Goal: Contribute content: Contribute content

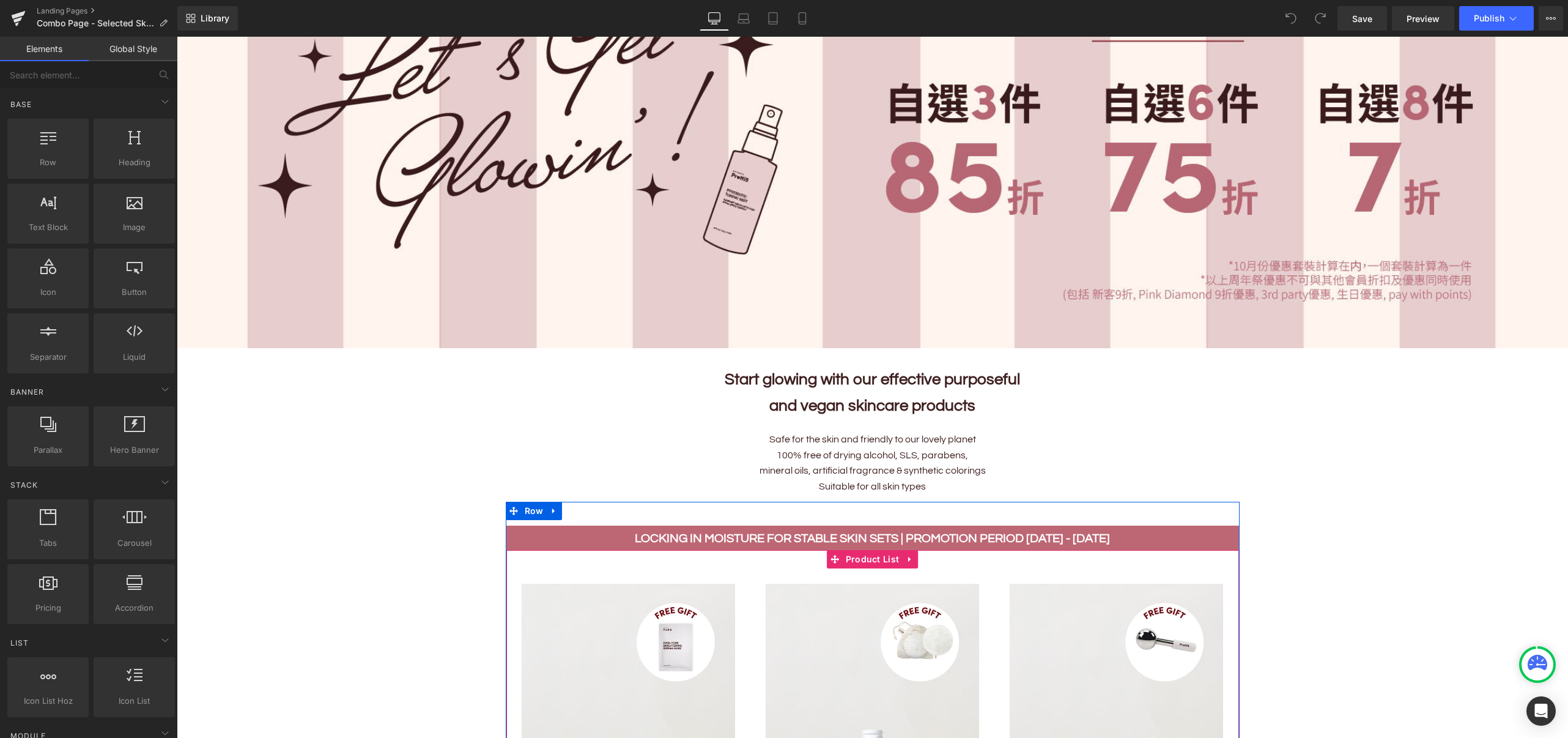
scroll to position [326, 0]
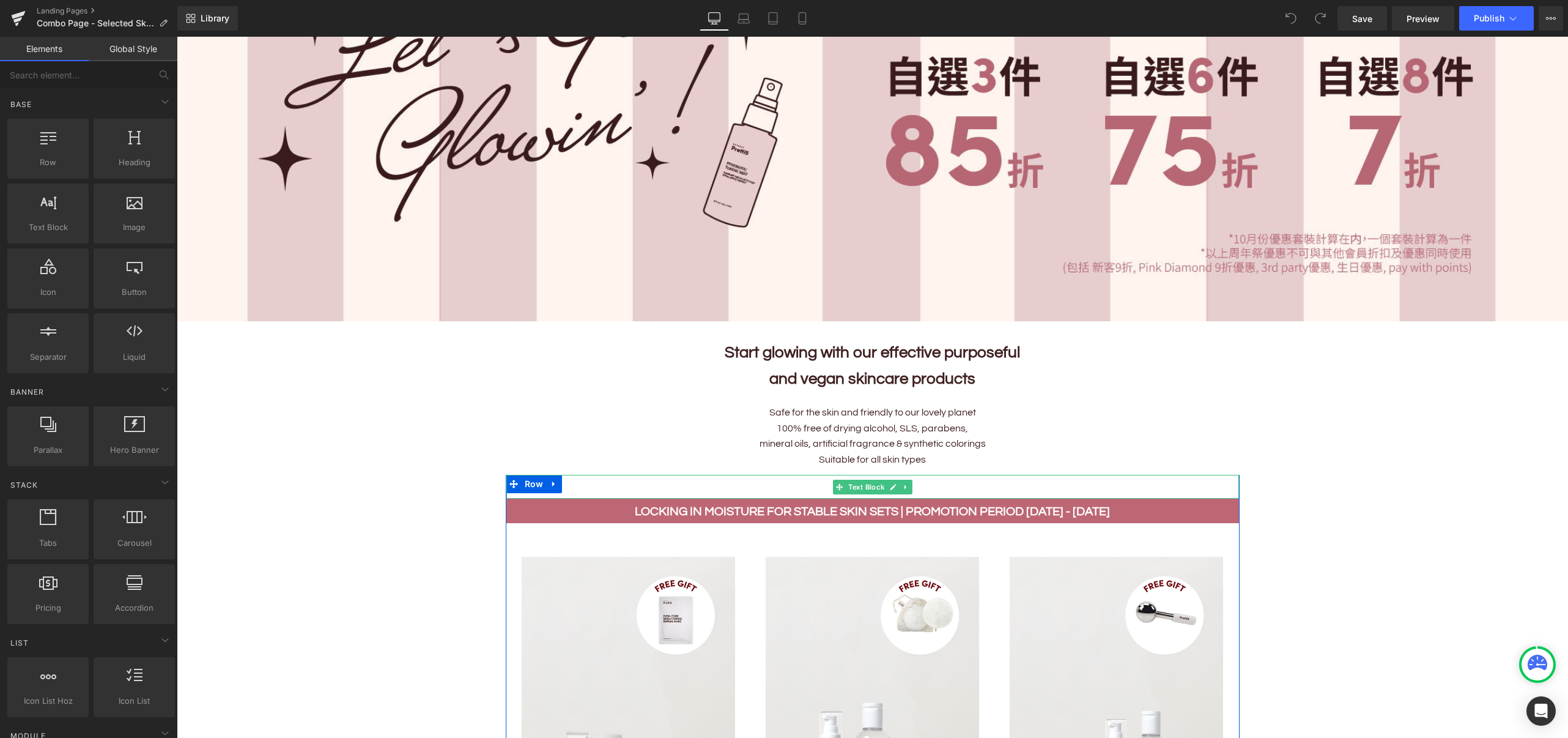
click at [607, 477] on p at bounding box center [873, 482] width 733 height 16
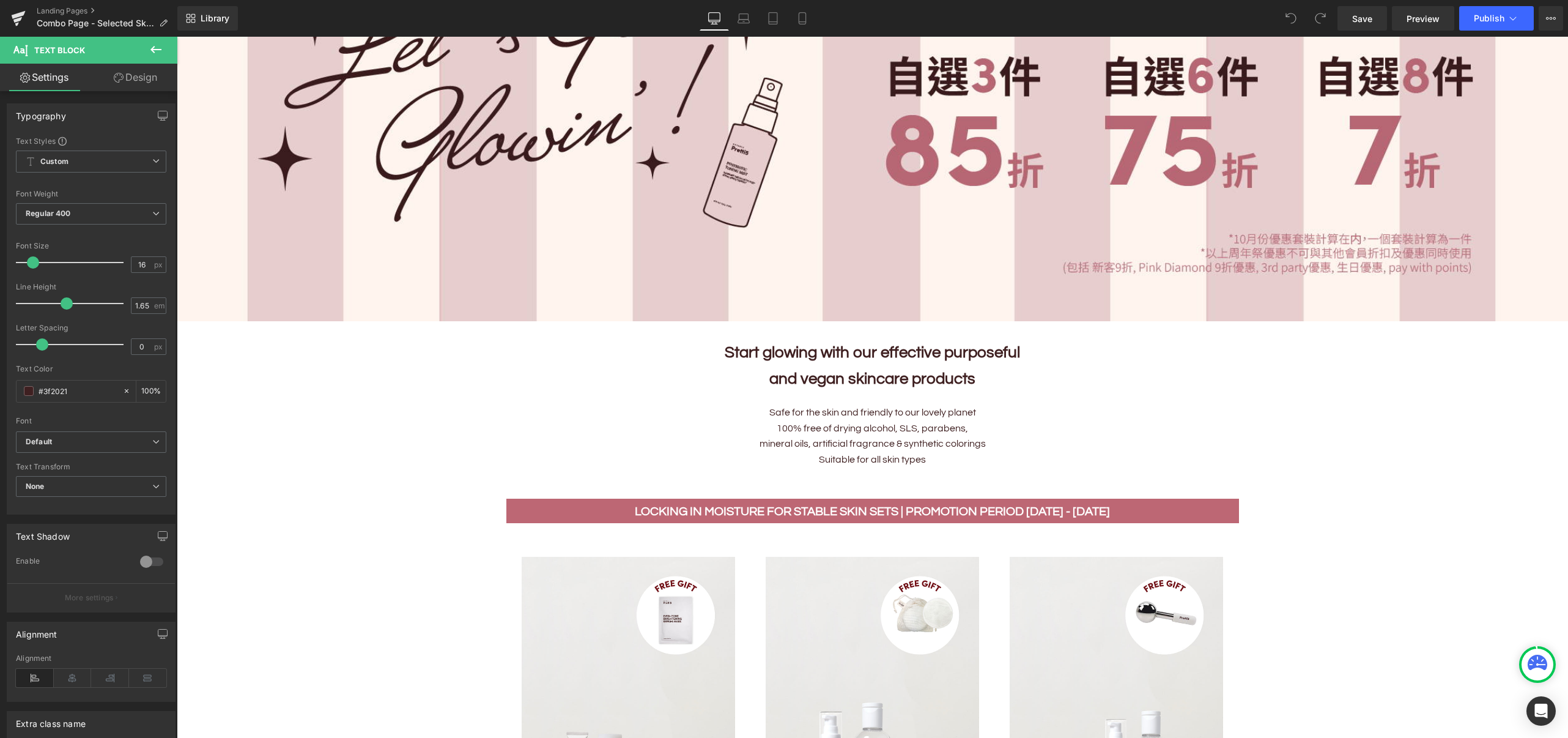
click at [923, 413] on p "Safe for the skin and friendly to our lovely planet​" at bounding box center [872, 412] width 697 height 16
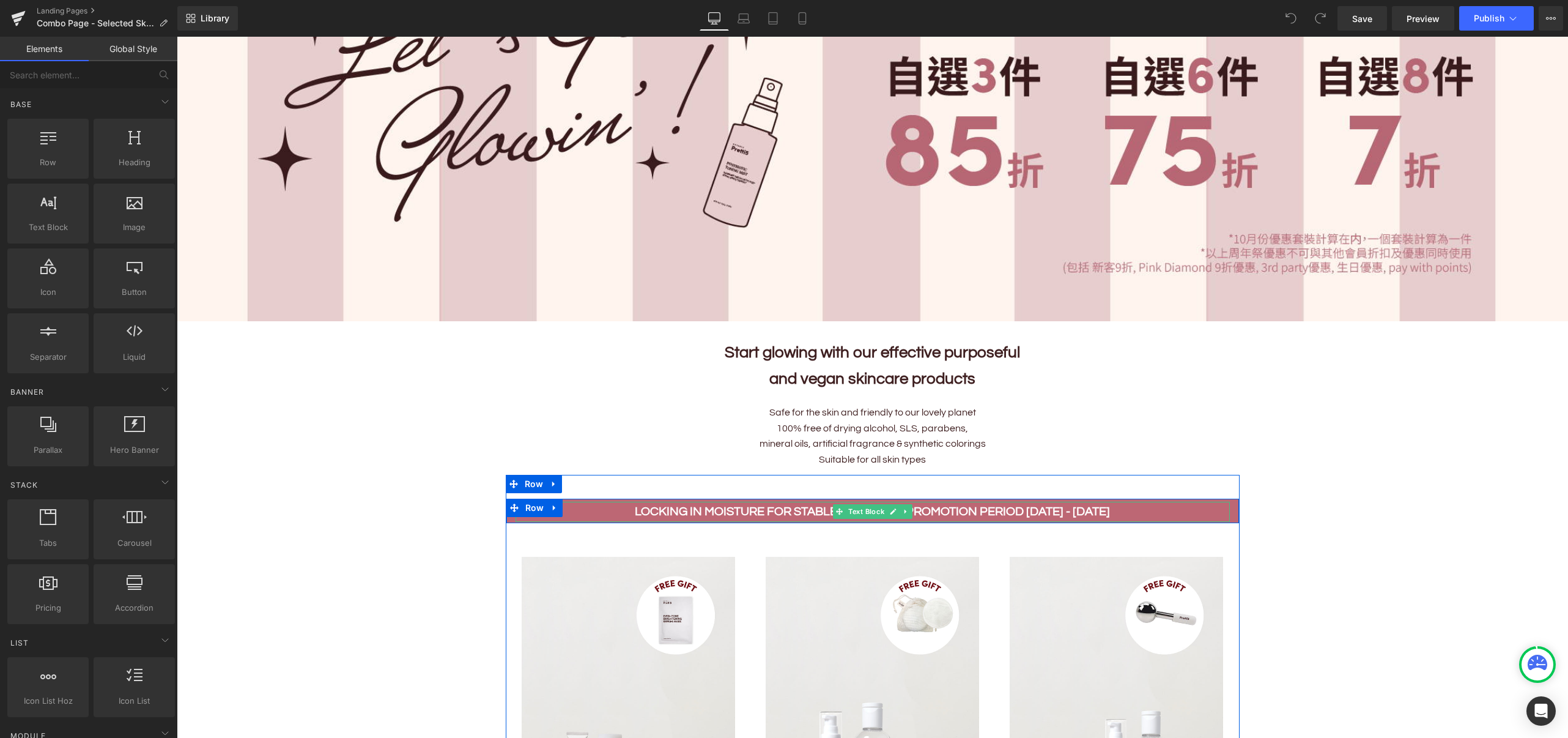
click at [718, 507] on b "LOCKING IN MOISTURE FOR STABLE SKIN SETS | Promotion period [DATE] - [DATE]" at bounding box center [873, 511] width 475 height 13
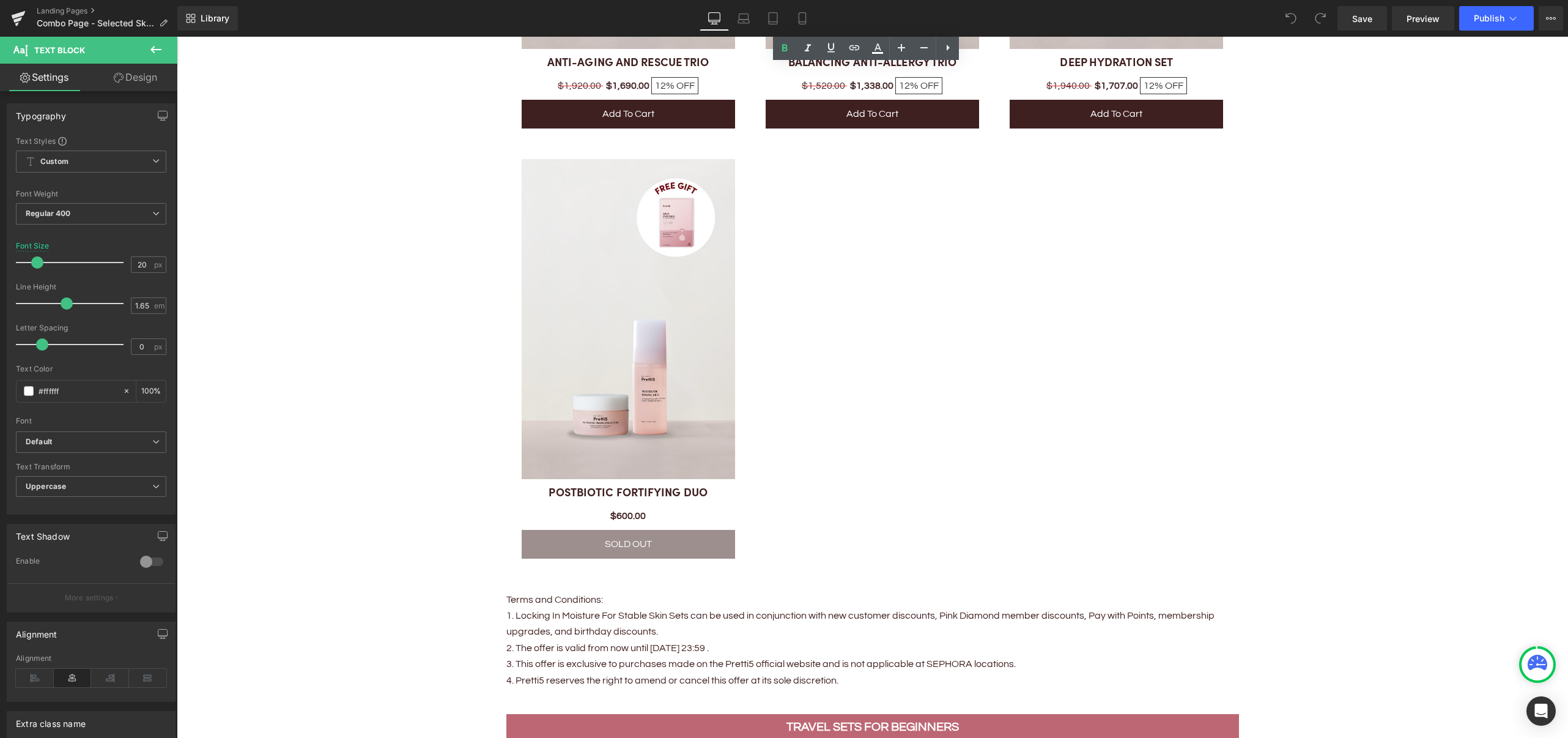
scroll to position [1468, 0]
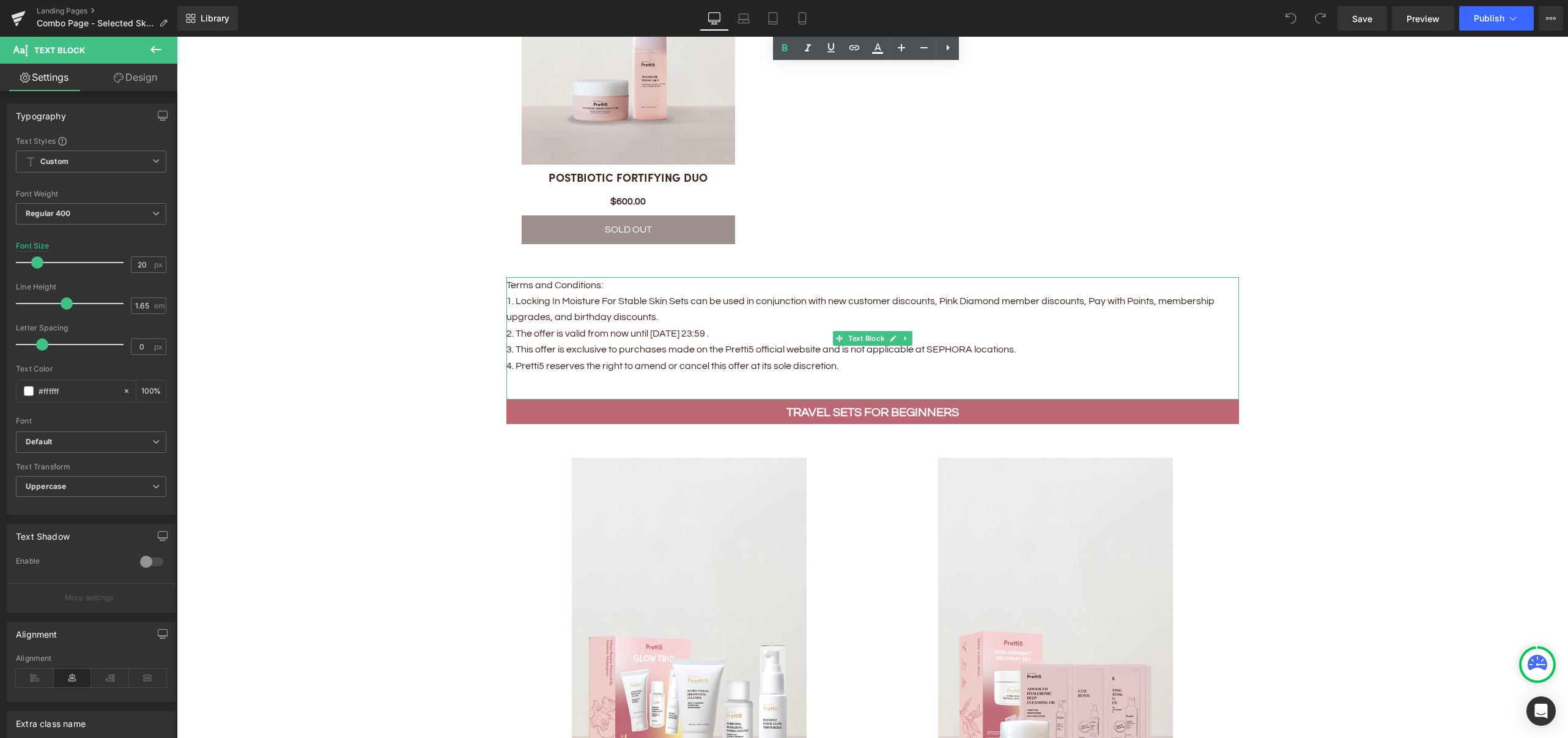
click at [827, 373] on div "Terms and Conditions: 1. Locking In Moisture For Stable Skin Sets can be used i…" at bounding box center [873, 338] width 733 height 122
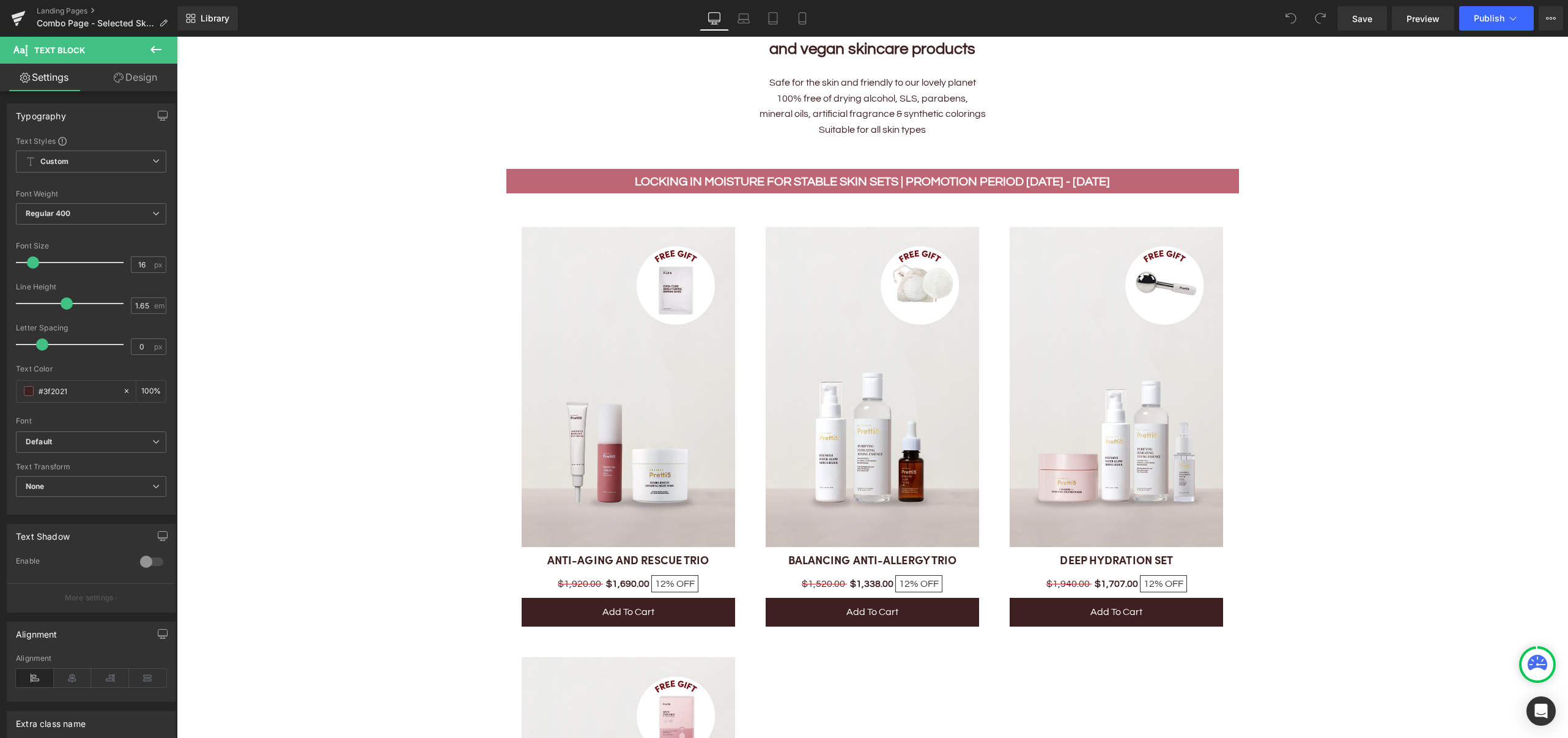
scroll to position [407, 0]
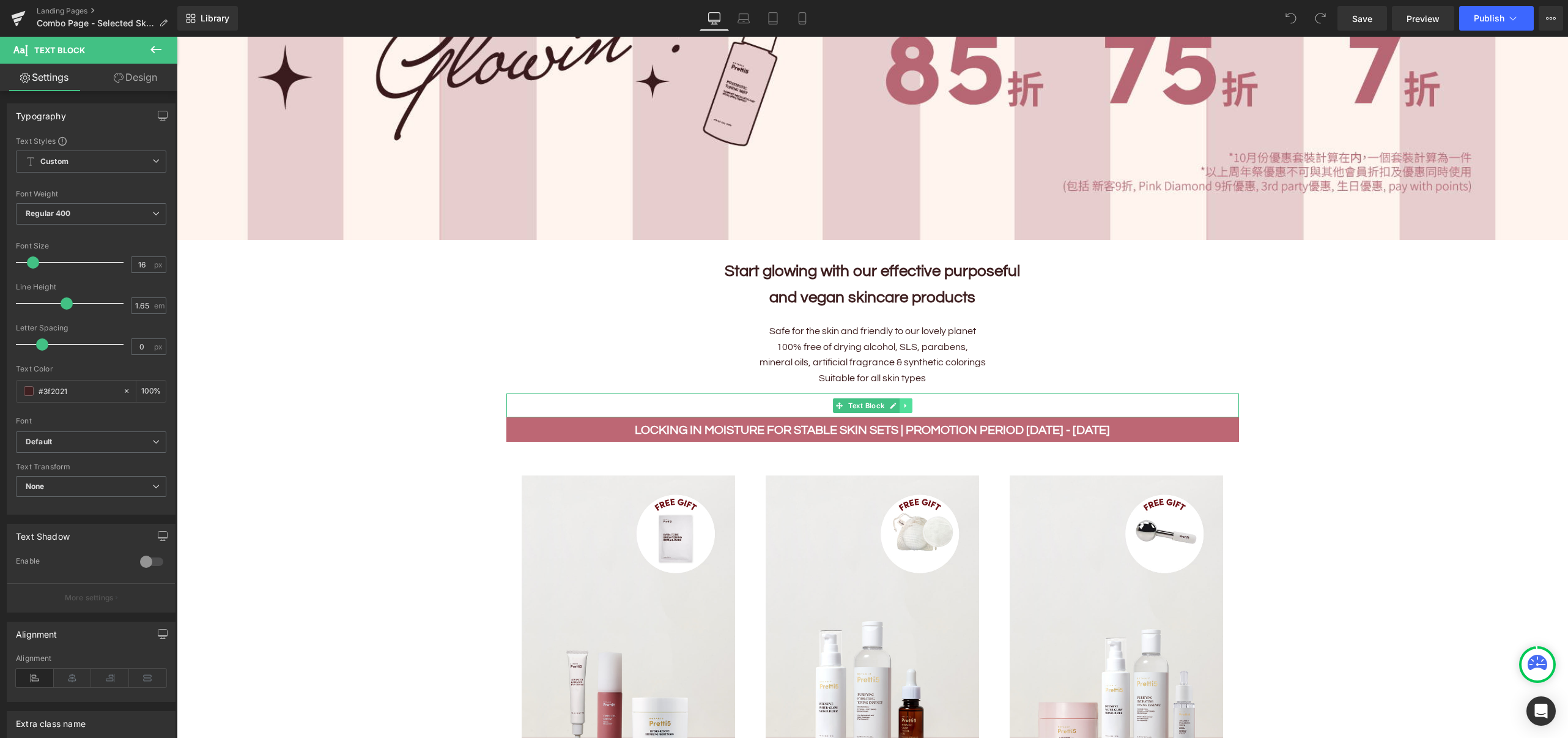
click at [904, 403] on icon at bounding box center [905, 405] width 2 height 4
click at [868, 400] on link at bounding box center [874, 405] width 13 height 15
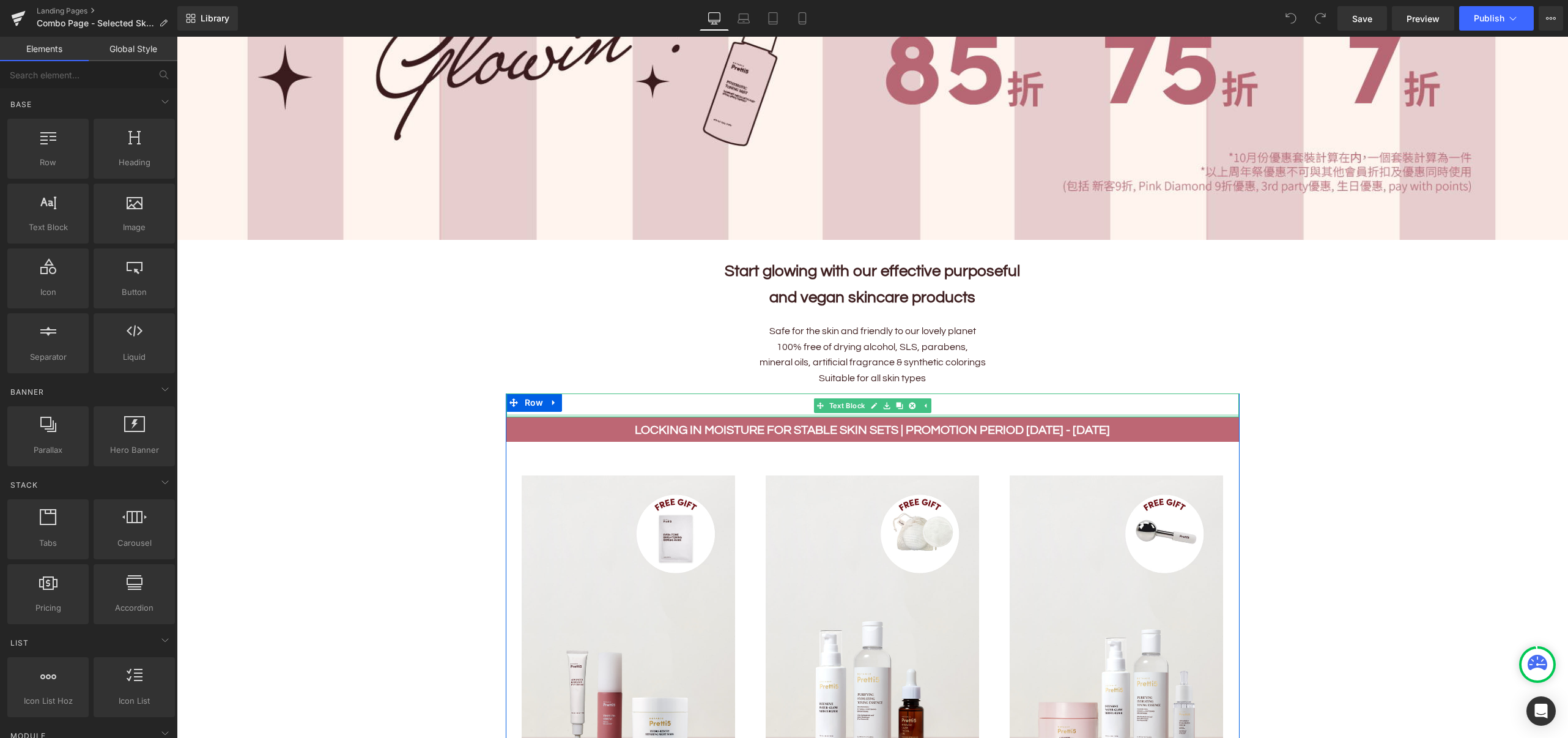
click at [626, 407] on div at bounding box center [873, 405] width 733 height 23
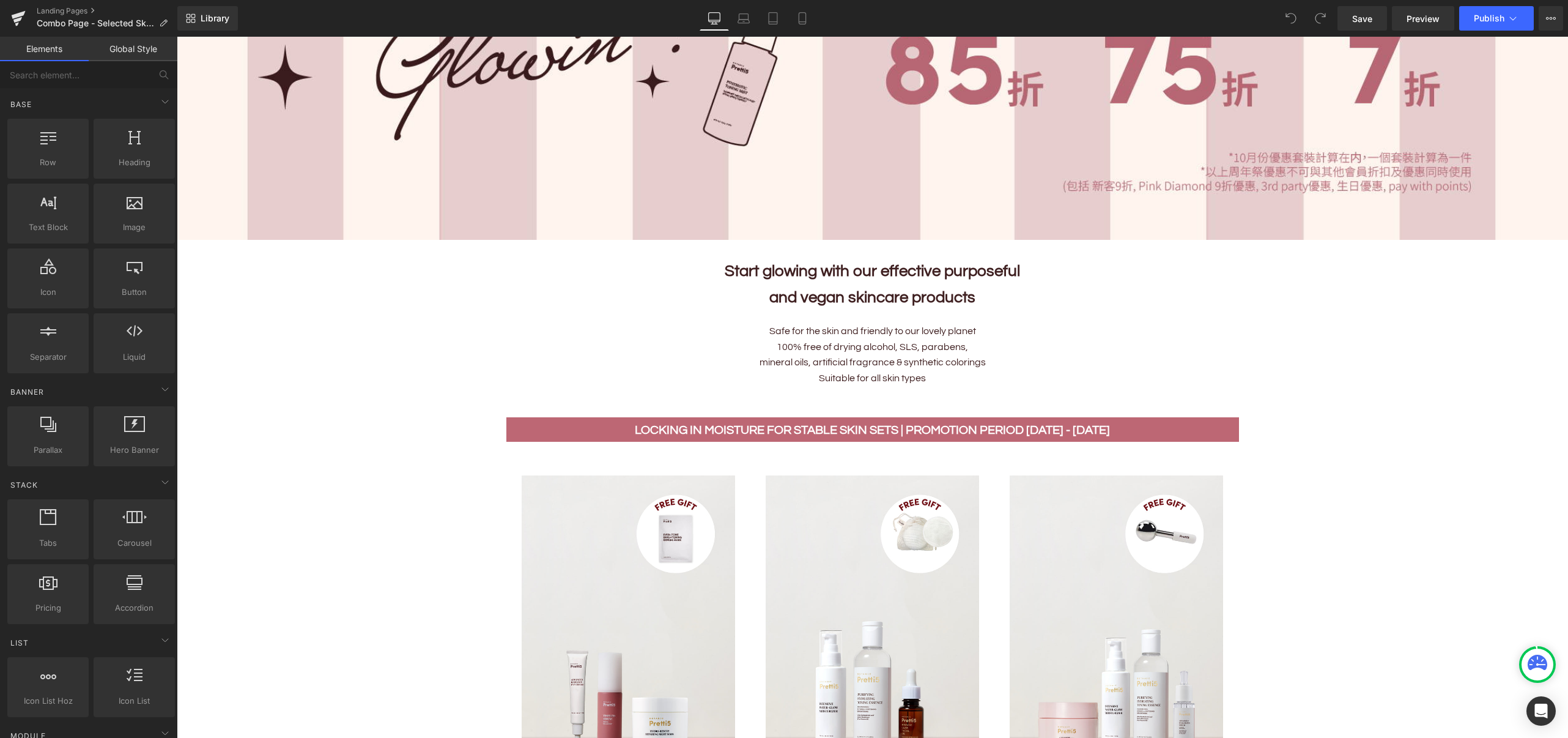
click at [126, 216] on div at bounding box center [134, 207] width 74 height 27
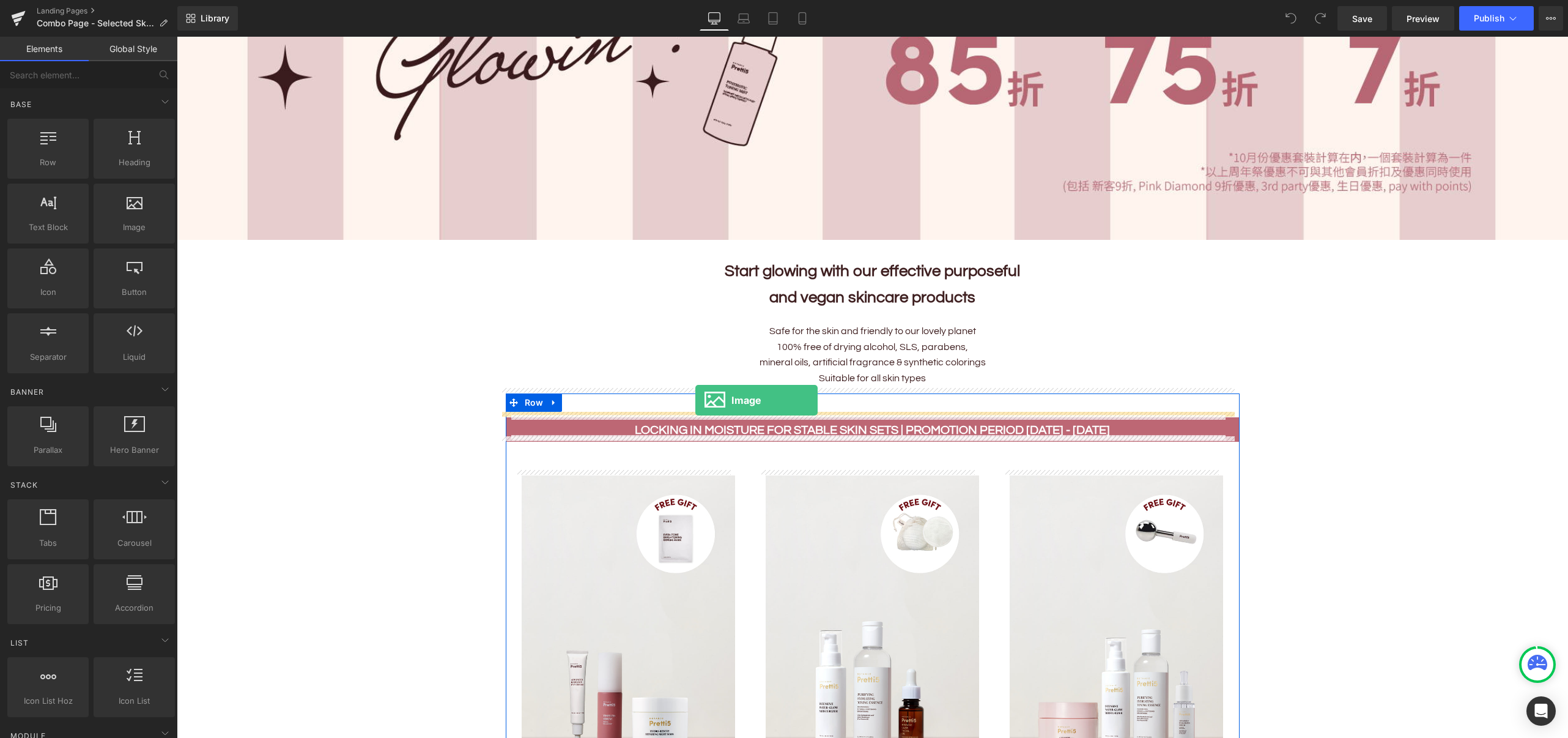
drag, startPoint x: 307, startPoint y: 260, endPoint x: 695, endPoint y: 400, distance: 412.5
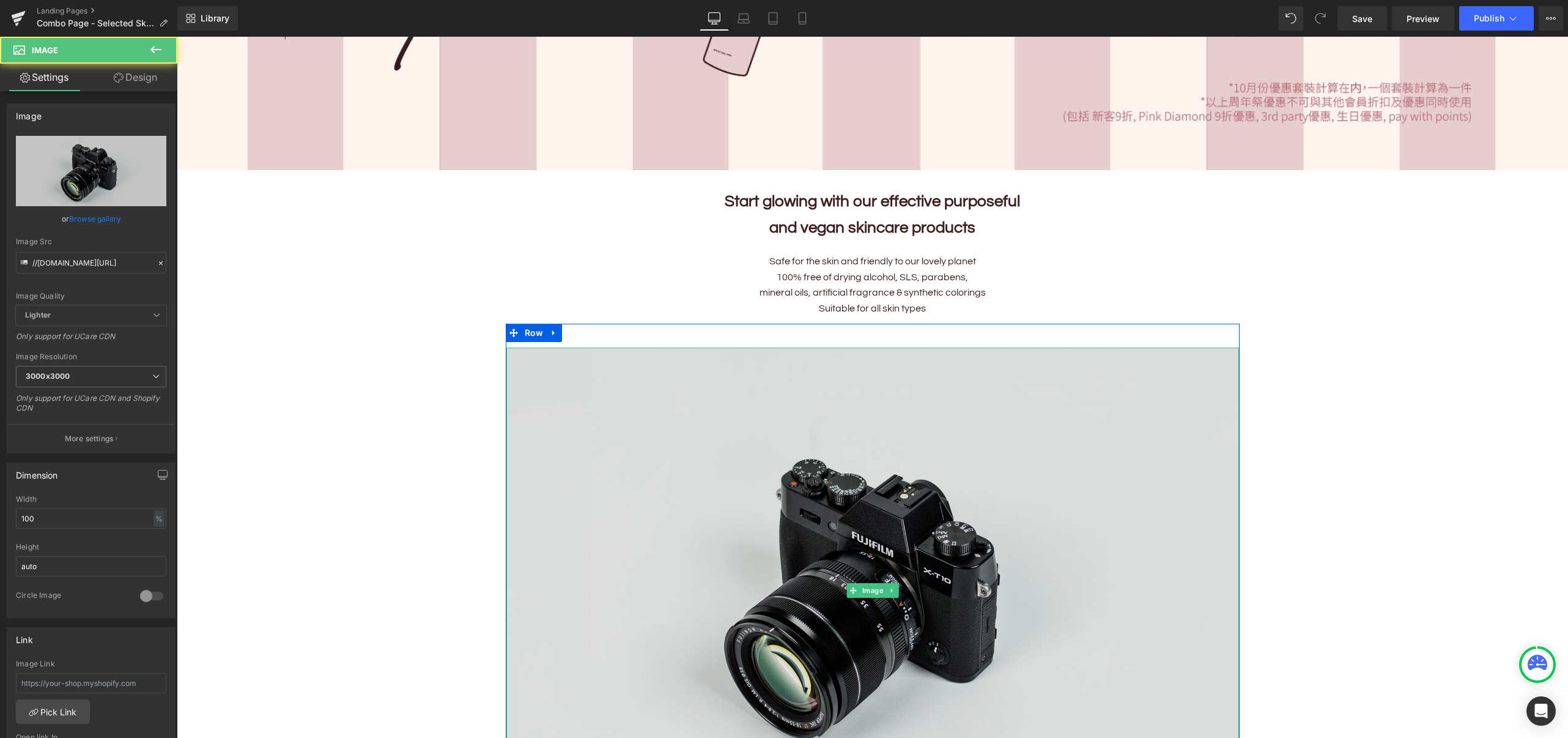
scroll to position [570, 0]
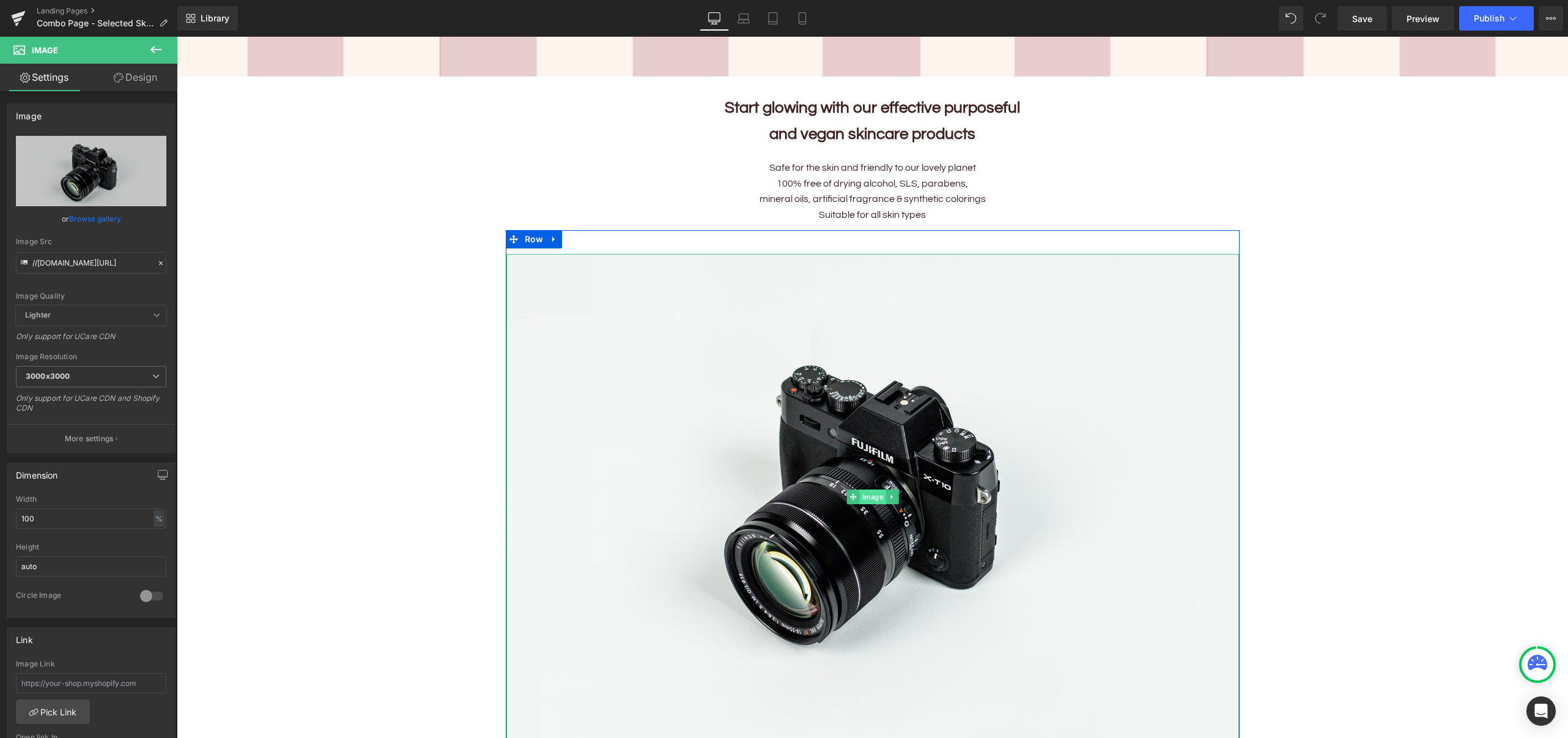
click at [864, 490] on span "Image" at bounding box center [872, 497] width 26 height 15
click at [113, 225] on link "Browse gallery" at bounding box center [95, 218] width 52 height 21
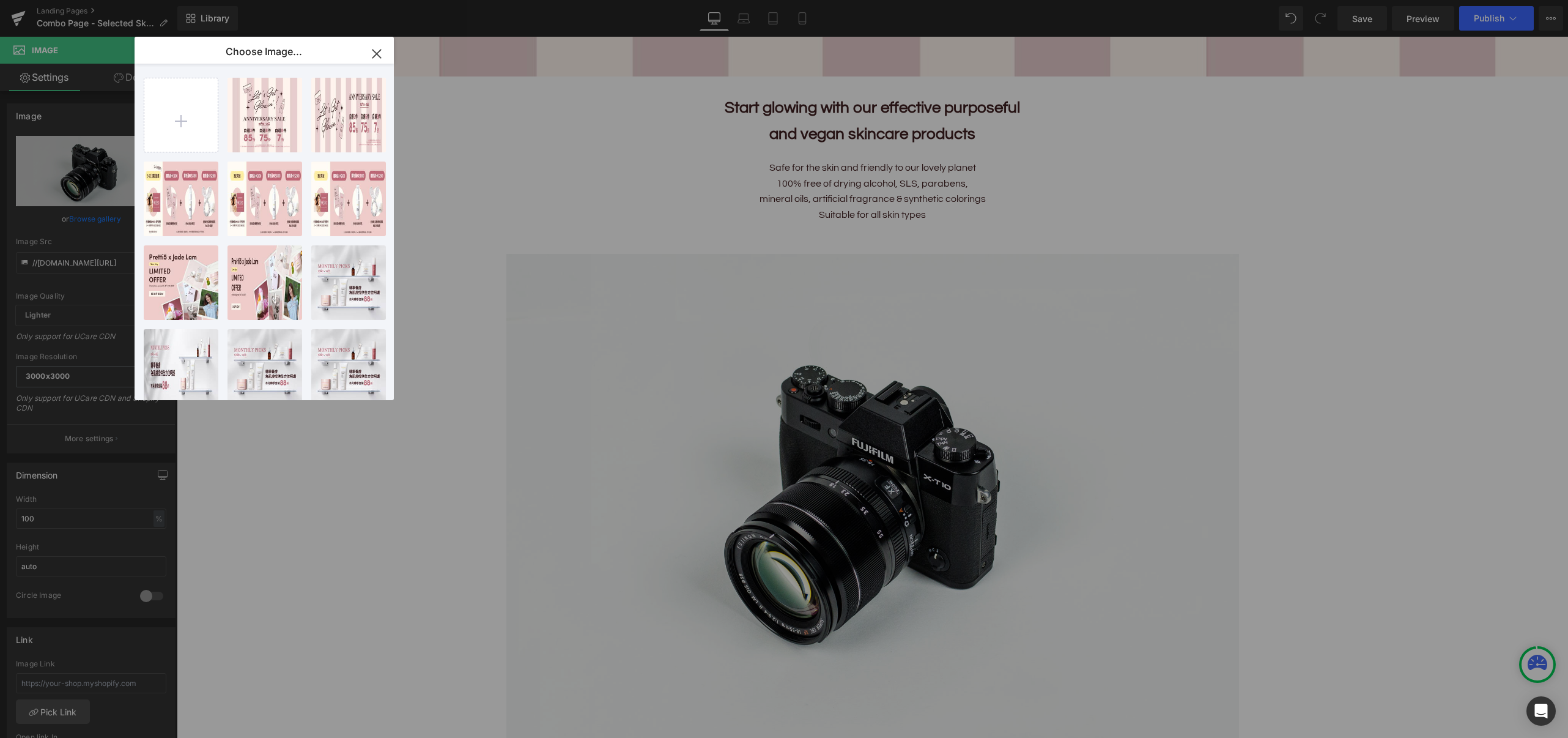
type input "C:\fakepath\UPSELL OFFERS (2160 × 790 px).png"
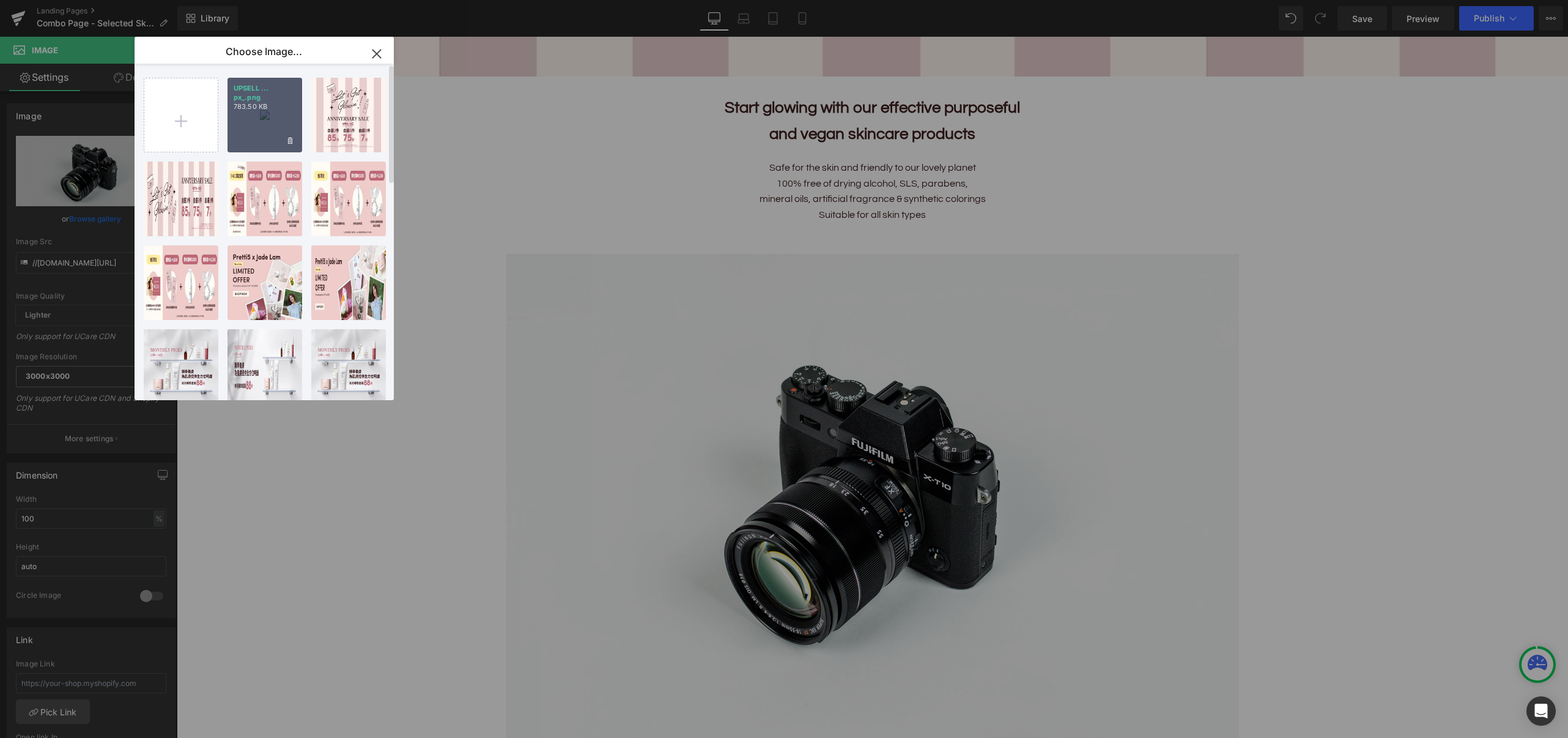
click at [254, 113] on div "UPSELL ... px_.png 783.50 KB" at bounding box center [265, 114] width 75 height 75
type input "https://ucarecdn.com/8a7dd63f-8e42-4b9b-94dd-c9ceb33ddc45/-/format/auto/-/previ…"
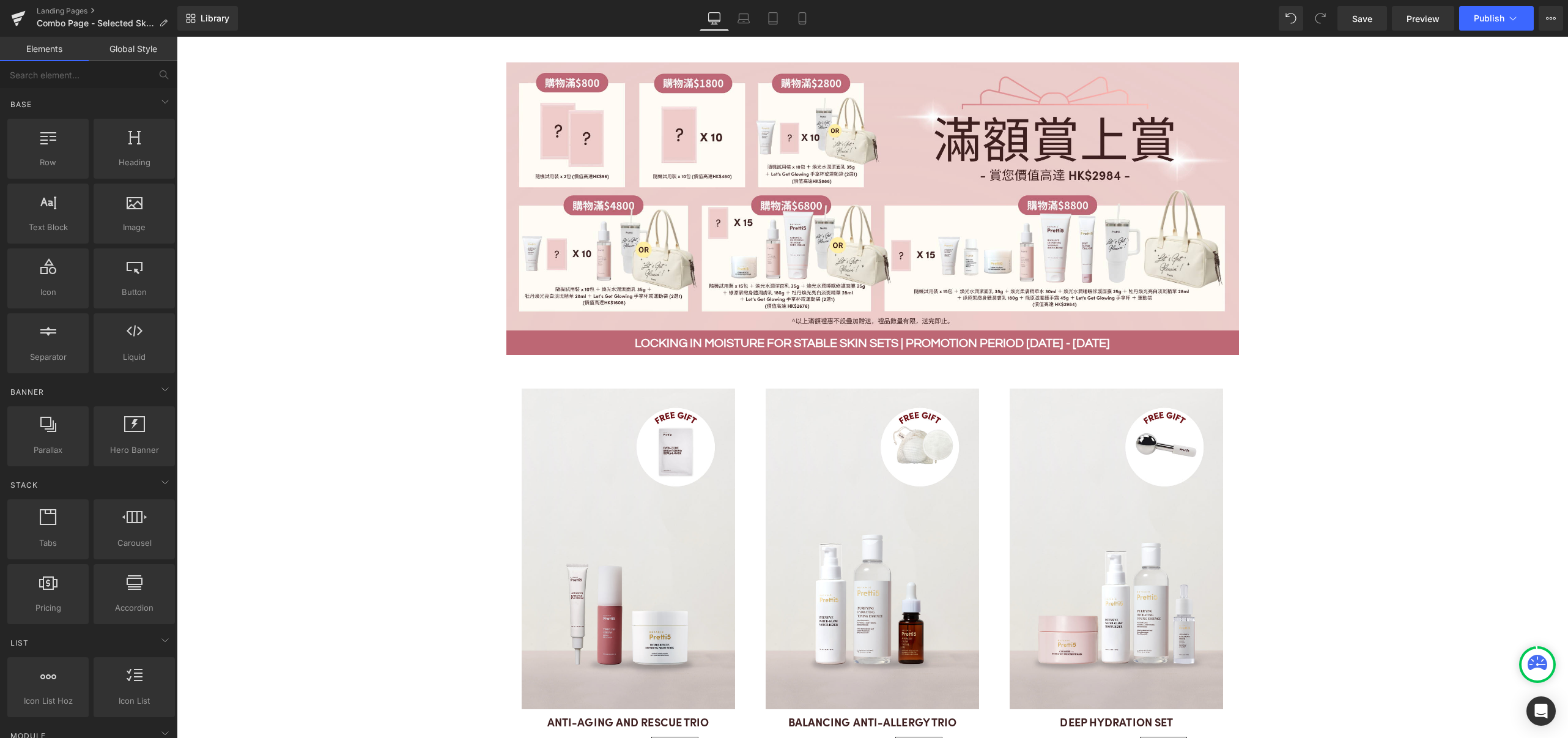
scroll to position [734, 0]
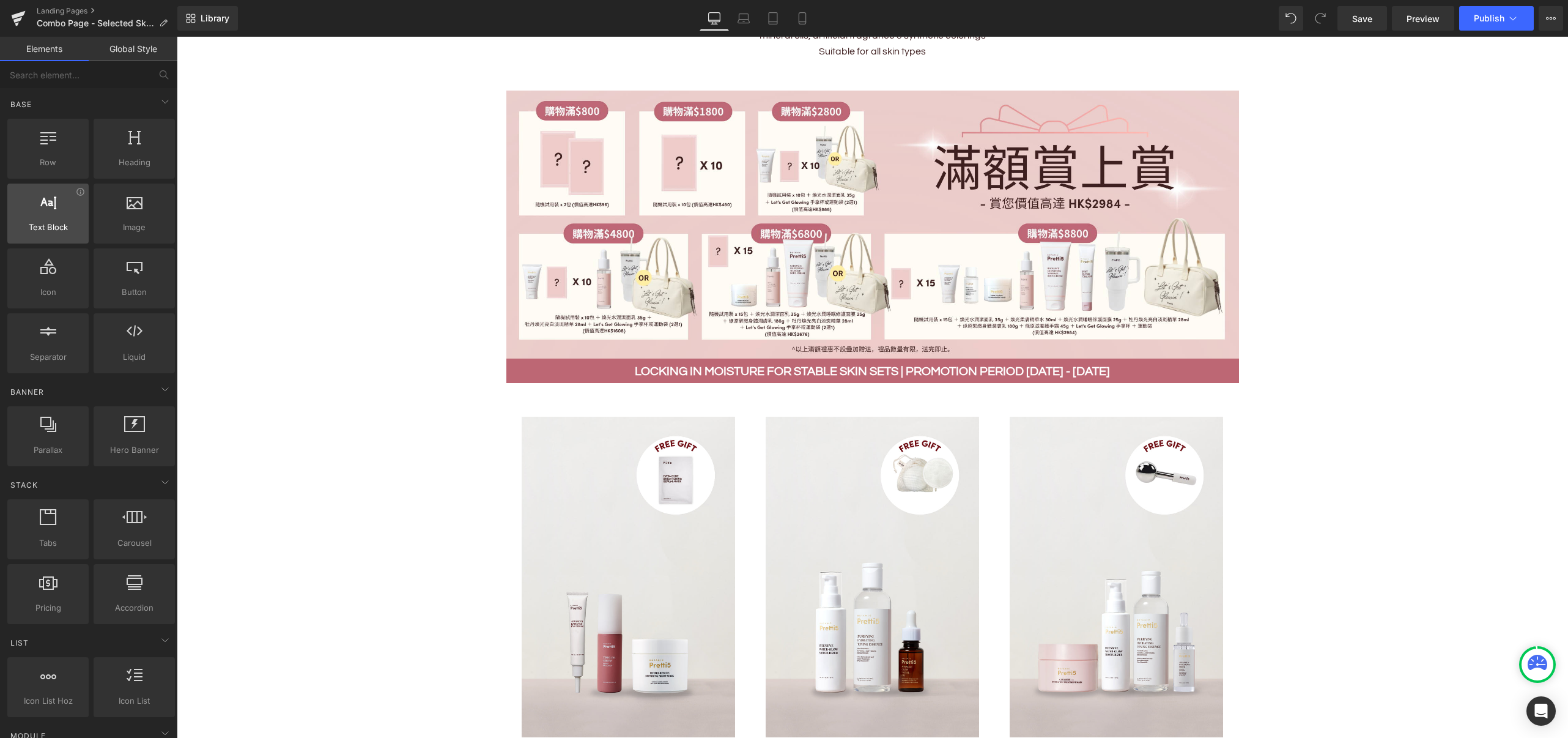
click at [64, 231] on span "Text Block" at bounding box center [48, 227] width 74 height 13
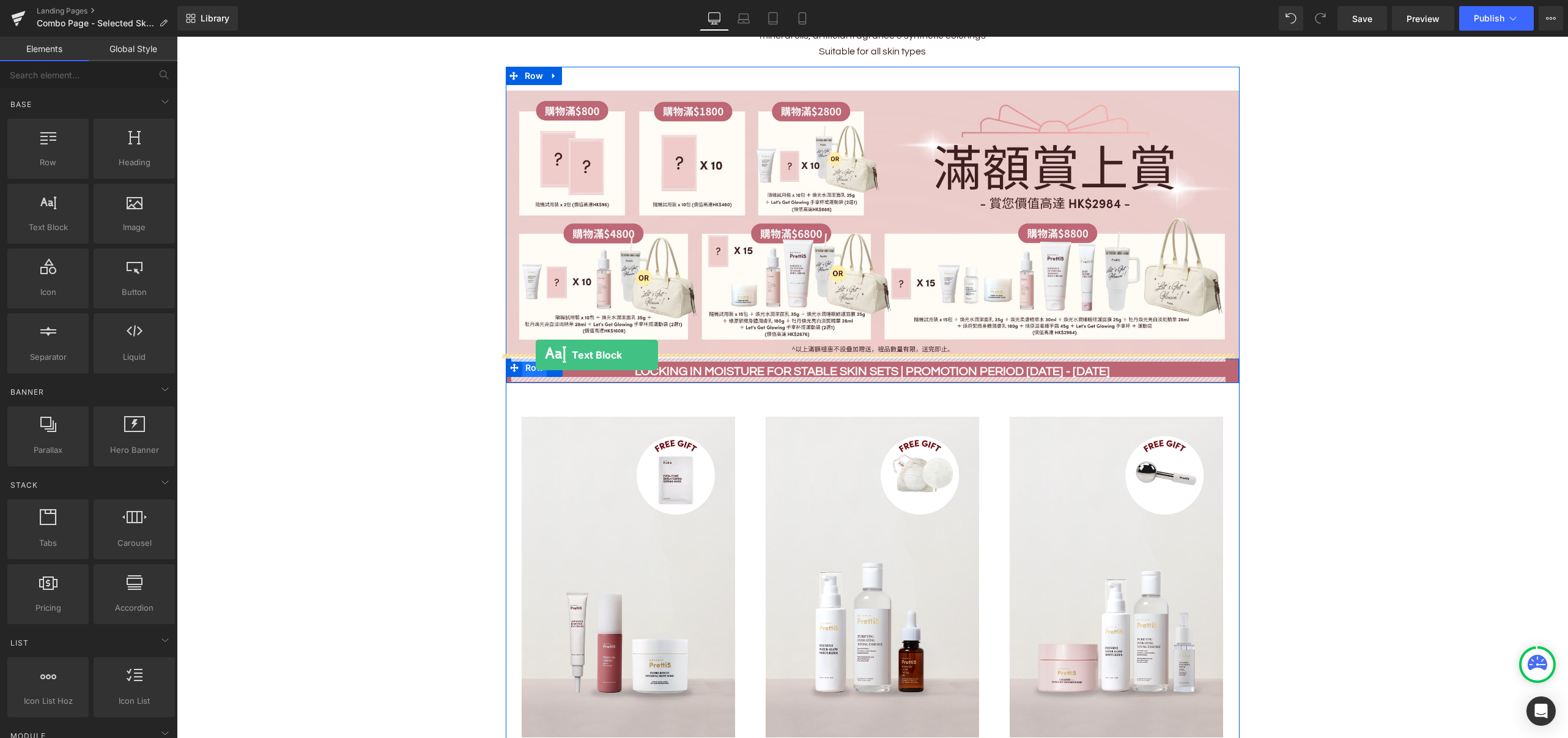
drag, startPoint x: 224, startPoint y: 258, endPoint x: 535, endPoint y: 355, distance: 325.8
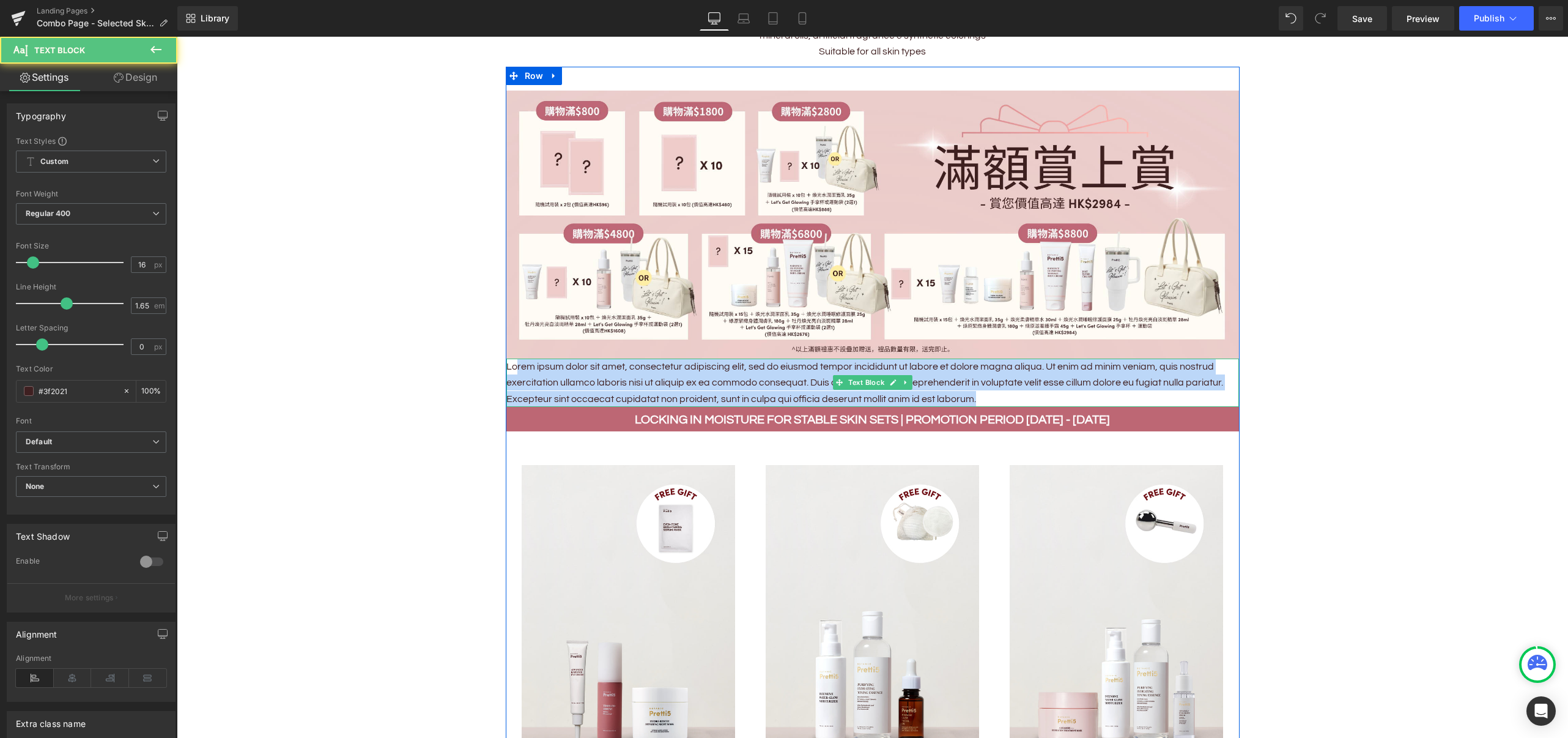
drag, startPoint x: 988, startPoint y: 395, endPoint x: 509, endPoint y: 363, distance: 480.1
click at [509, 363] on p "Lorem ipsum dolor sit amet, consectetur adipiscing elit, sed do eiusmod tempor …" at bounding box center [873, 383] width 733 height 48
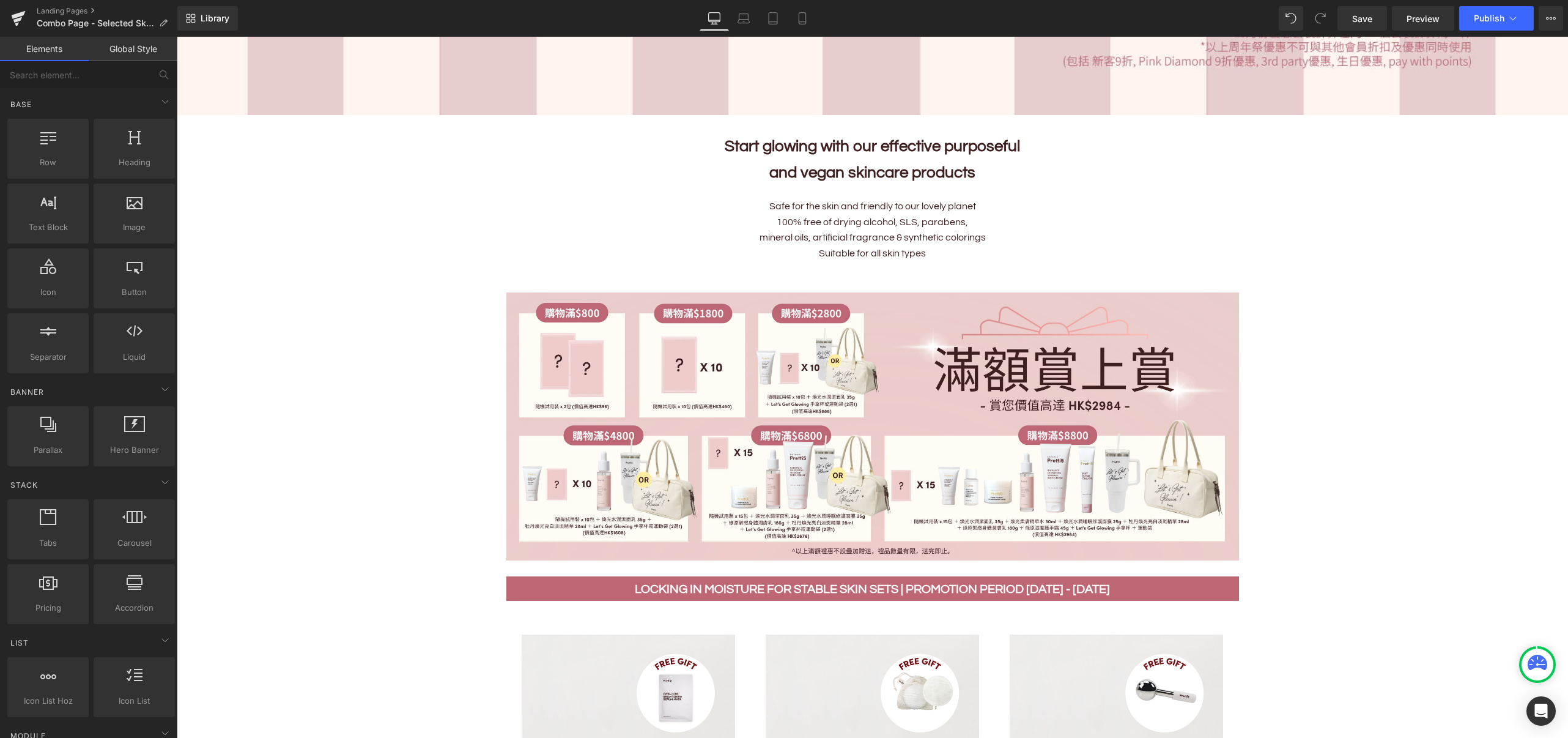
scroll to position [490, 0]
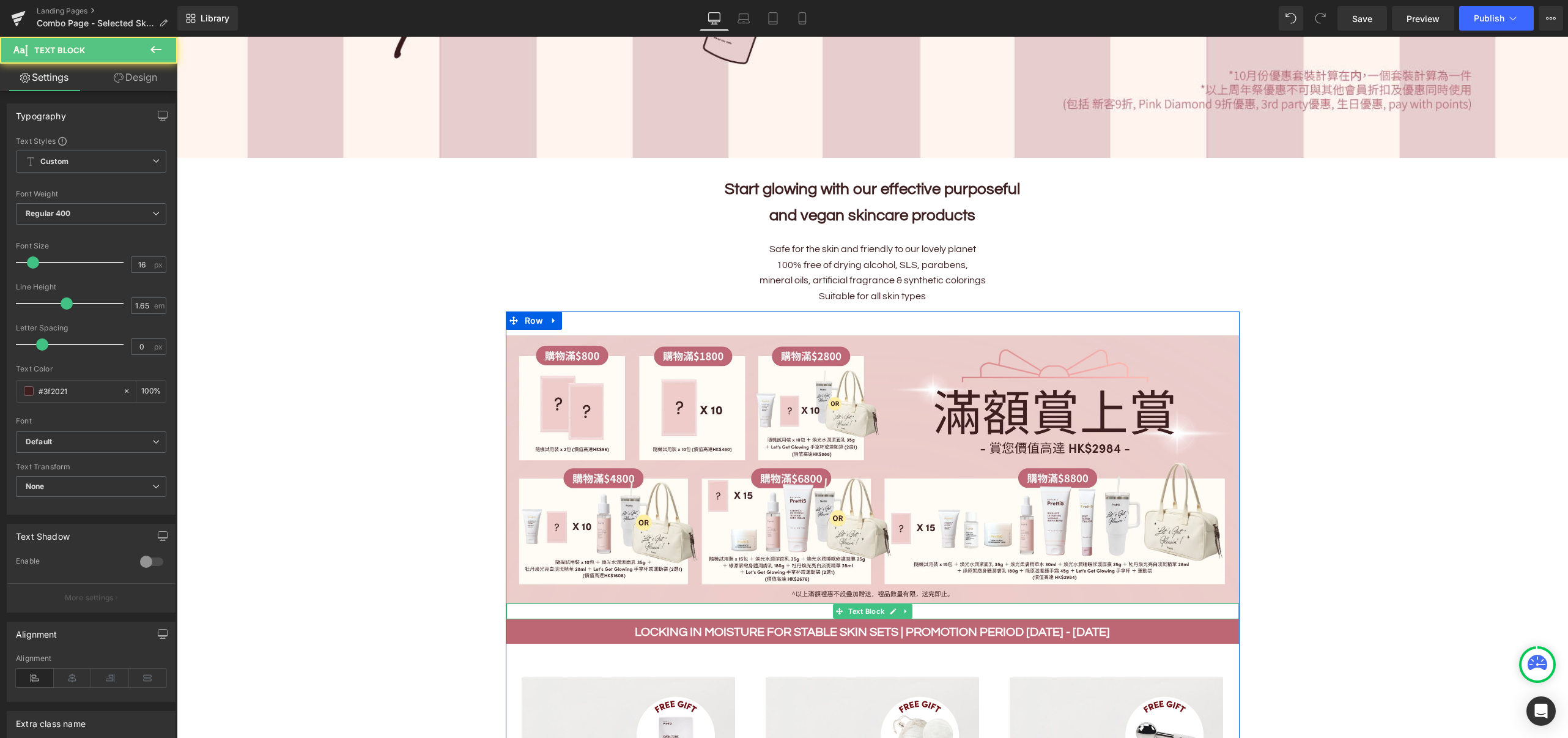
click at [925, 607] on p at bounding box center [873, 611] width 733 height 16
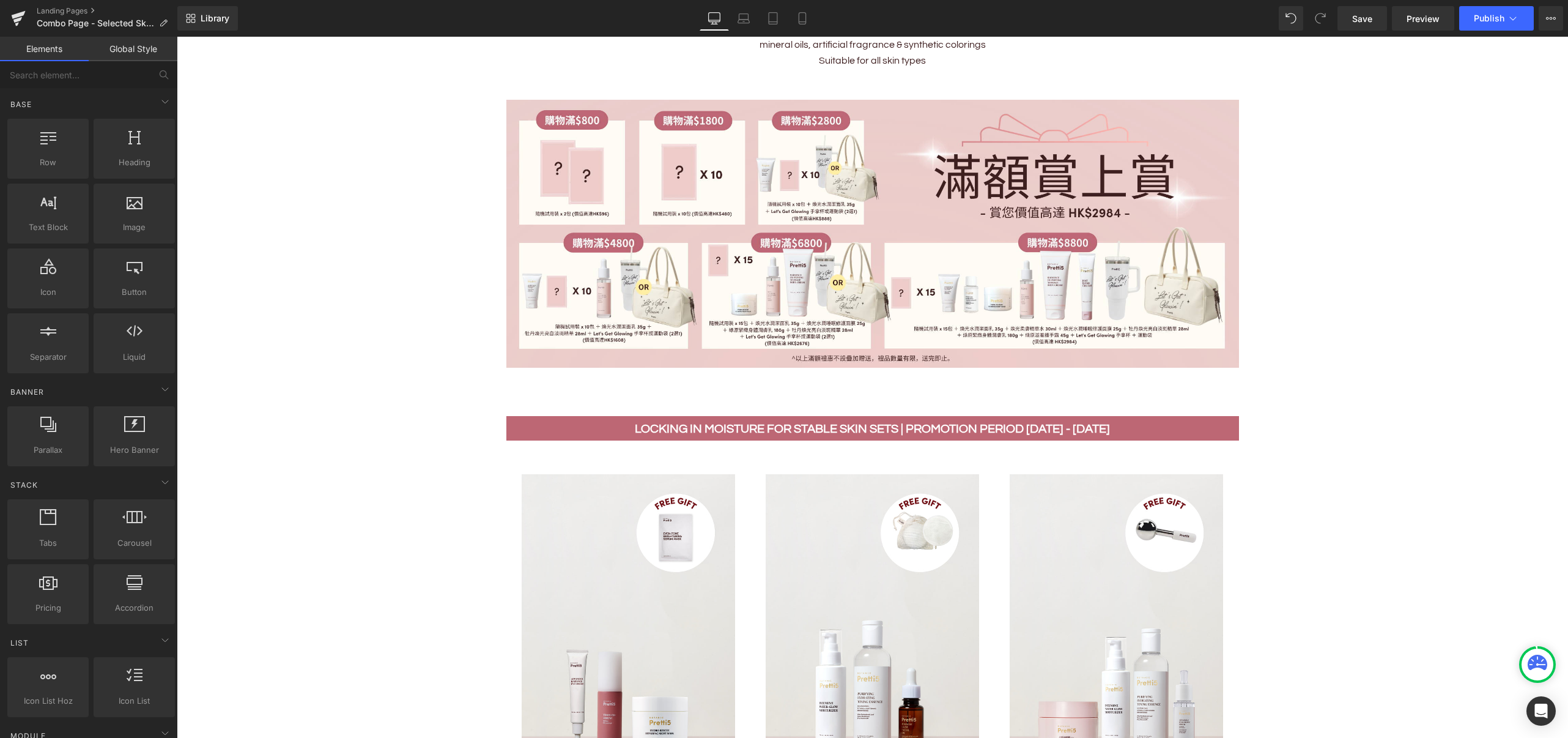
scroll to position [734, 0]
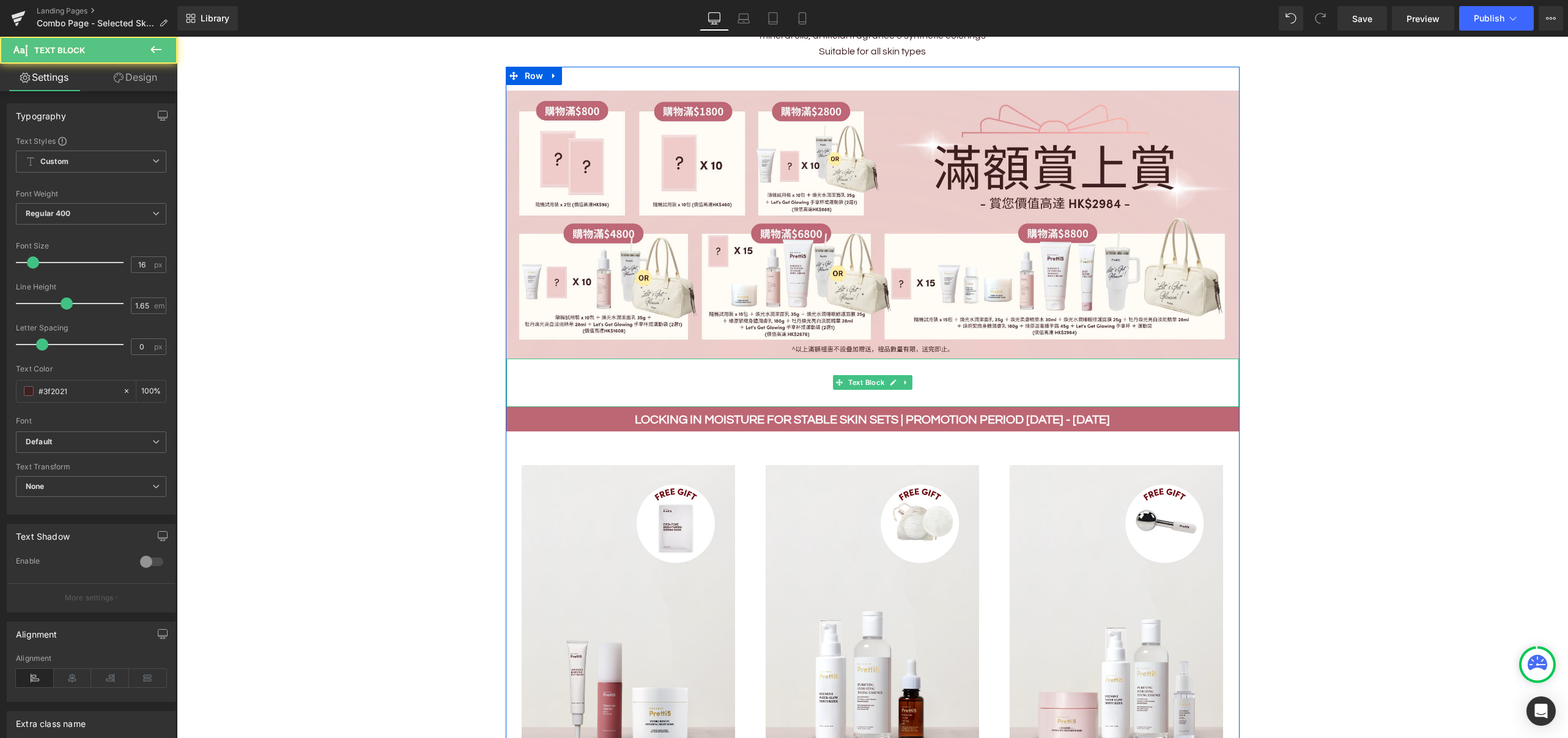
click at [904, 391] on p at bounding box center [873, 399] width 733 height 16
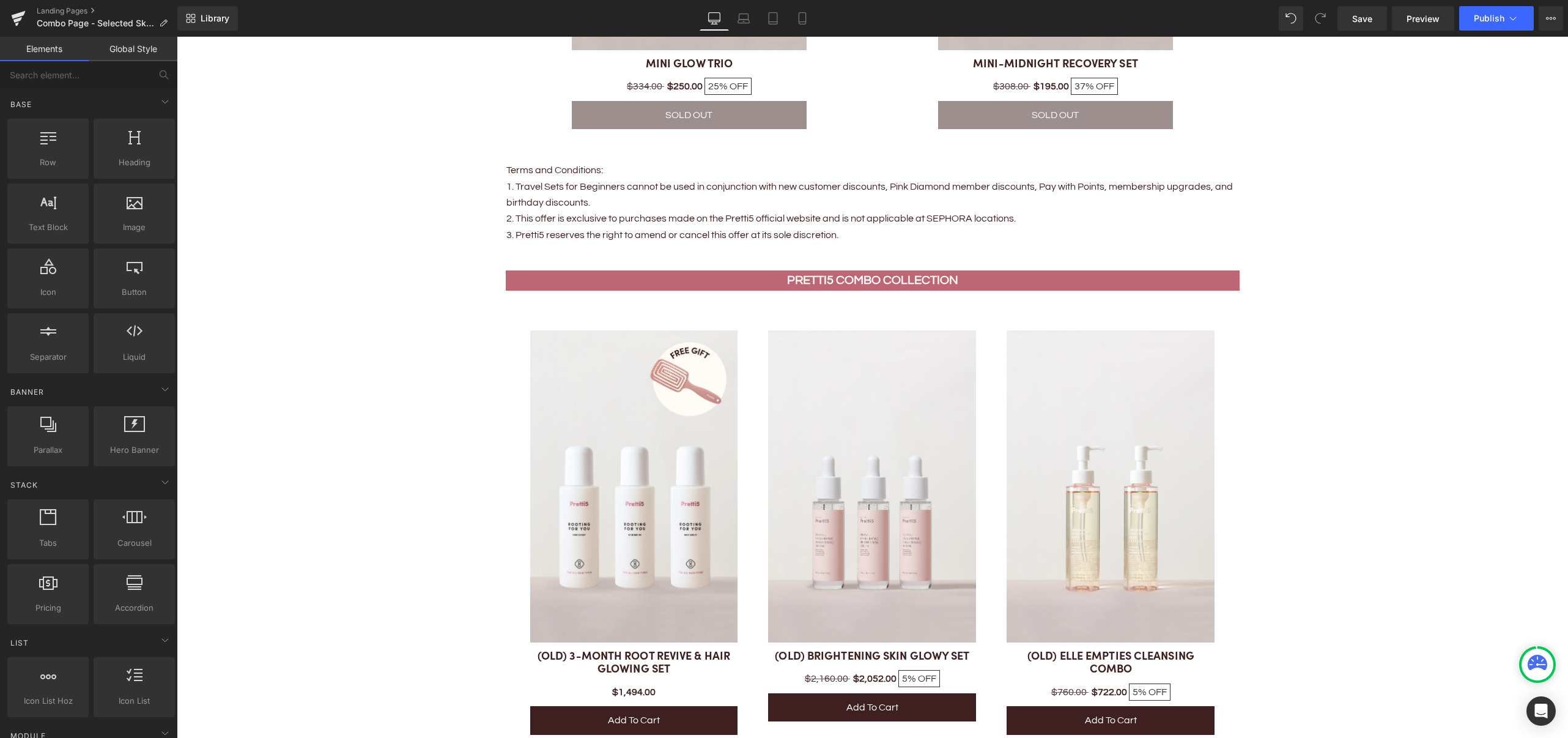
scroll to position [2038, 0]
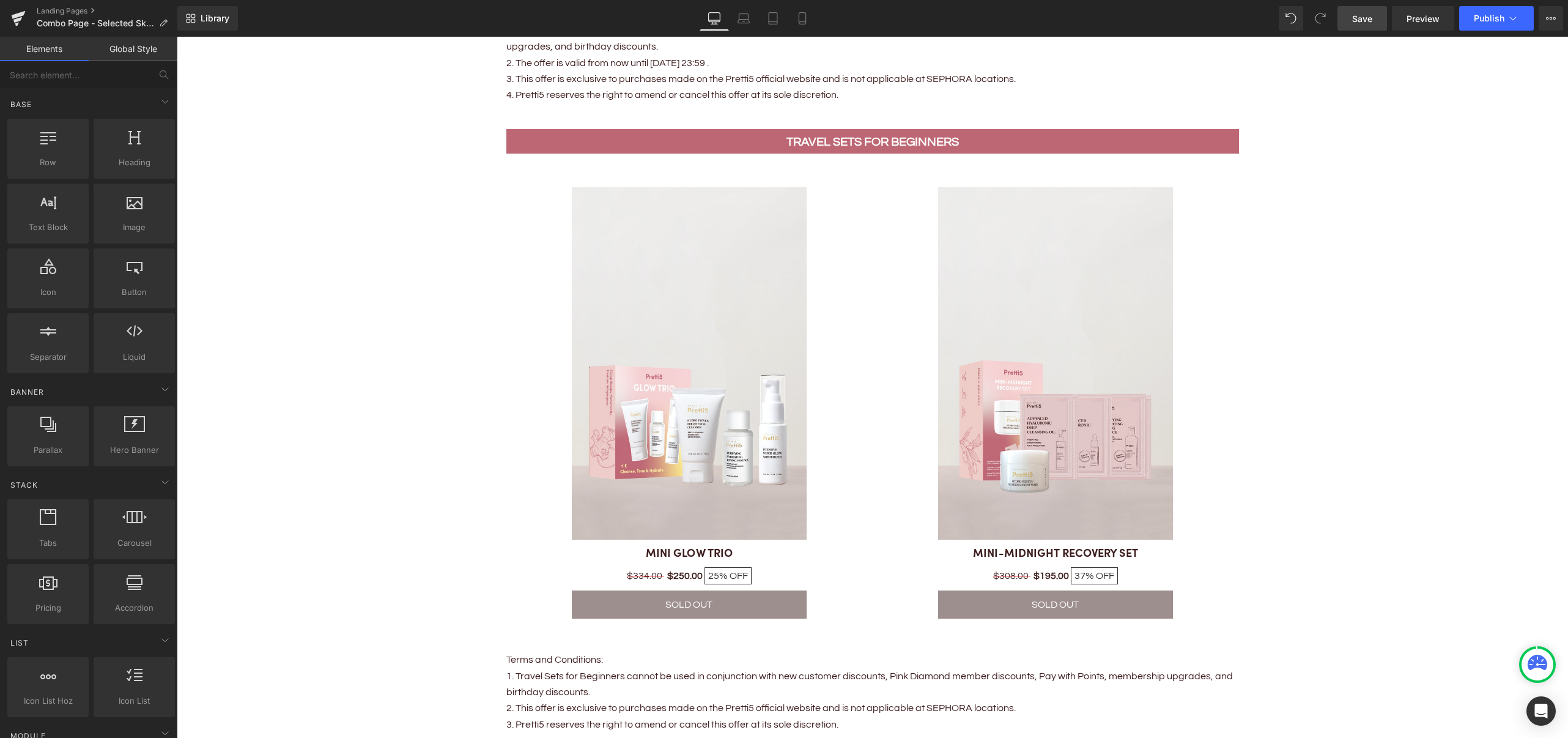
click at [1362, 17] on span "Save" at bounding box center [1361, 18] width 20 height 13
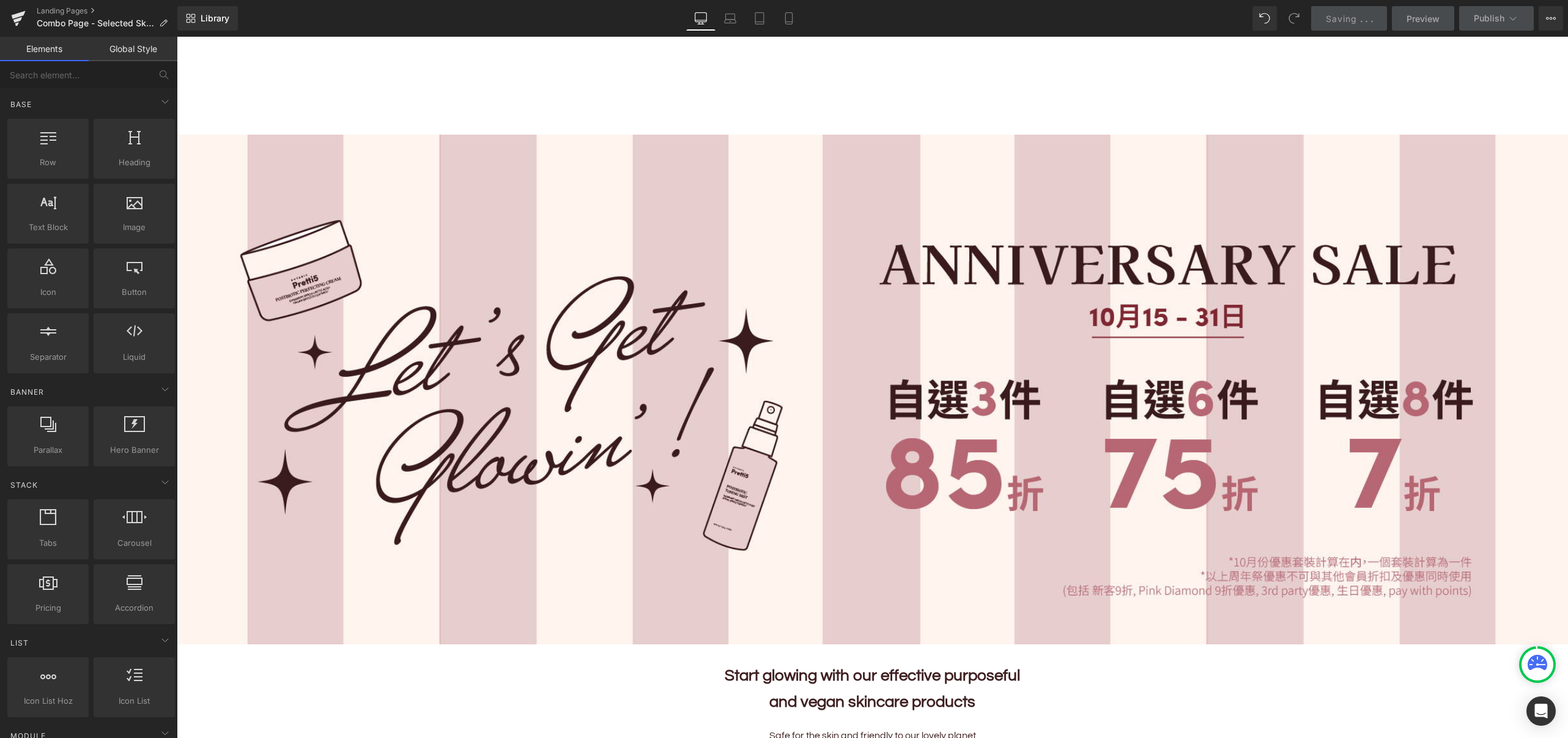
scroll to position [0, 0]
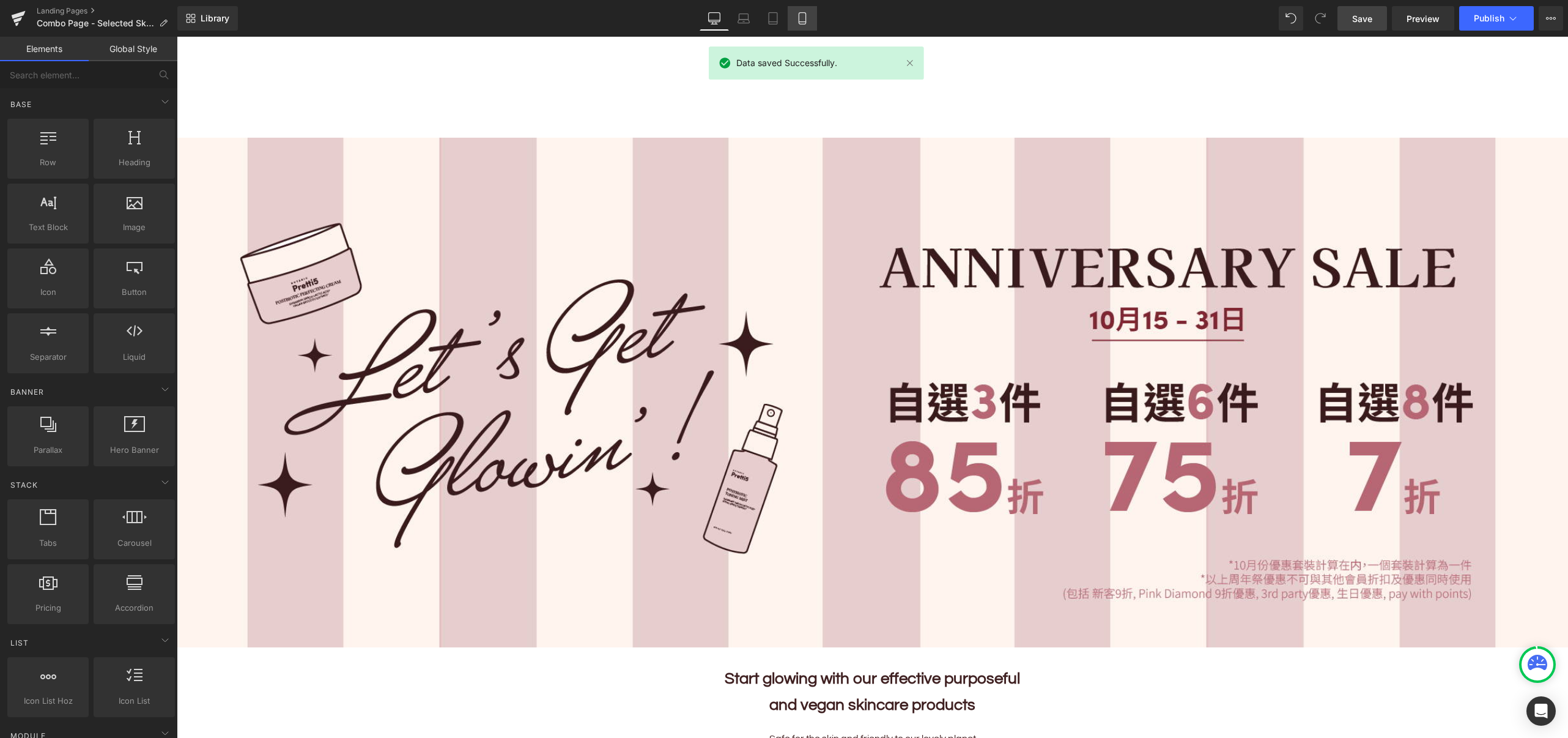
click at [793, 16] on link "Mobile" at bounding box center [802, 17] width 29 height 24
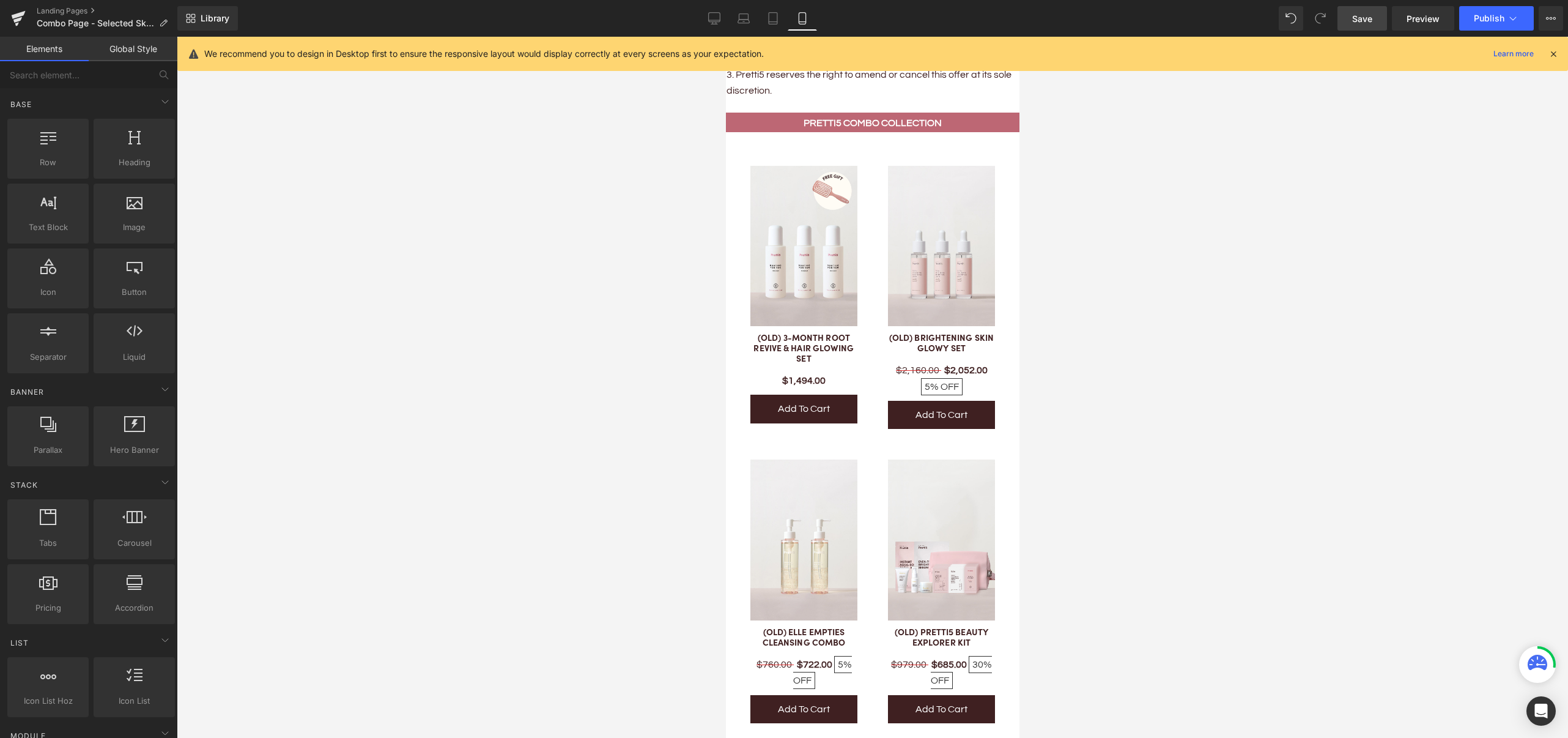
scroll to position [1876, 0]
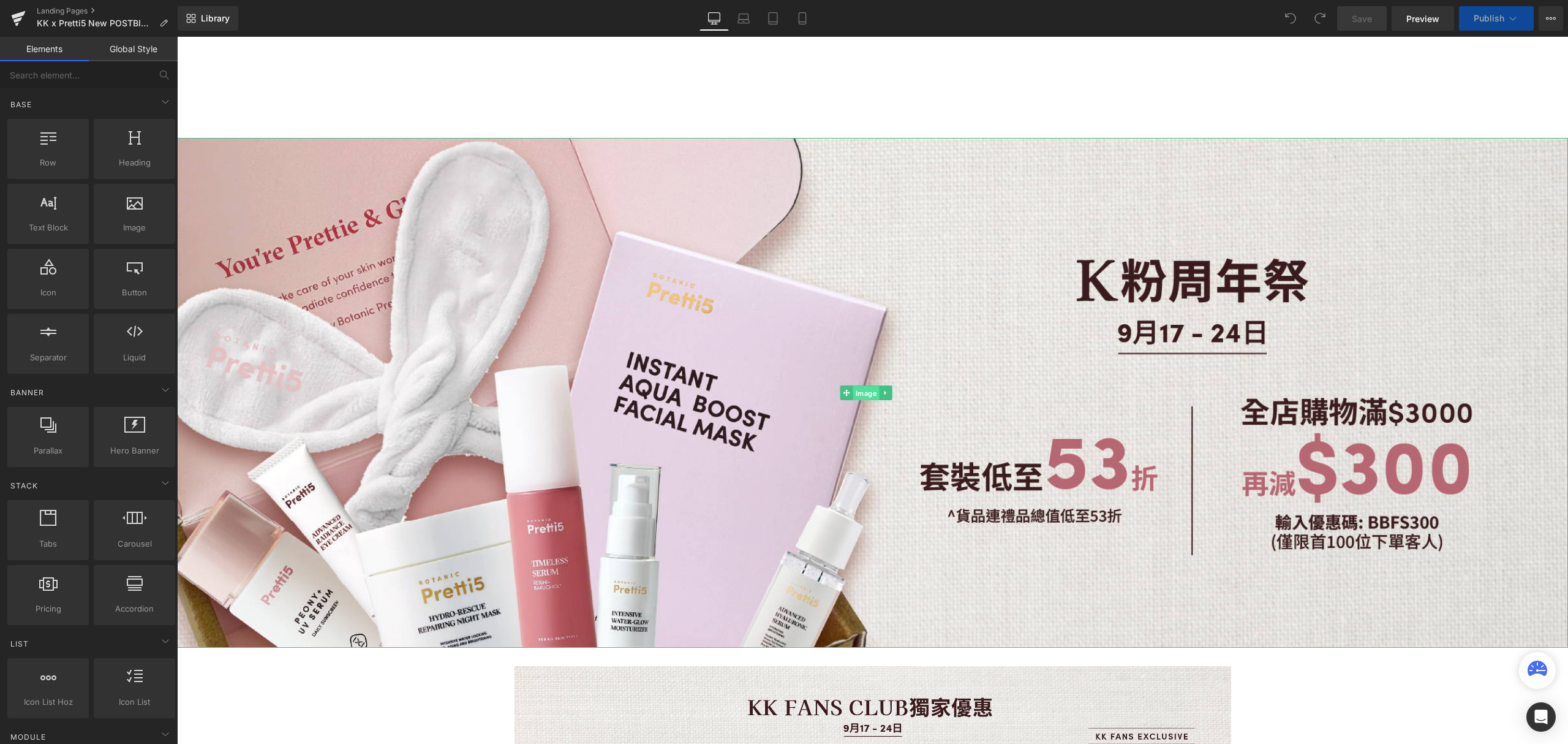
click at [863, 389] on span "Image" at bounding box center [866, 392] width 26 height 15
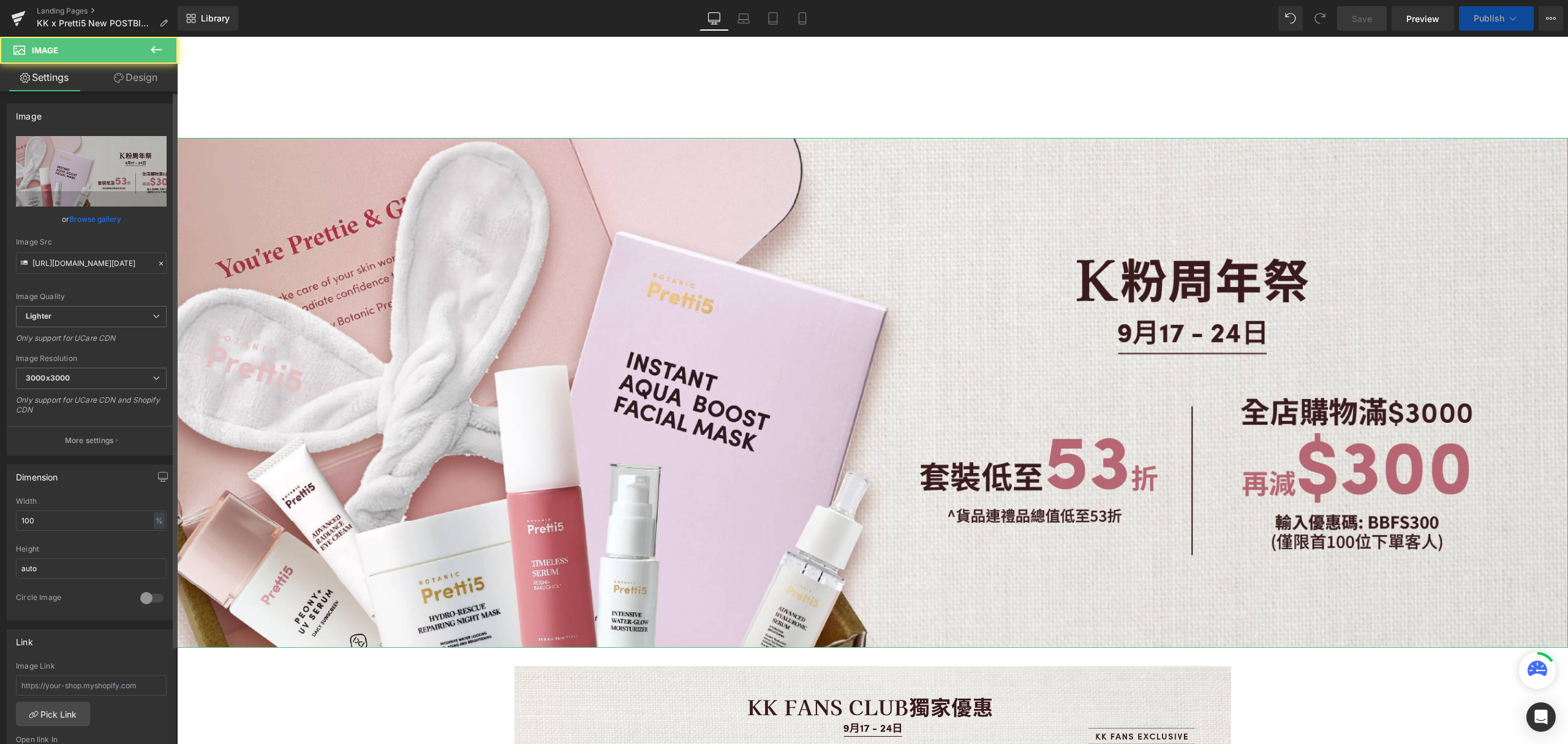
click at [88, 219] on link "Browse gallery" at bounding box center [95, 219] width 52 height 21
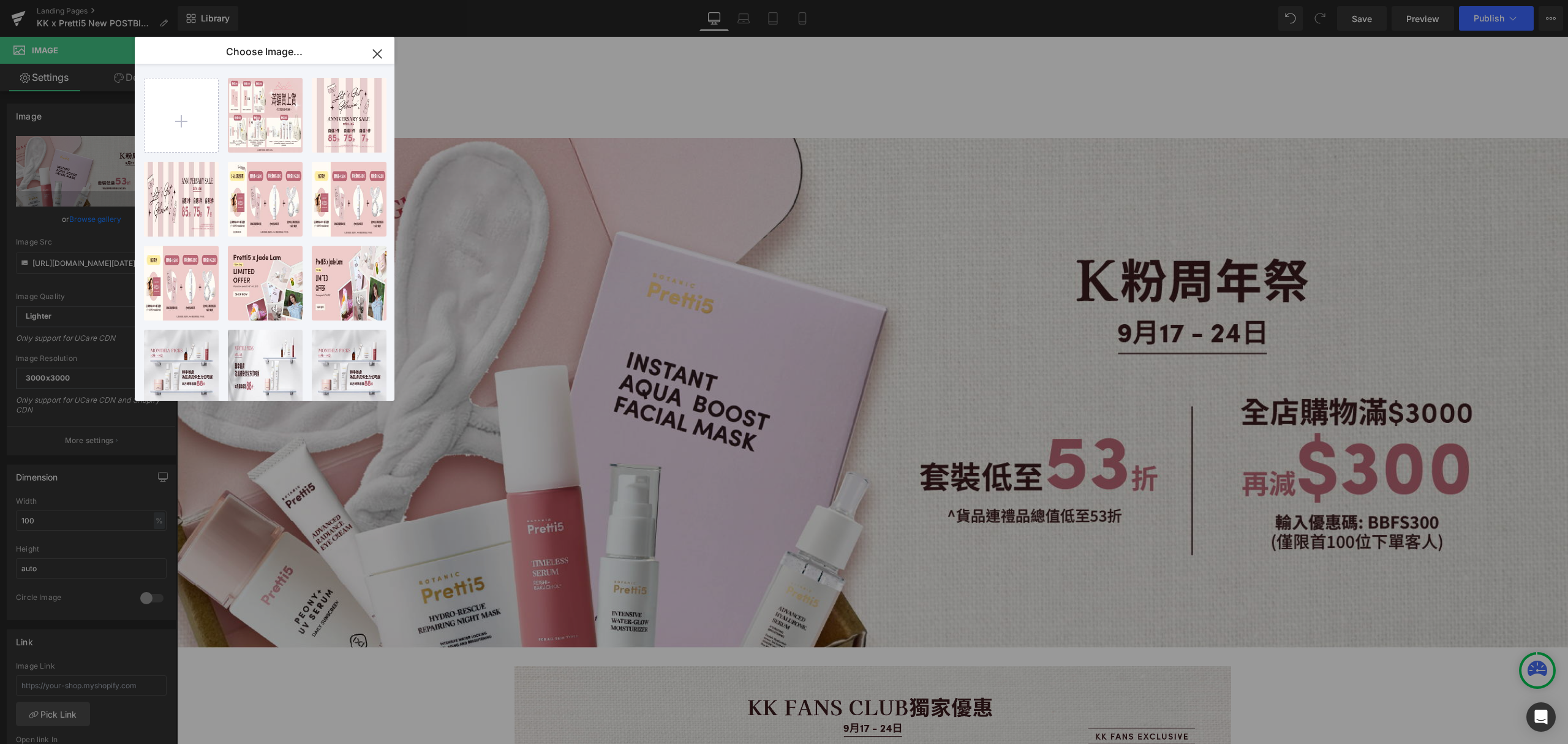
type input "C:\fakepath\KK Fans promotion October_KKFans Key banner.jpg"
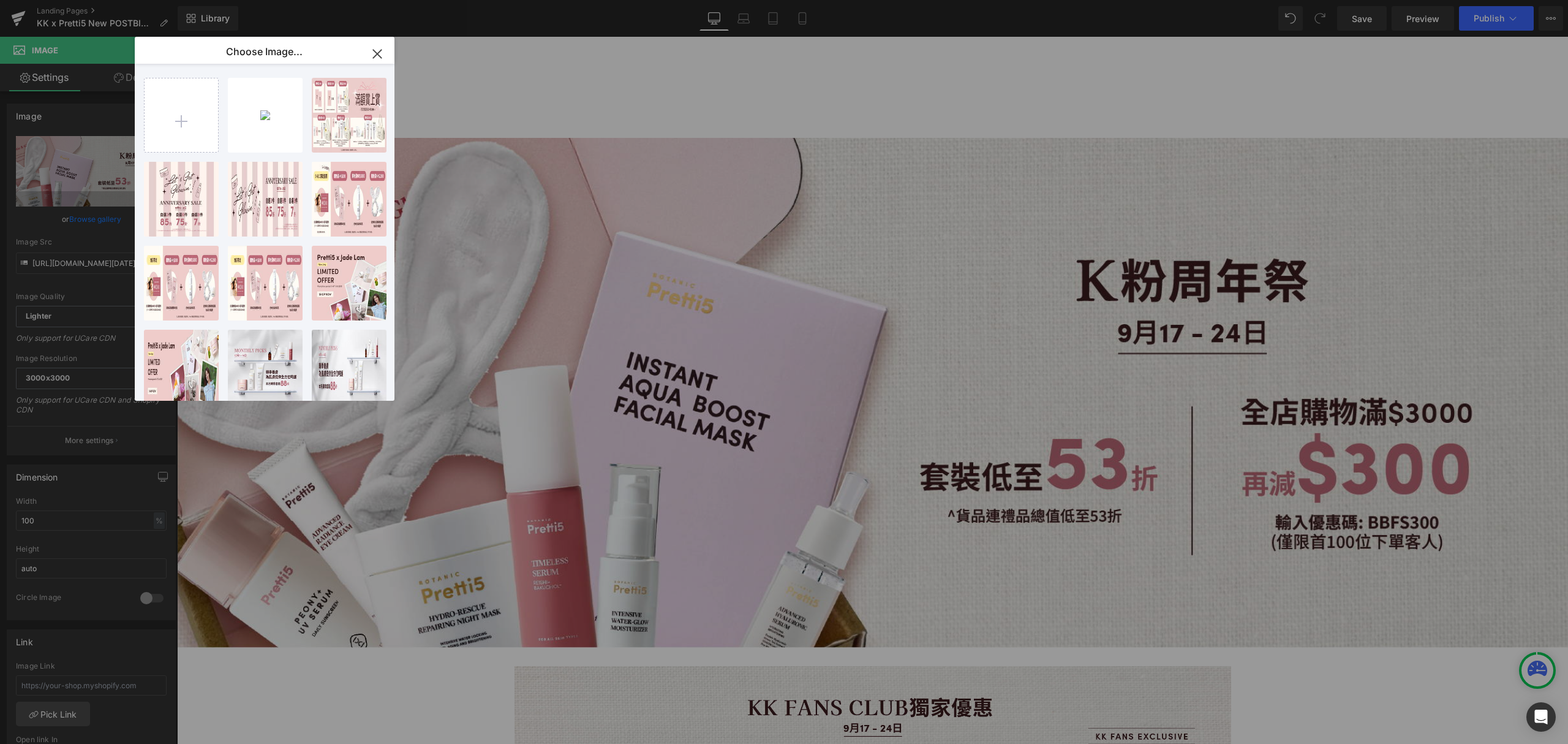
type input "C:\fakepath\KK Fans promotion October_KKFans Mobile Banner.jpg"
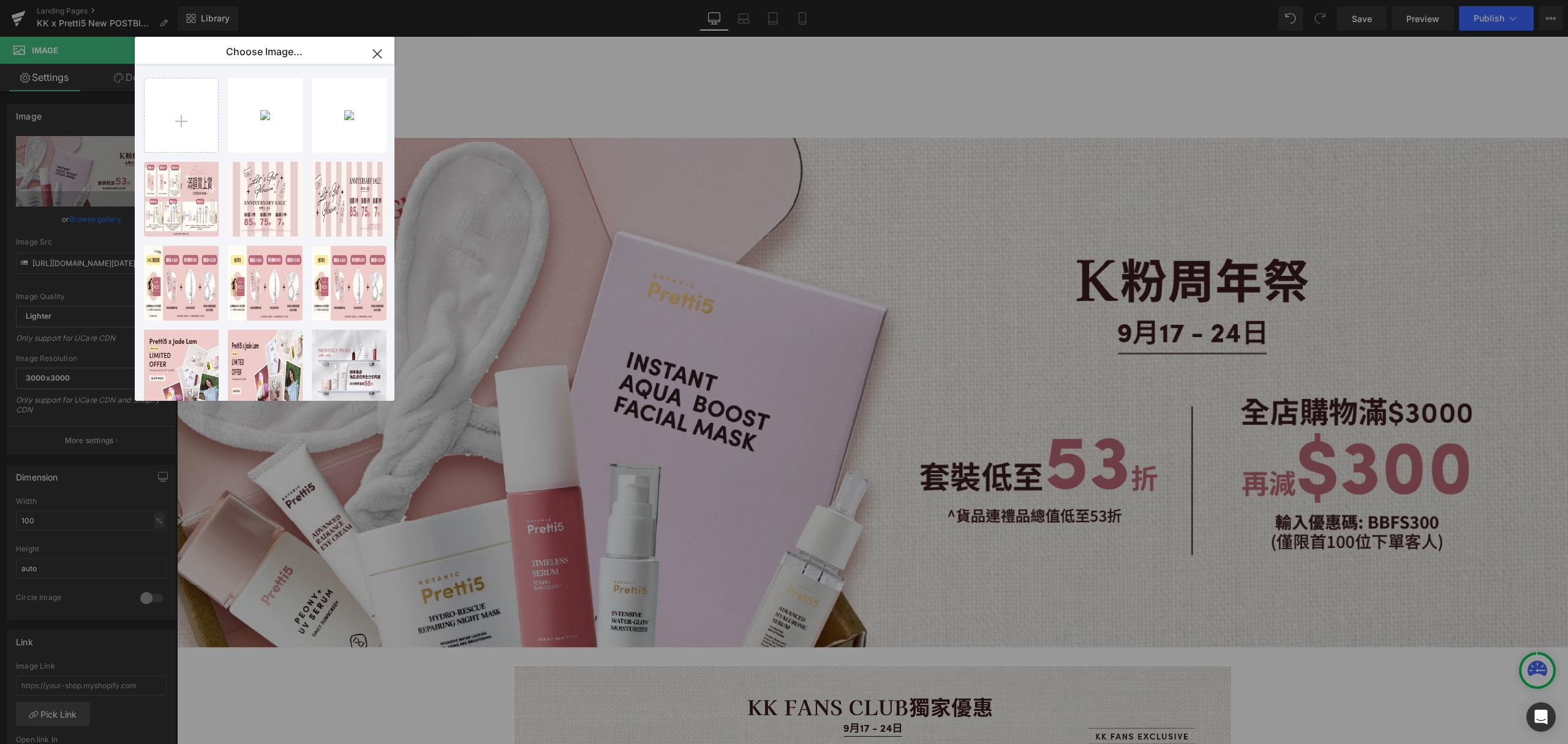
type input "C:\fakepath\KK Fans promotion October_KKFans Upsell banner.jpg"
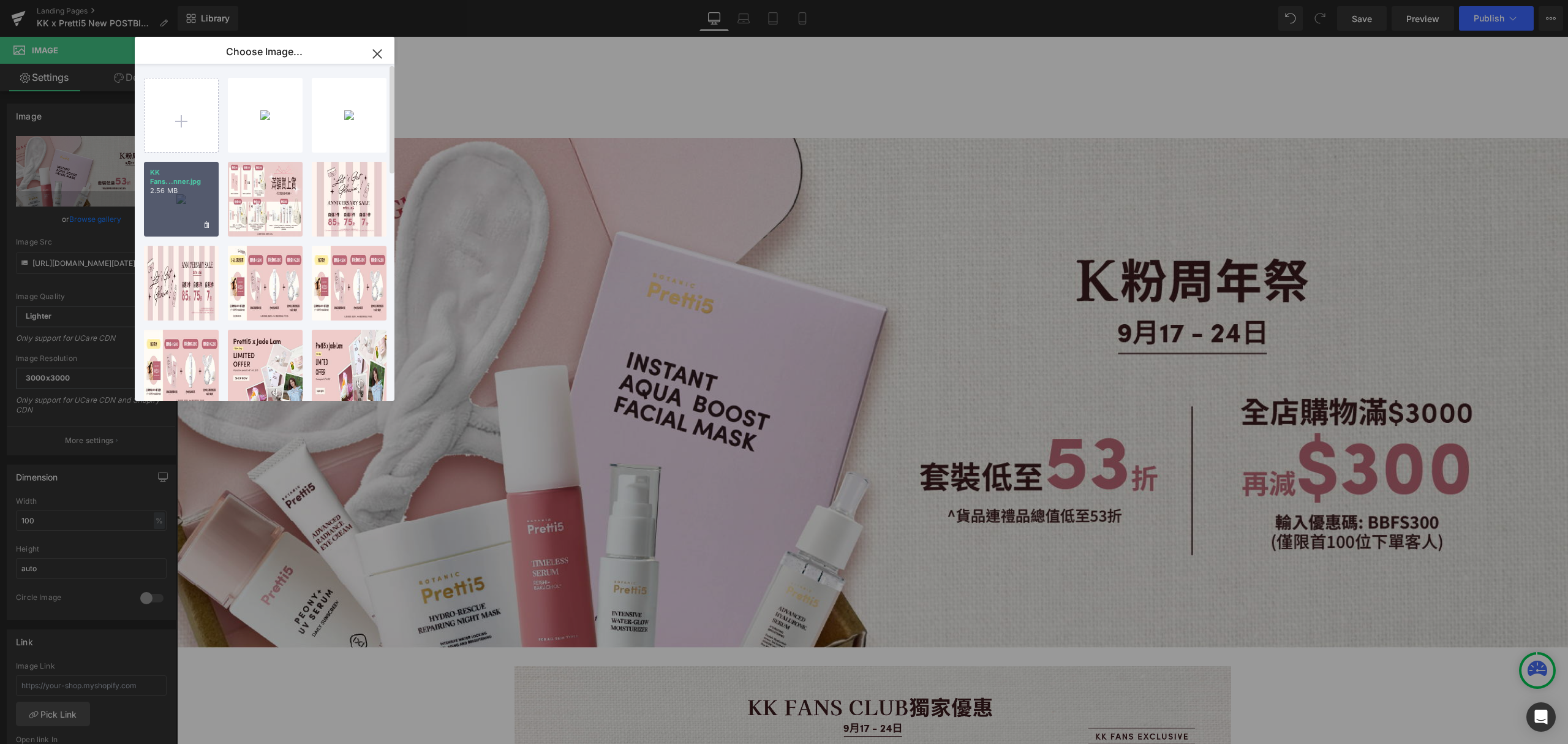
click at [178, 186] on div "KK Fans...nner.jpg 2.56 MB" at bounding box center [181, 198] width 75 height 75
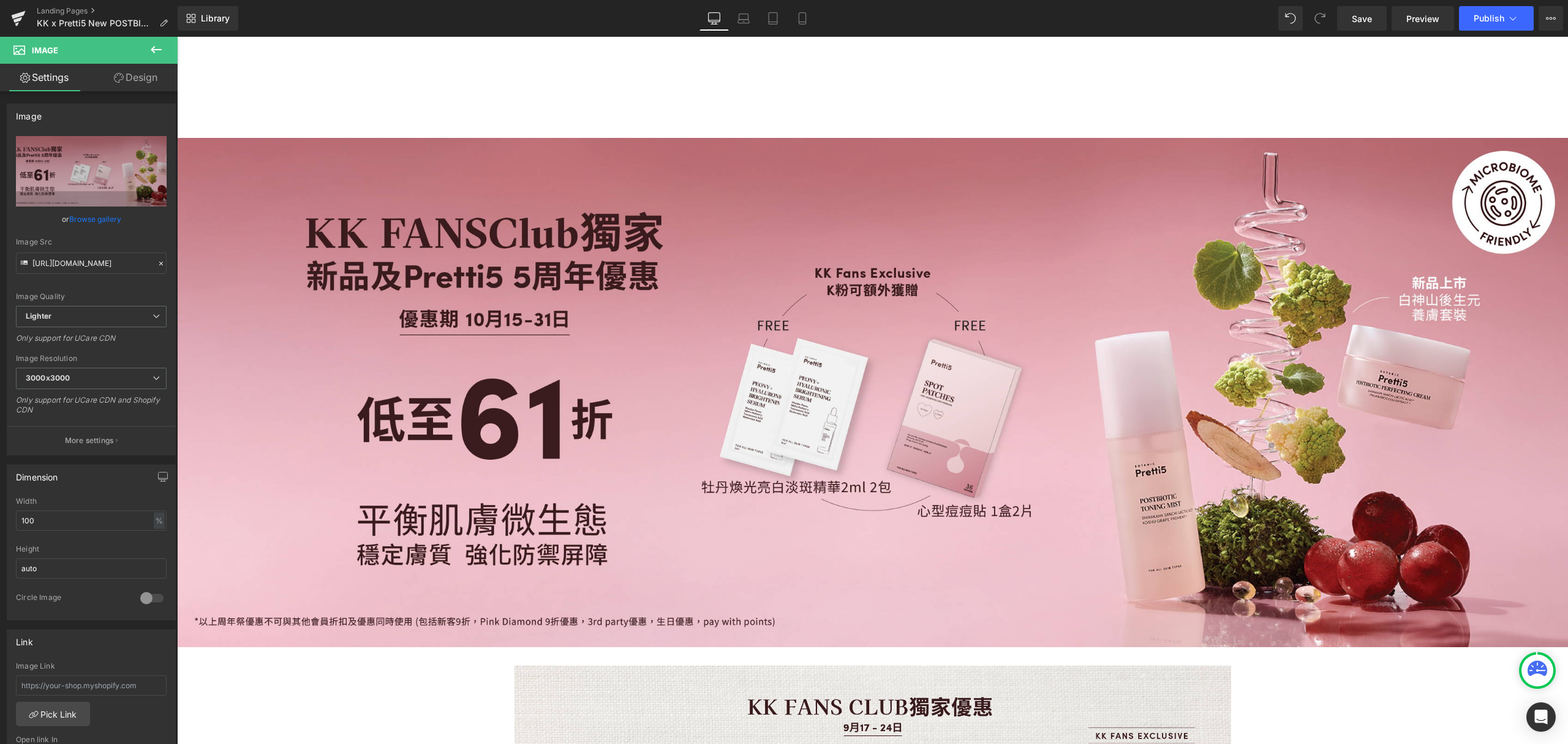
drag, startPoint x: 801, startPoint y: 17, endPoint x: 429, endPoint y: 85, distance: 378.2
click at [801, 18] on icon at bounding box center [802, 18] width 13 height 13
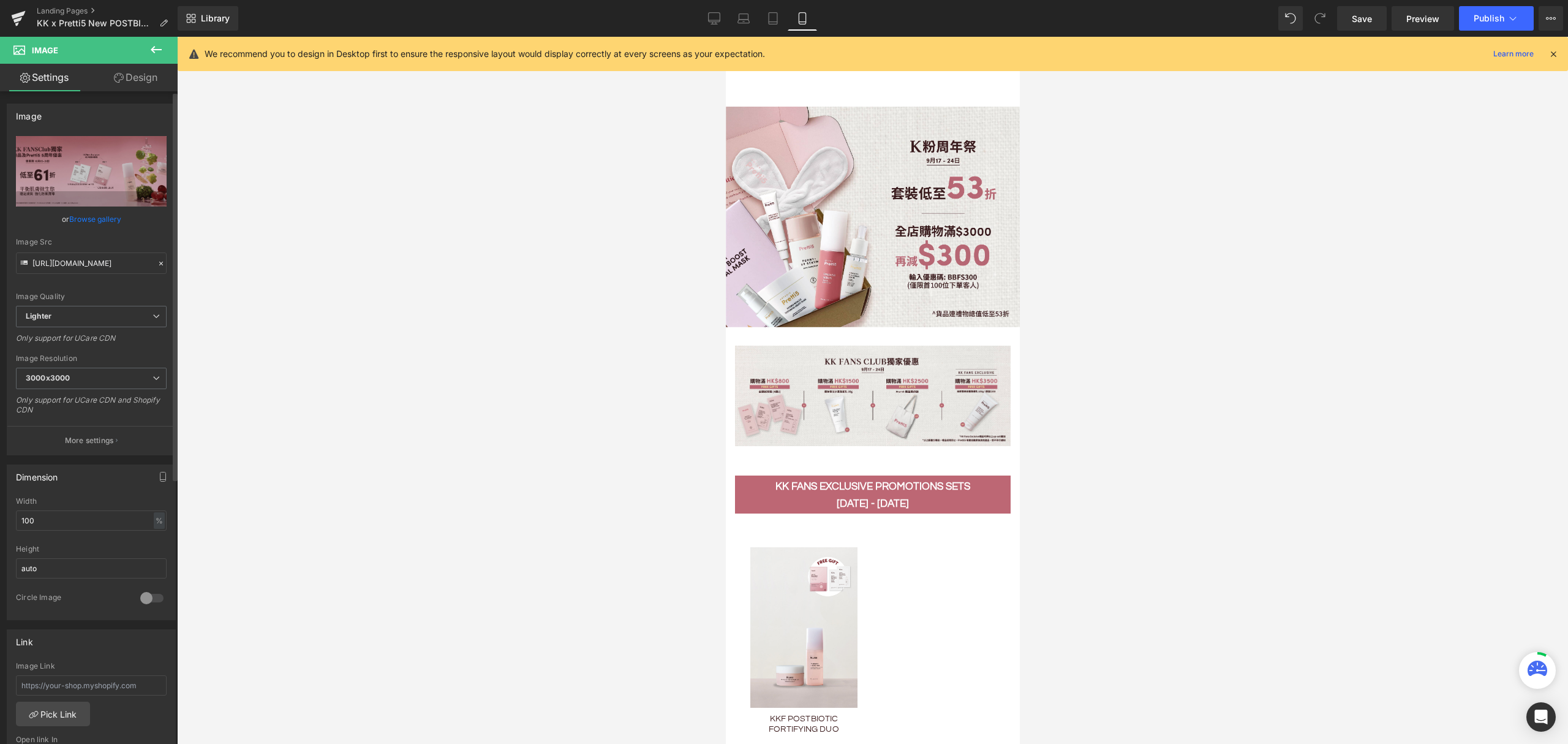
click at [88, 216] on link "Browse gallery" at bounding box center [95, 219] width 52 height 21
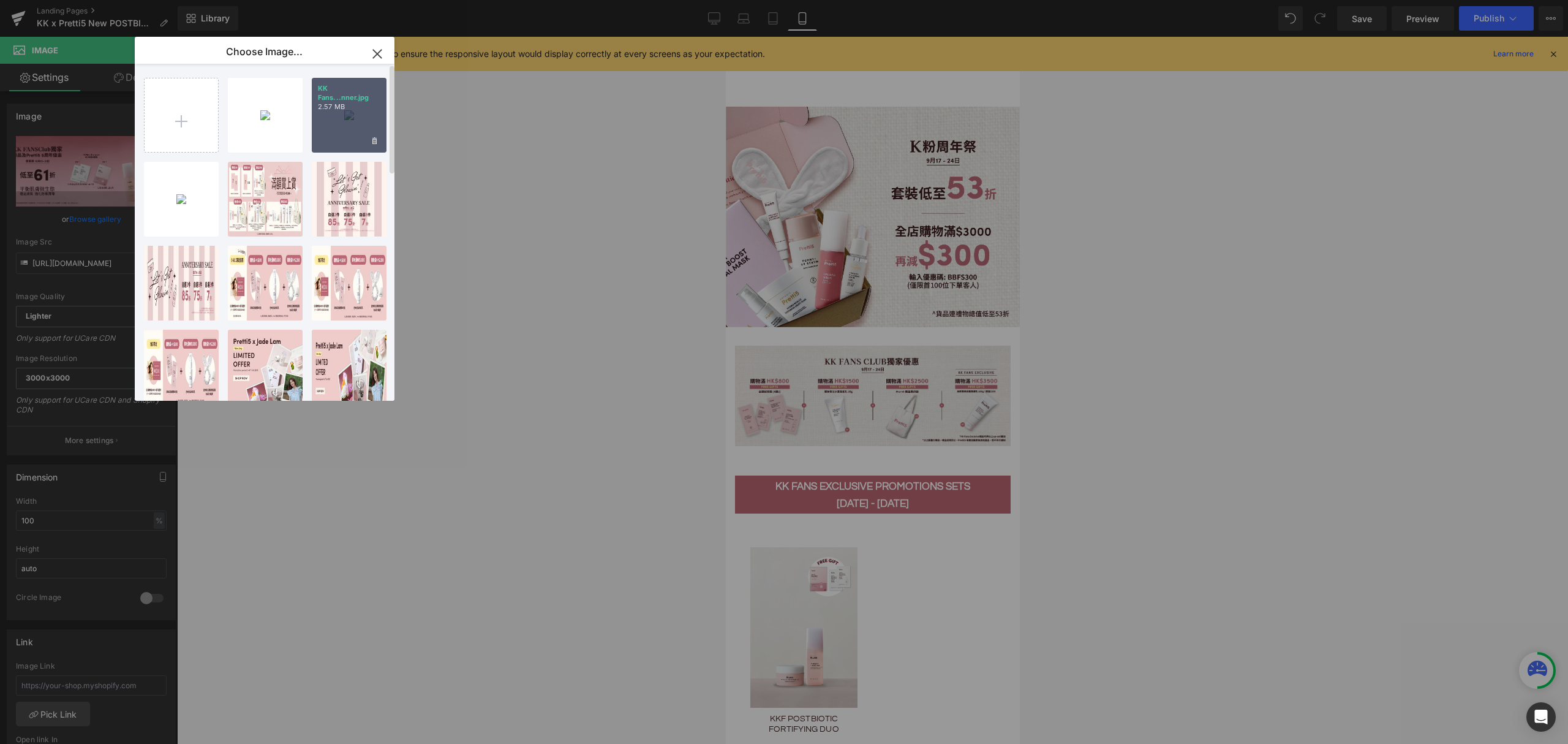
click at [339, 112] on div "KK Fans...nner.jpg 2.57 MB" at bounding box center [349, 115] width 75 height 75
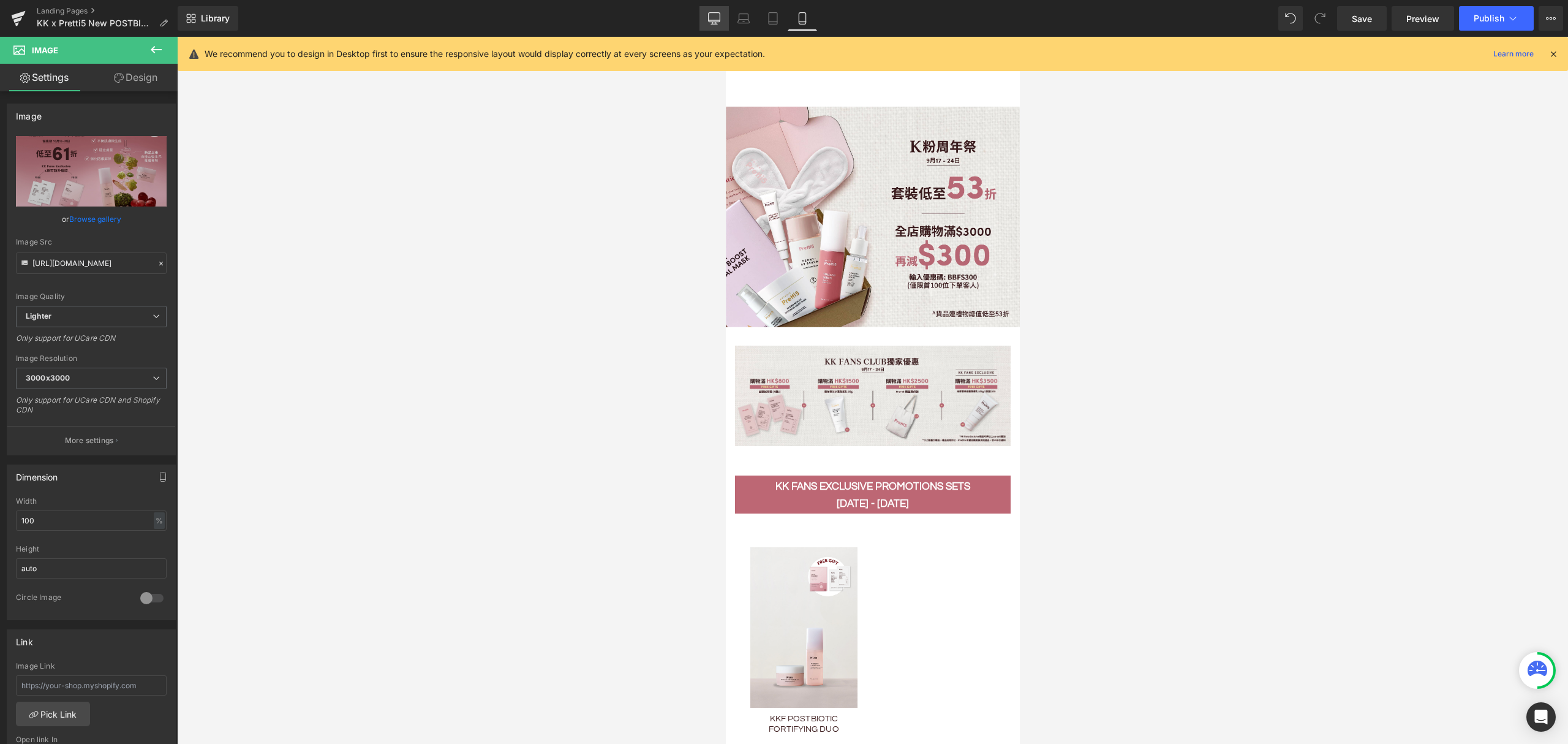
click at [716, 17] on icon at bounding box center [714, 18] width 13 height 13
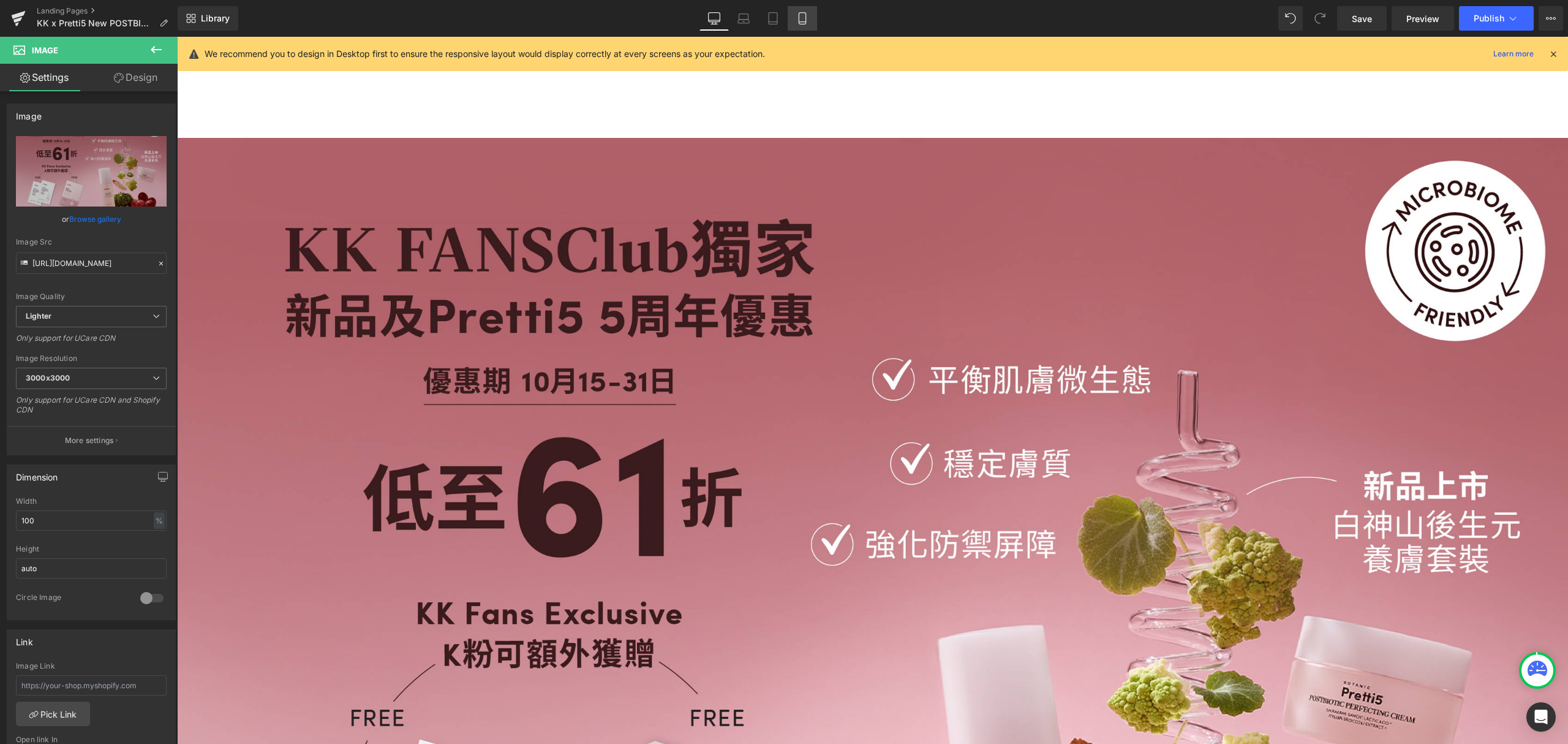
click at [801, 19] on icon at bounding box center [802, 18] width 13 height 13
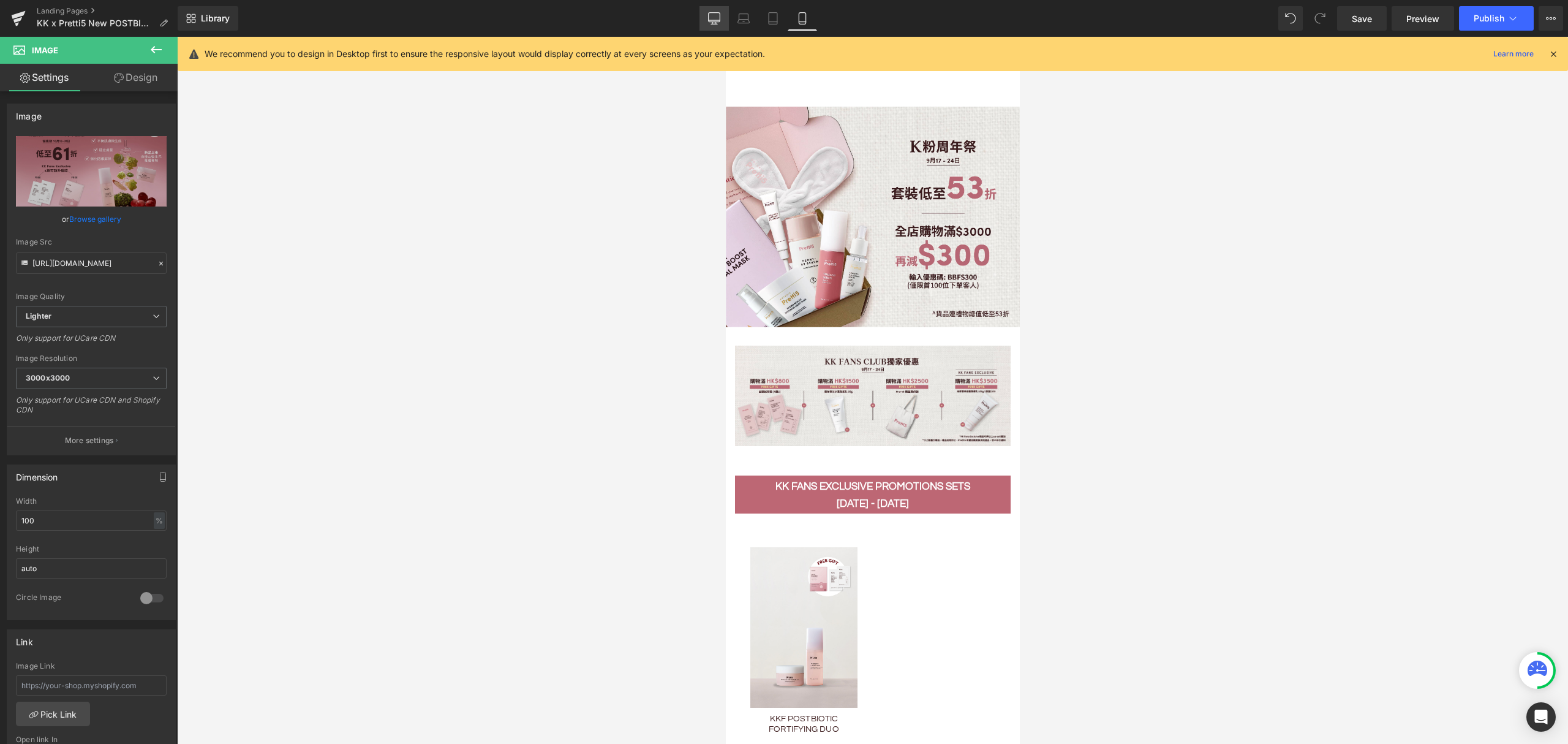
click at [714, 16] on icon at bounding box center [714, 18] width 13 height 13
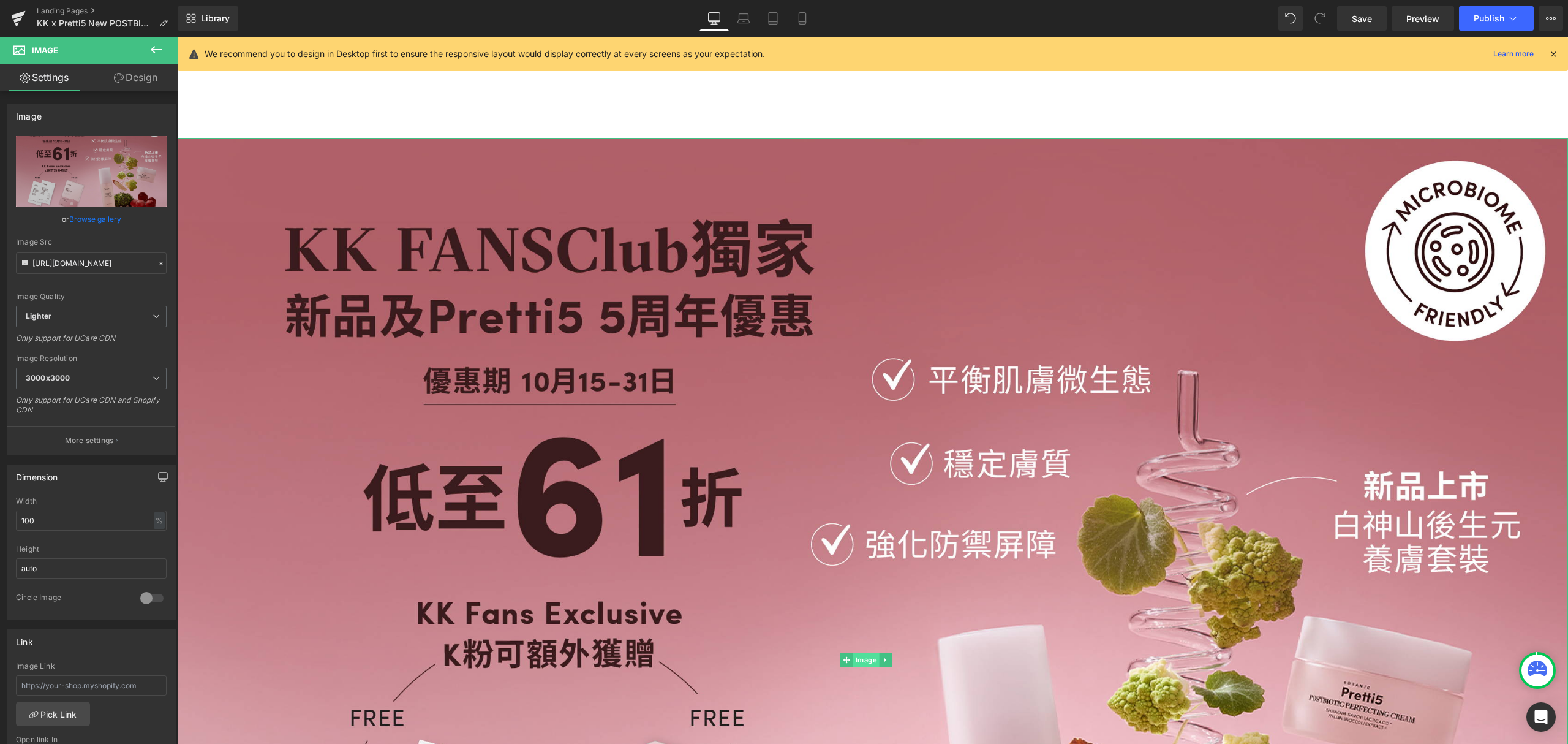
click at [864, 653] on span "Image" at bounding box center [866, 659] width 26 height 15
click at [92, 217] on link "Browse gallery" at bounding box center [95, 219] width 52 height 21
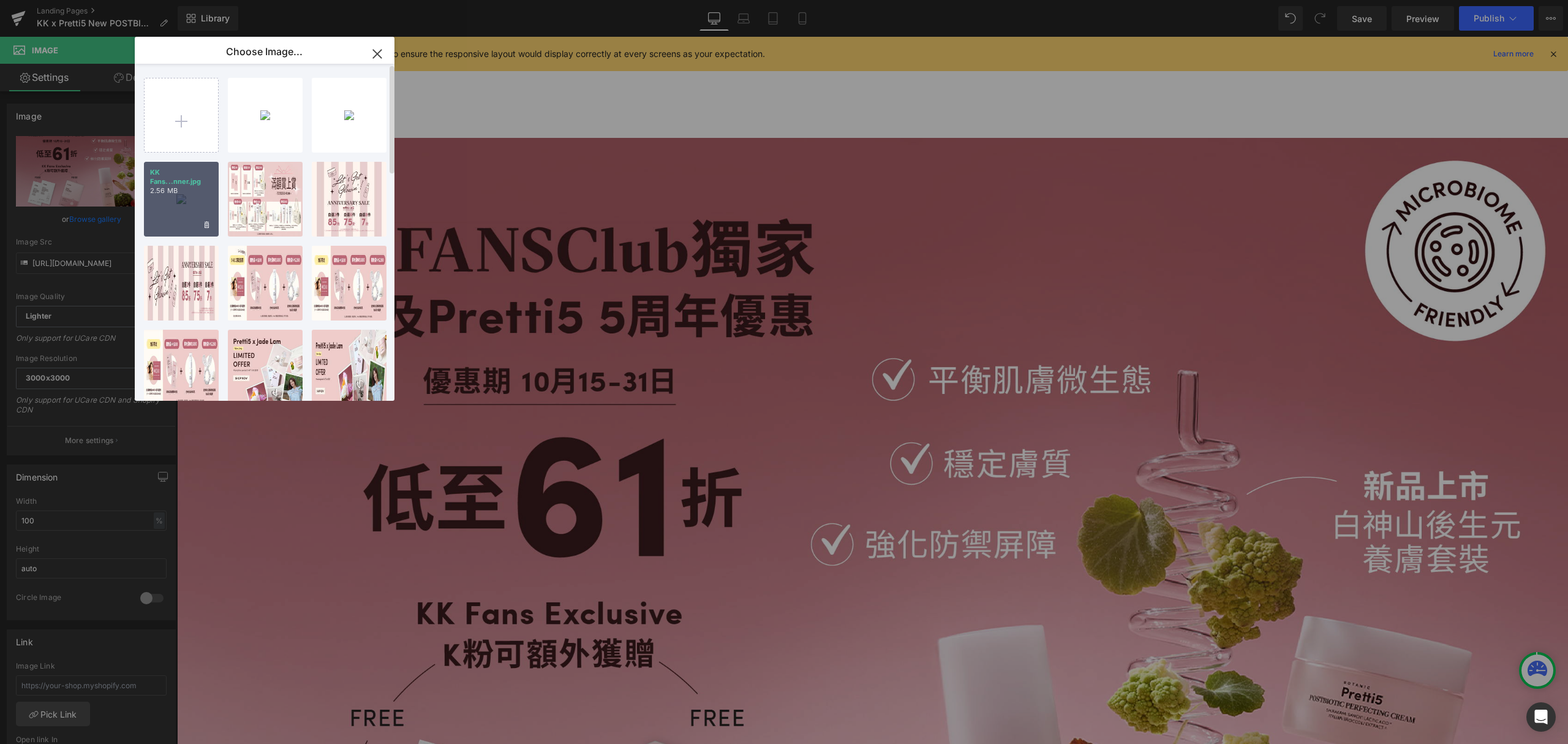
click at [182, 202] on div "KK Fans...nner.jpg 2.56 MB" at bounding box center [181, 198] width 75 height 75
type input "https://ucarecdn.com/6546eed8-aa12-4fa4-b4db-5255c8b6451c/-/format/auto/-/previ…"
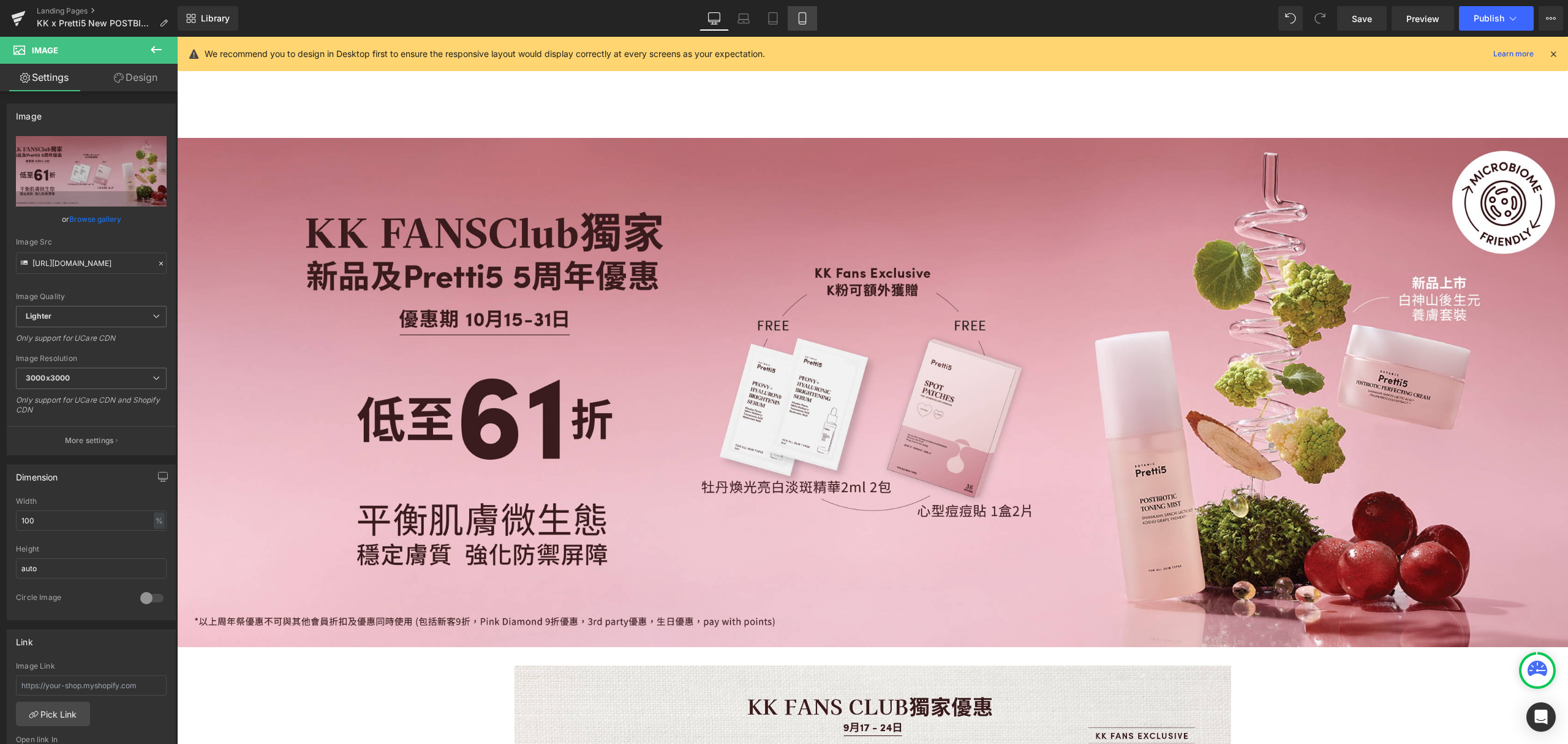
click at [800, 19] on icon at bounding box center [802, 18] width 13 height 13
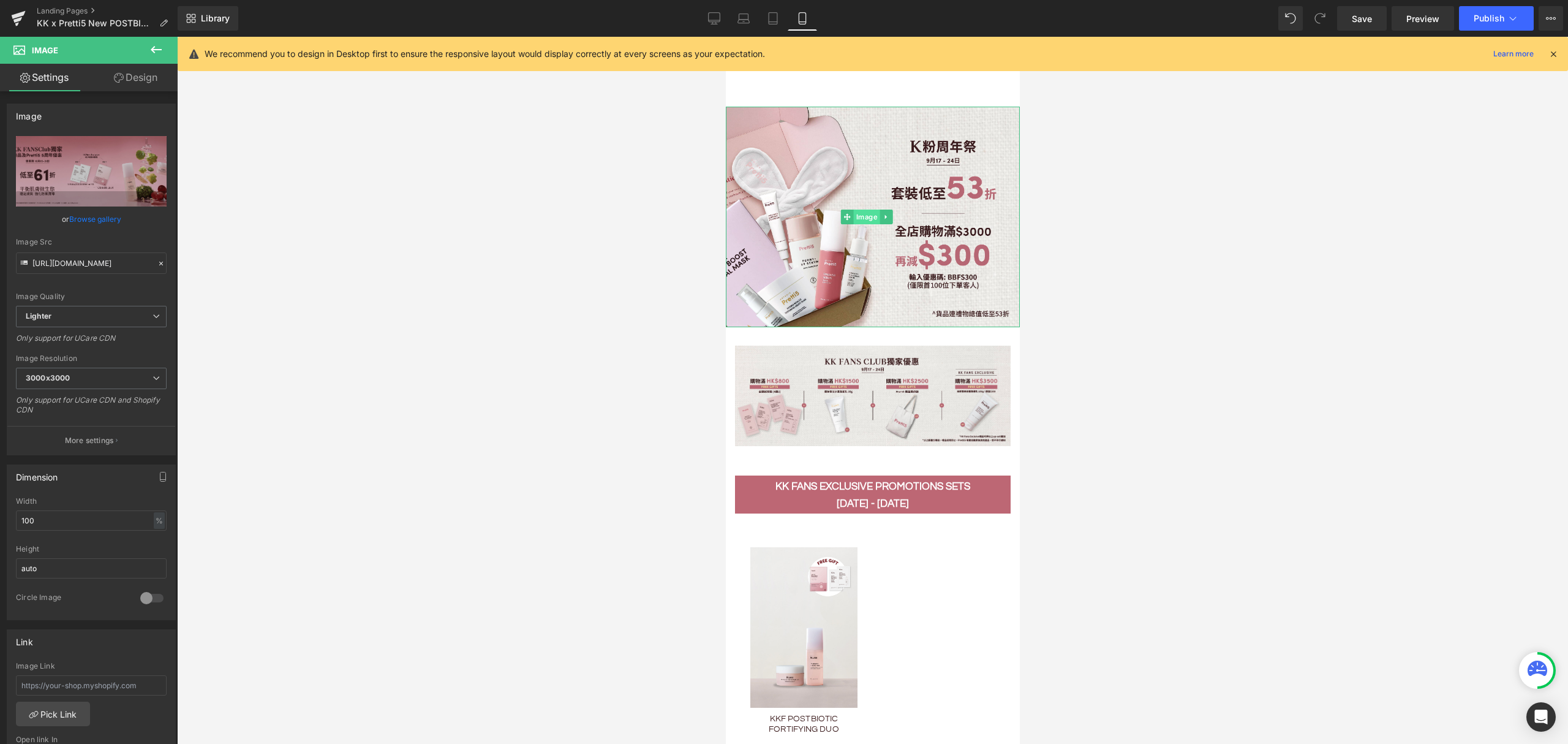
click at [863, 211] on span "Image" at bounding box center [866, 217] width 26 height 15
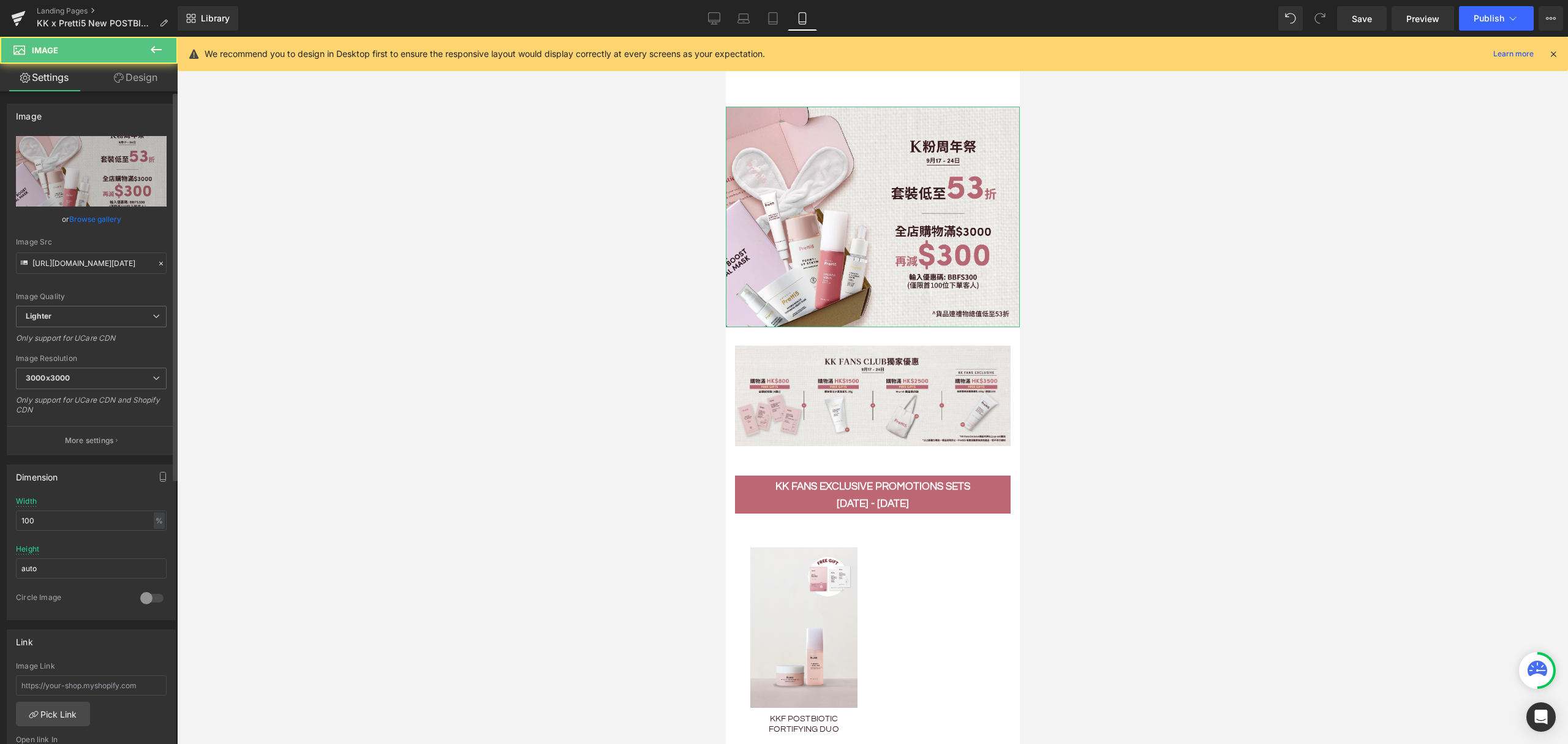
click at [112, 217] on link "Browse gallery" at bounding box center [95, 219] width 52 height 21
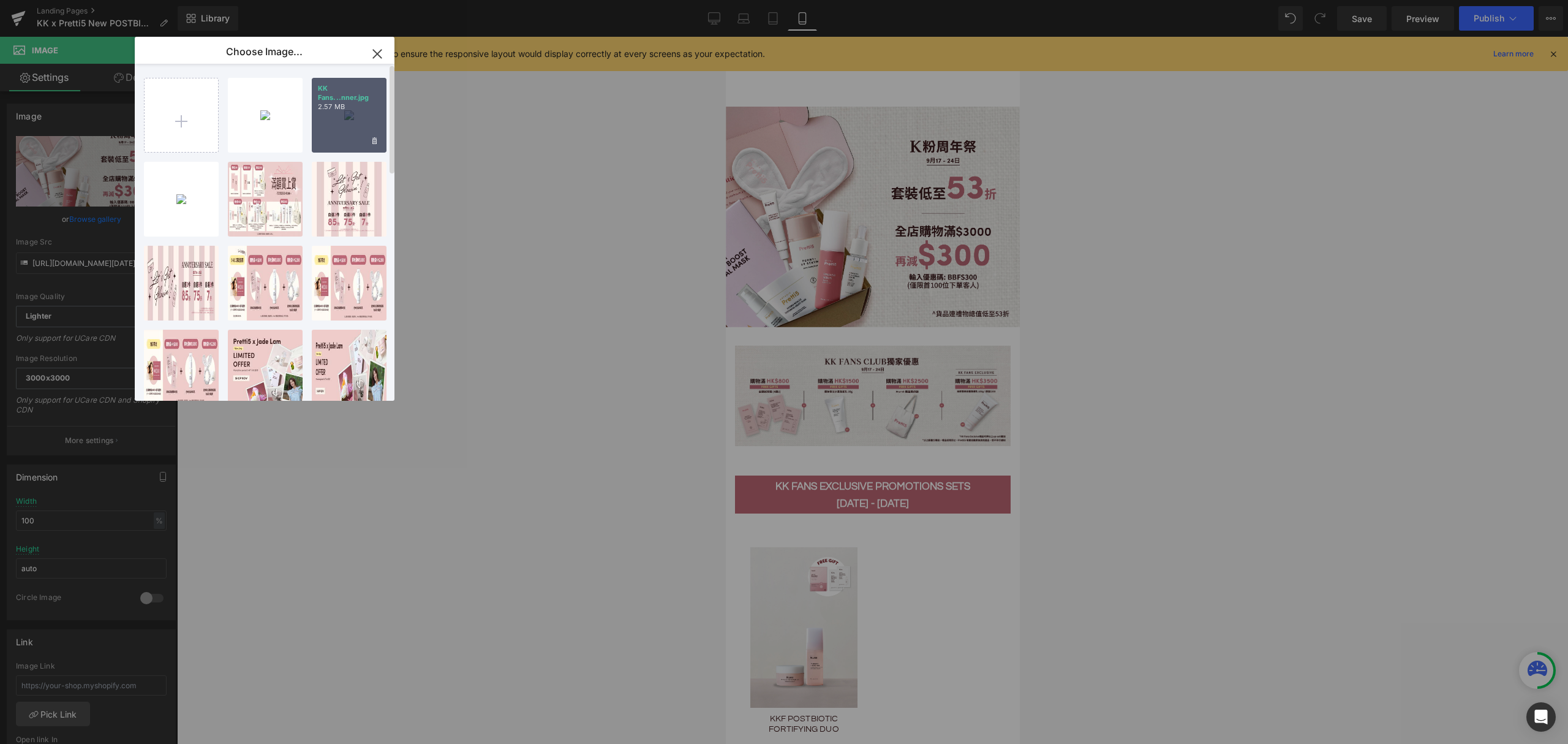
click at [348, 118] on div "KK Fans...nner.jpg 2.57 MB" at bounding box center [349, 115] width 75 height 75
type input "https://ucarecdn.com/d6455501-f35d-4ed7-904e-4a838a373a59/-/format/auto/-/previ…"
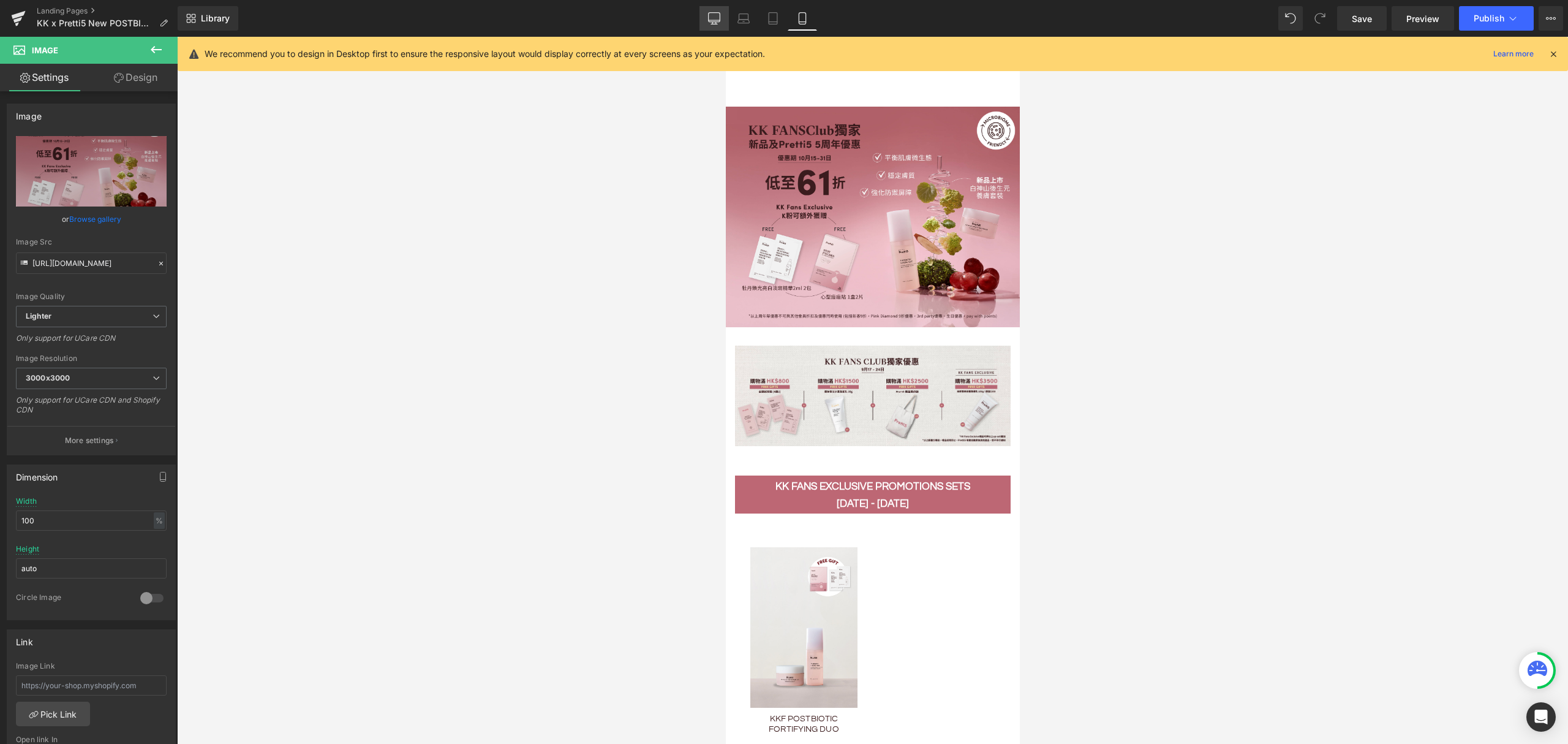
click at [719, 17] on icon at bounding box center [714, 18] width 13 height 13
type input "auto"
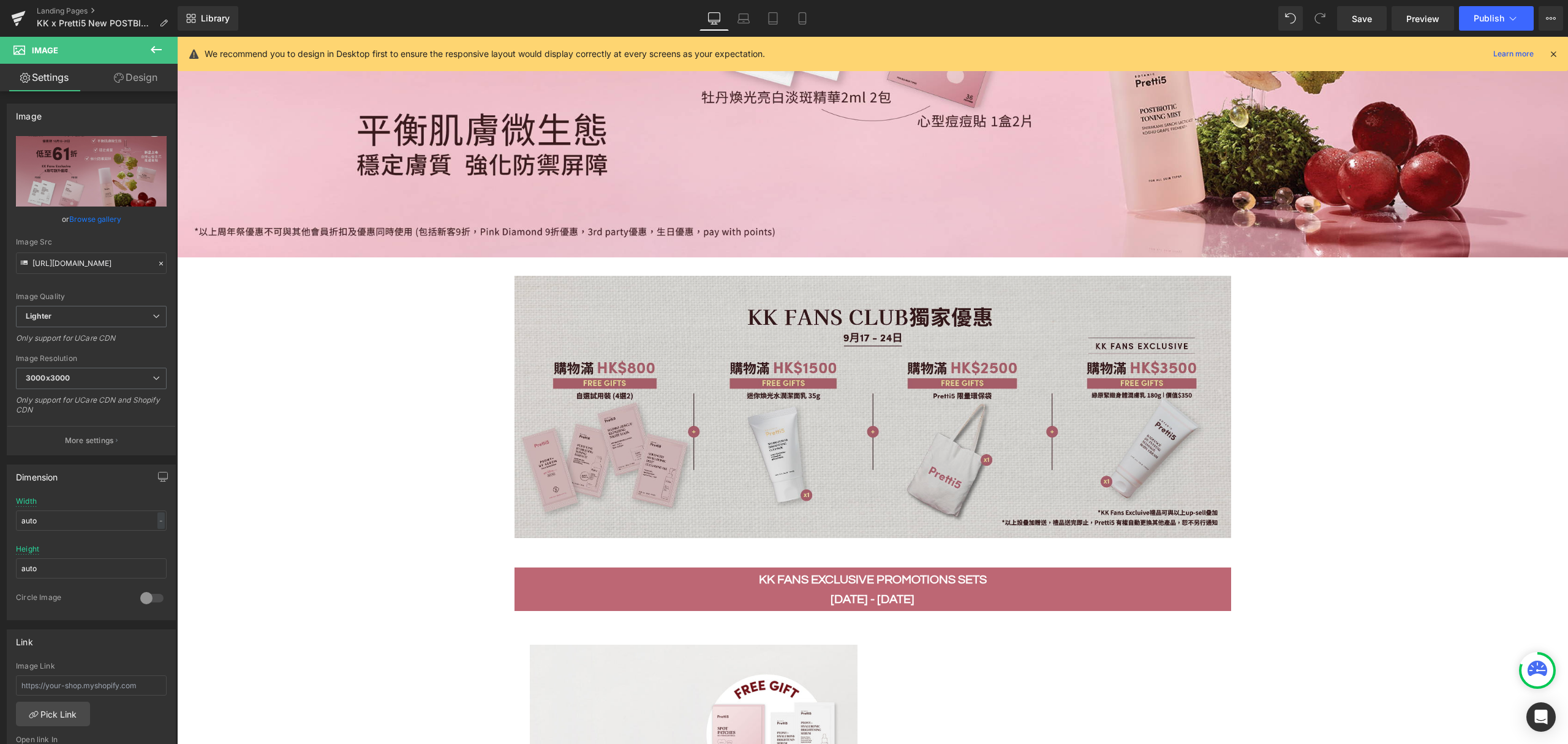
scroll to position [408, 0]
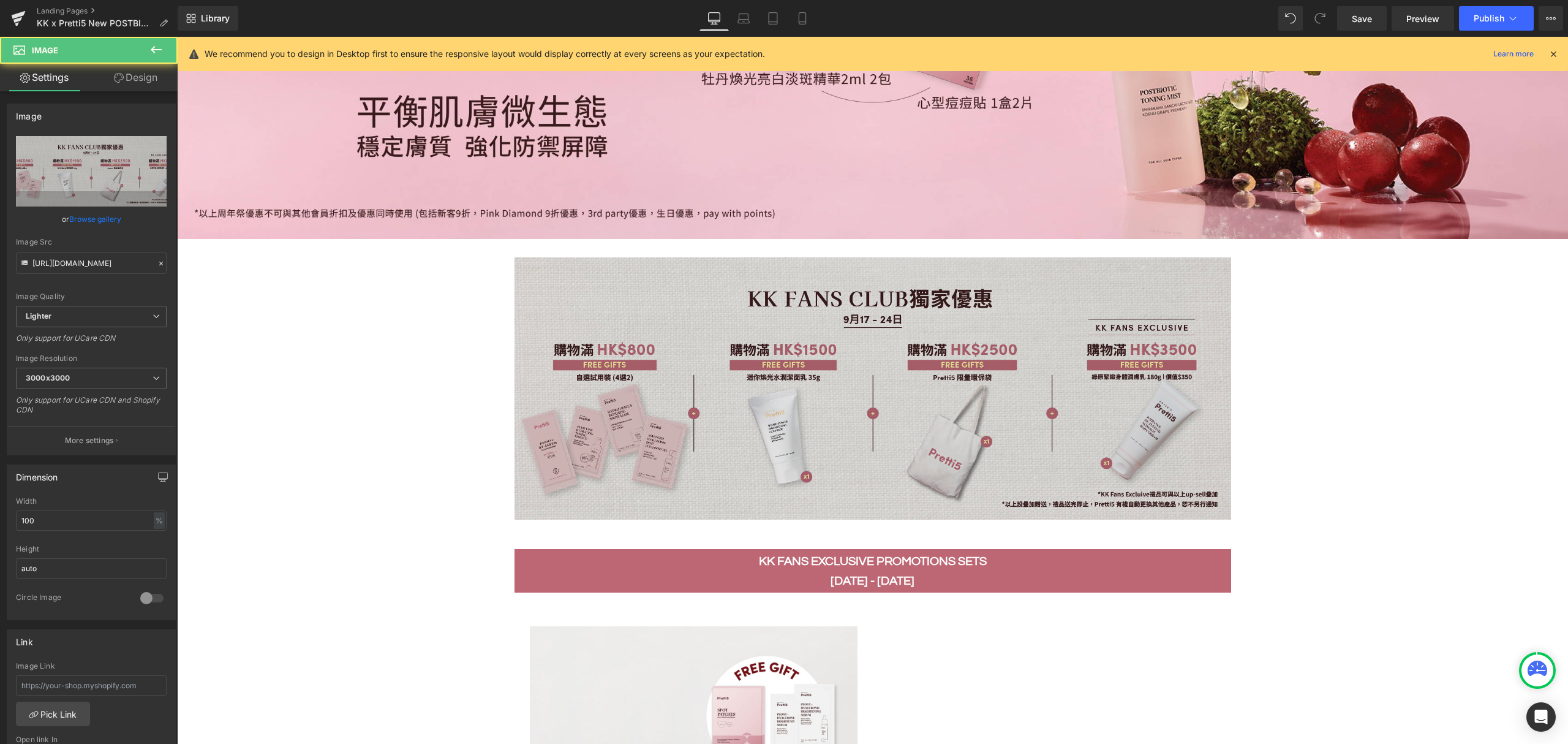
click at [819, 434] on img at bounding box center [873, 403] width 717 height 291
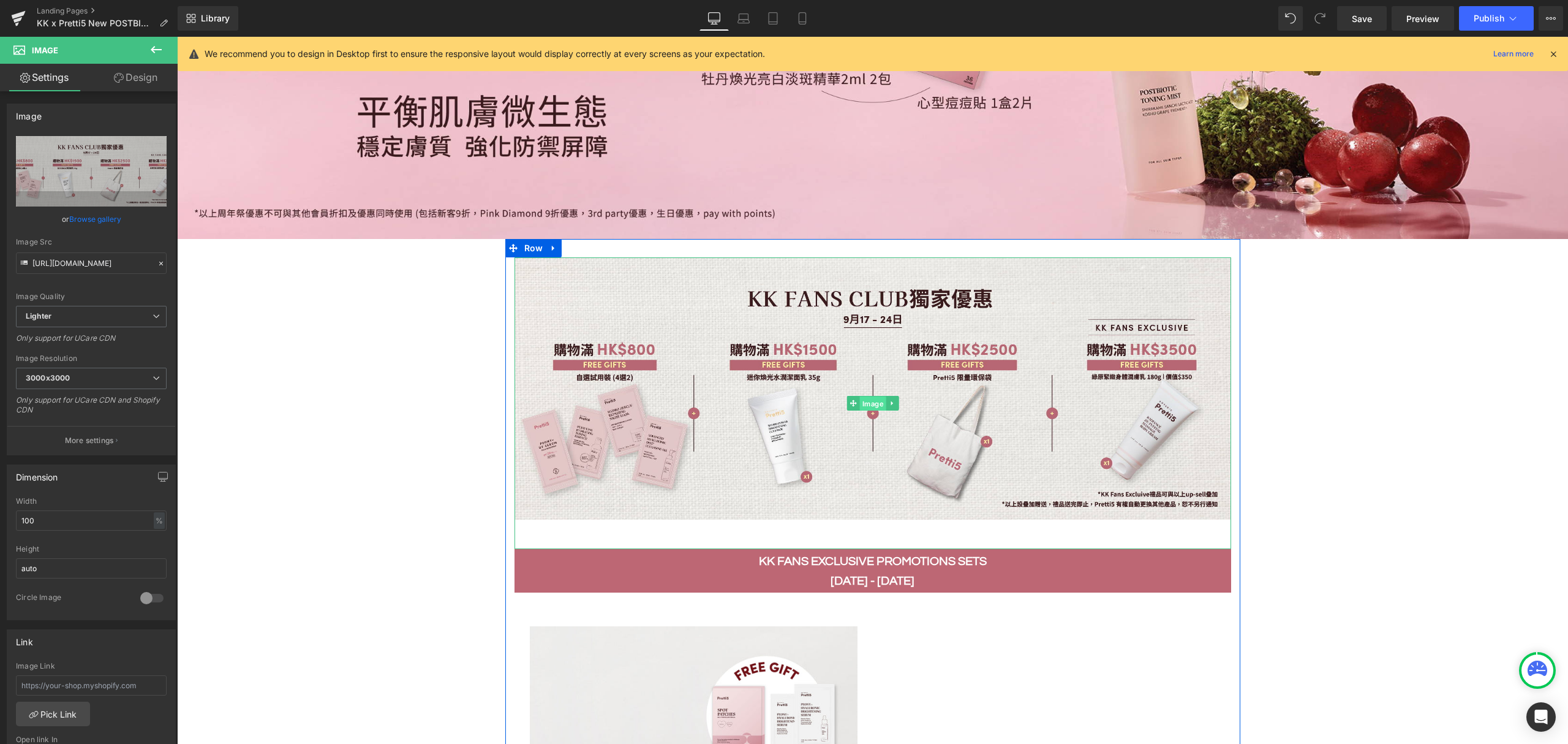
click at [860, 399] on span "Image" at bounding box center [872, 403] width 26 height 15
click at [79, 217] on link "Browse gallery" at bounding box center [95, 219] width 52 height 21
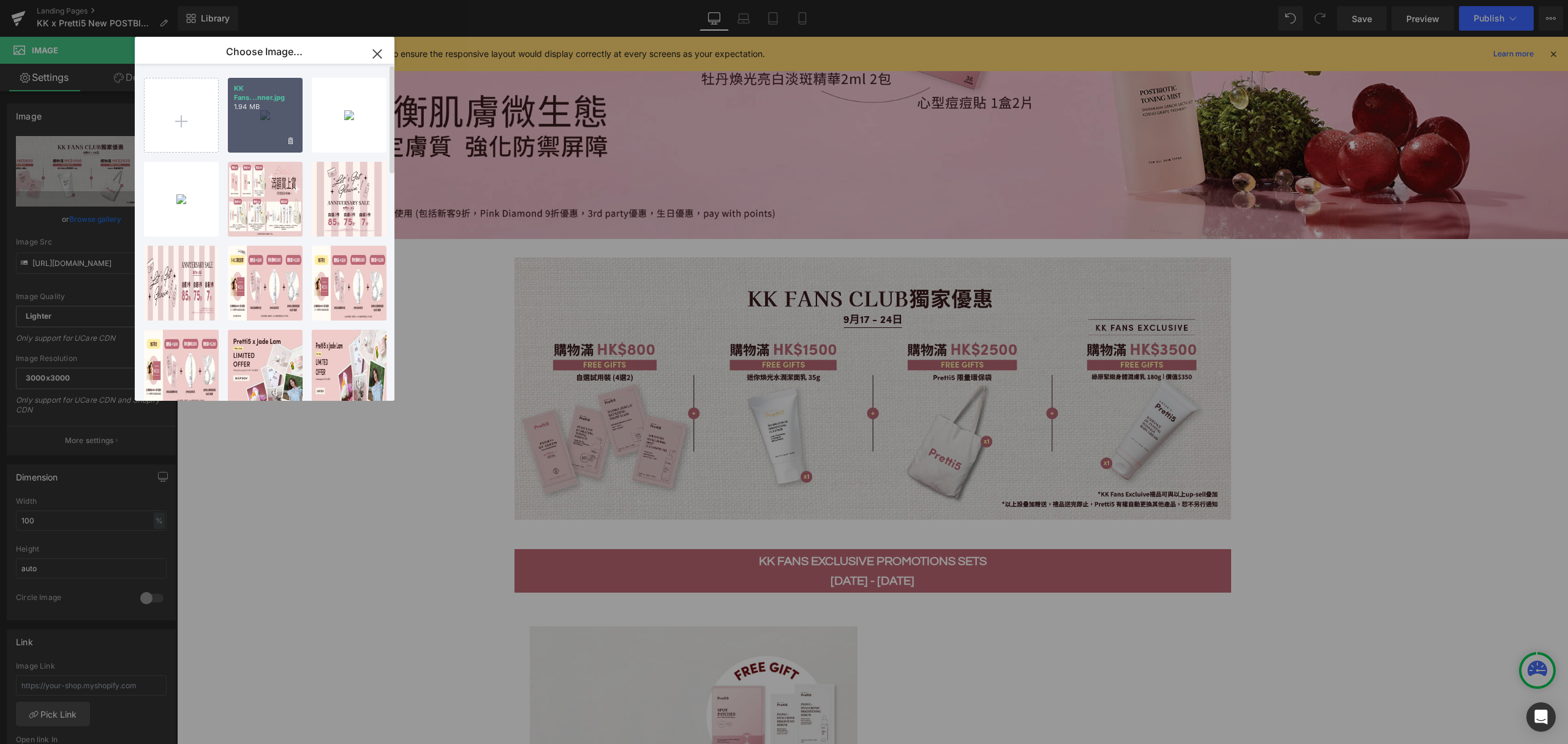
click at [258, 112] on div "KK Fans...nner.jpg 1.94 MB" at bounding box center [265, 115] width 75 height 75
type input "https://ucarecdn.com/fb1d73b7-eee2-409f-8ea1-8d2ed5ce352c/-/format/auto/-/previ…"
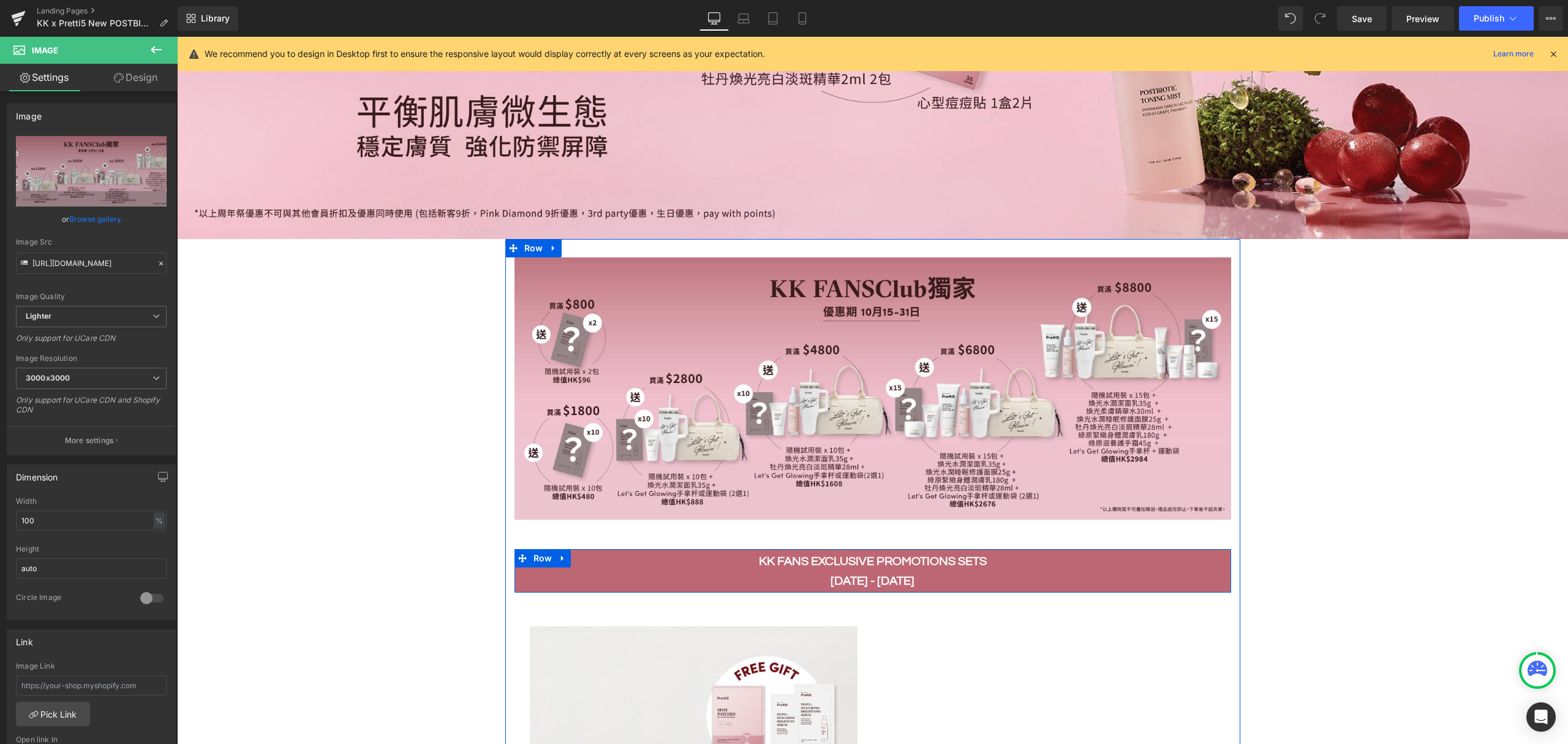
click at [798, 555] on b "KK FANS EXCLUSIVE PROMOTIONS SETS" at bounding box center [872, 560] width 228 height 13
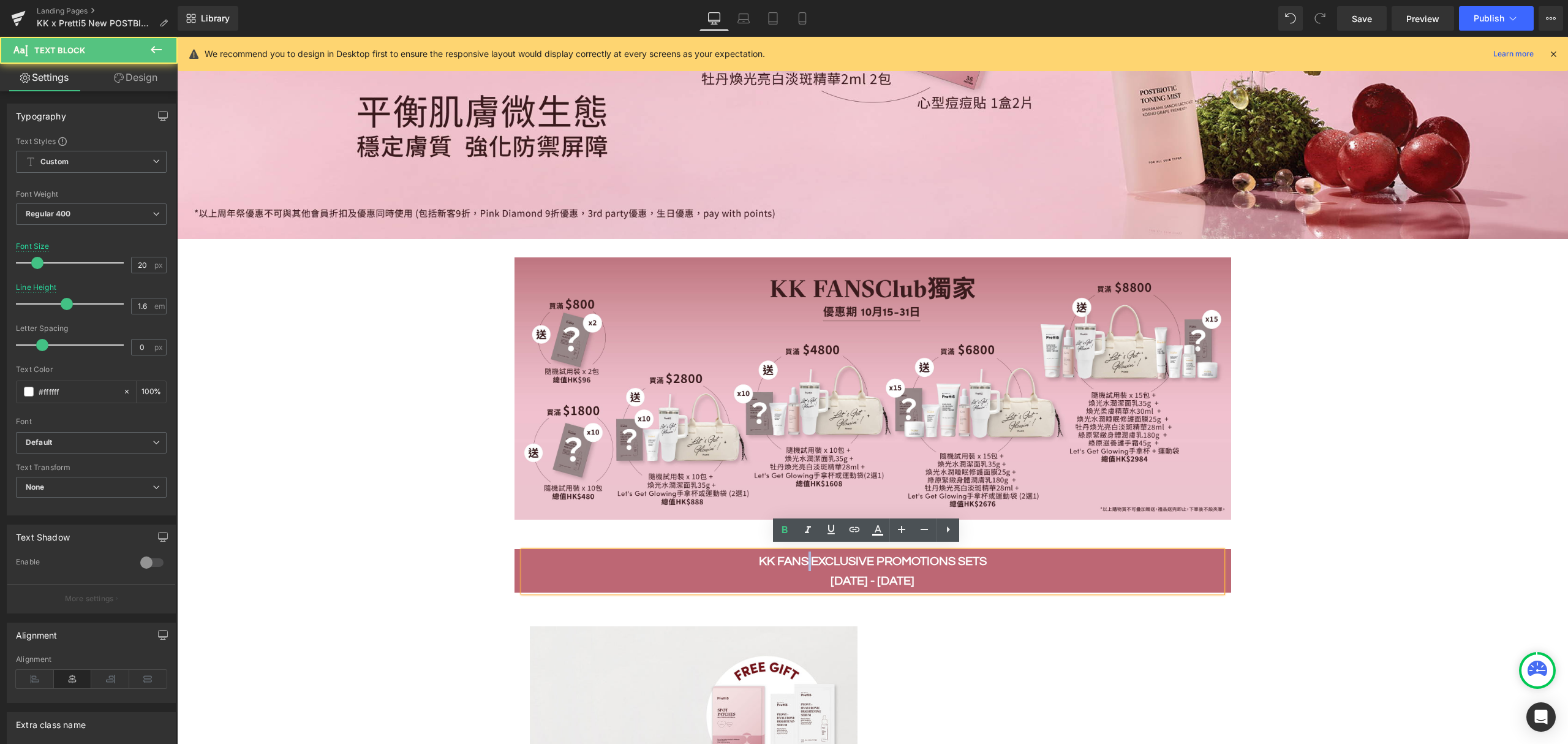
click at [798, 555] on b "KK FANS EXCLUSIVE PROMOTIONS SETS" at bounding box center [872, 560] width 228 height 13
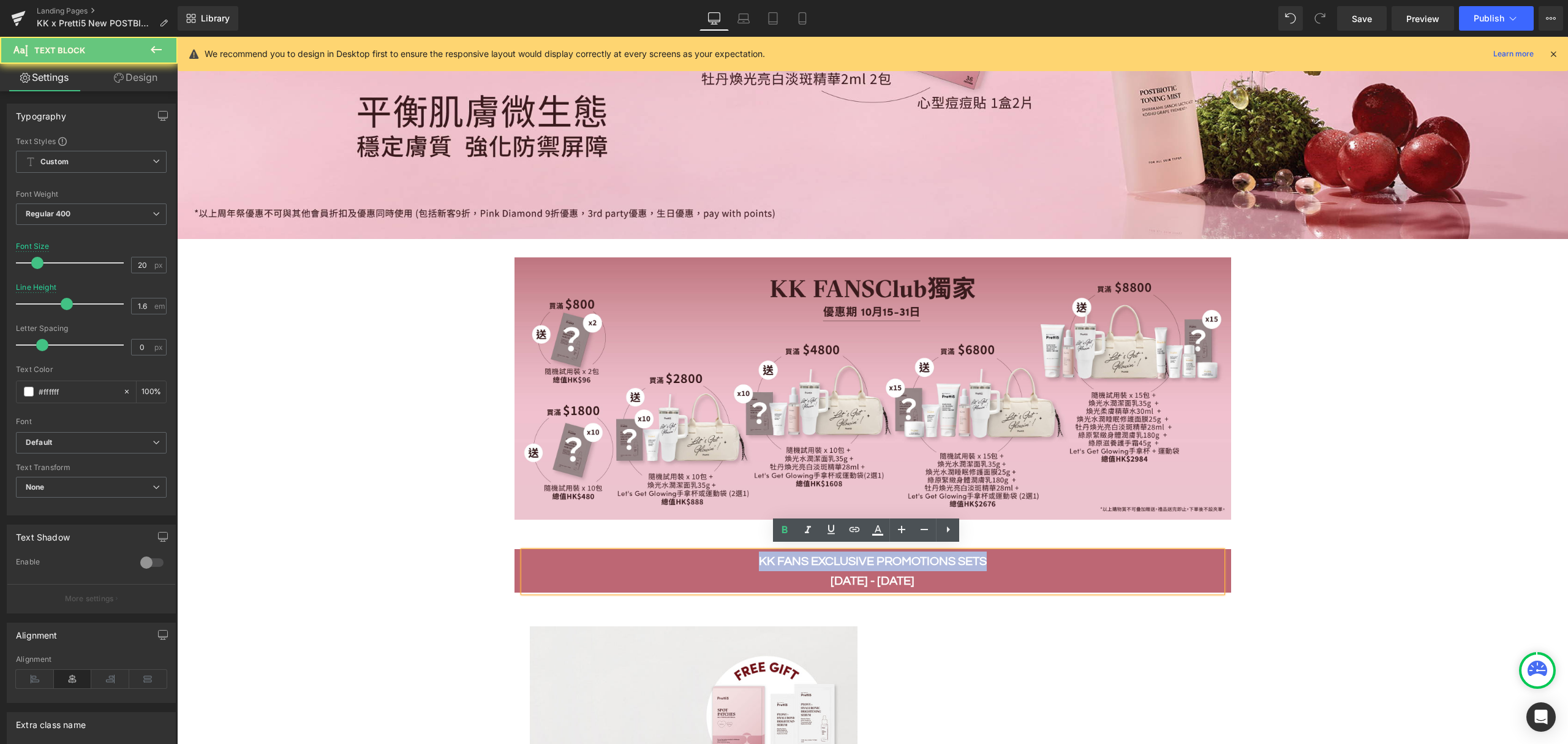
click at [798, 555] on b "KK FANS EXCLUSIVE PROMOTIONS SETS" at bounding box center [872, 560] width 228 height 13
paste div
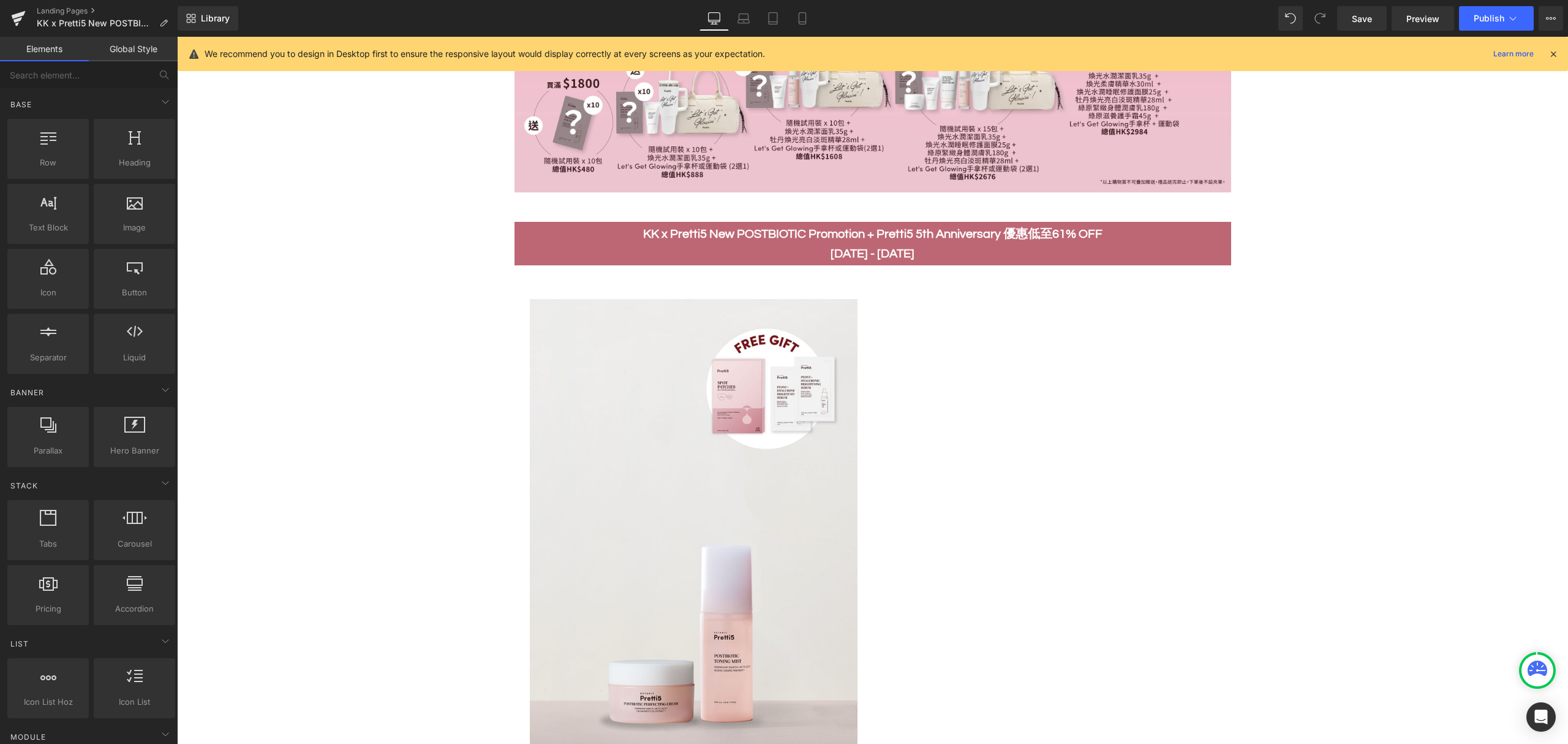
scroll to position [1143, 0]
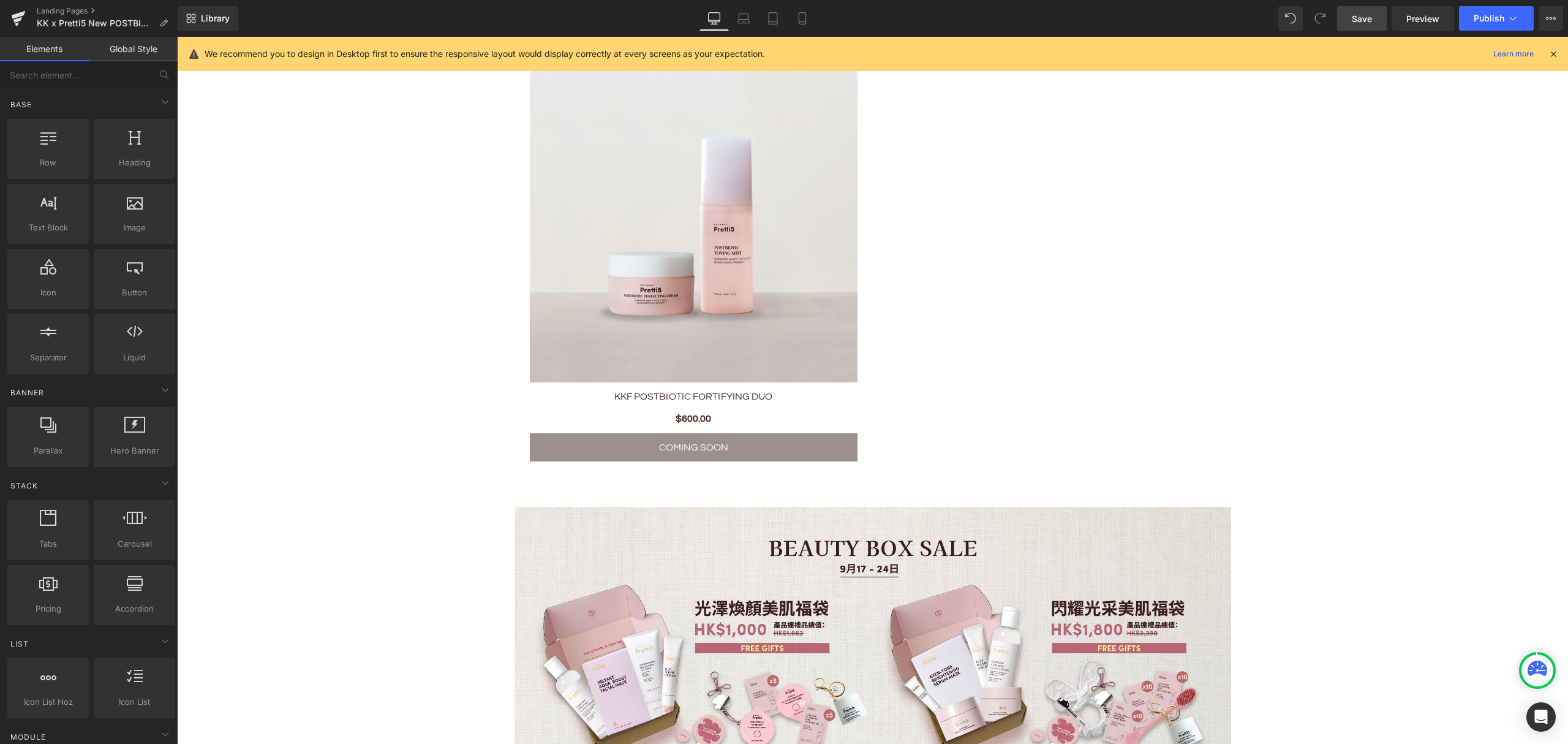
click at [1363, 16] on span "Save" at bounding box center [1362, 18] width 20 height 13
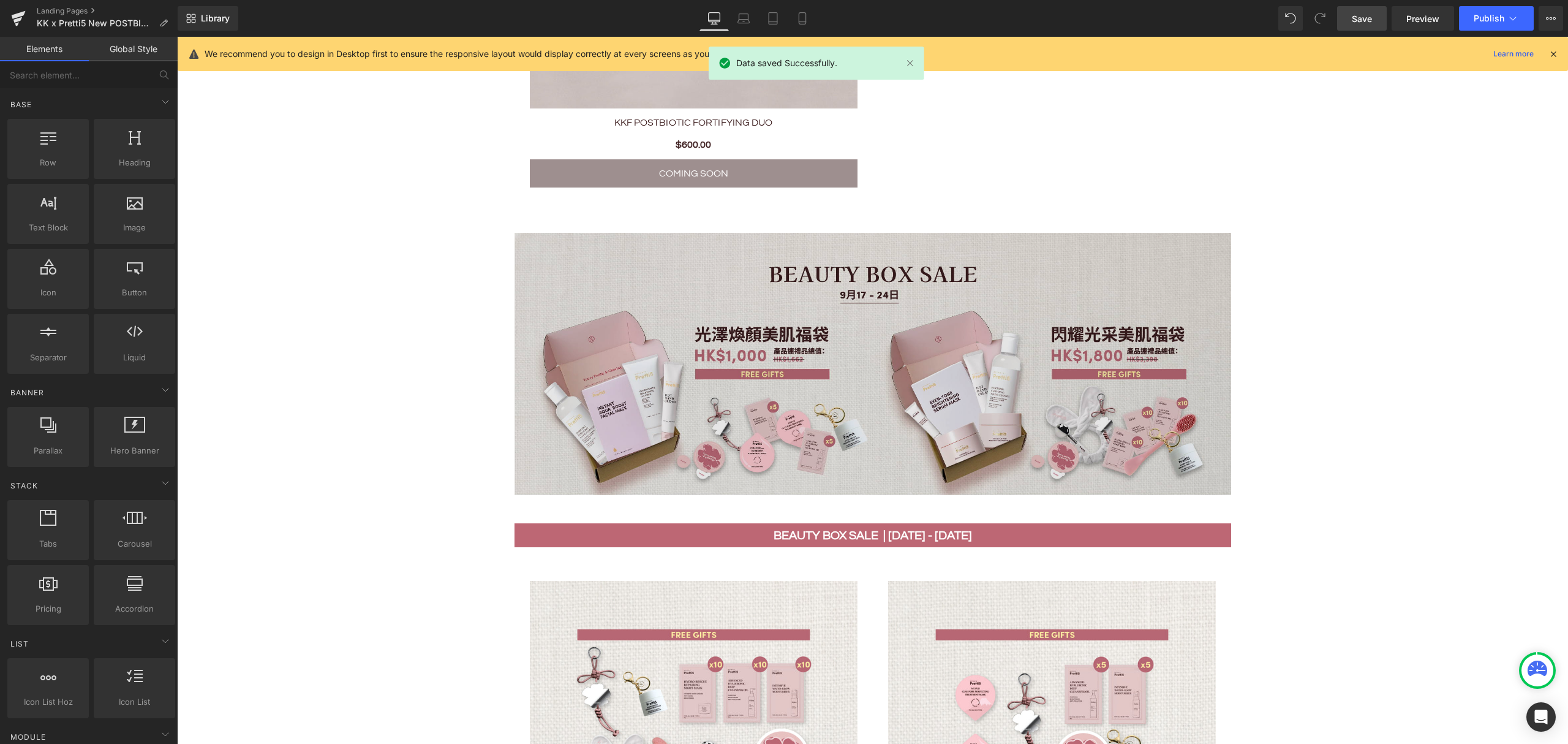
scroll to position [1388, 0]
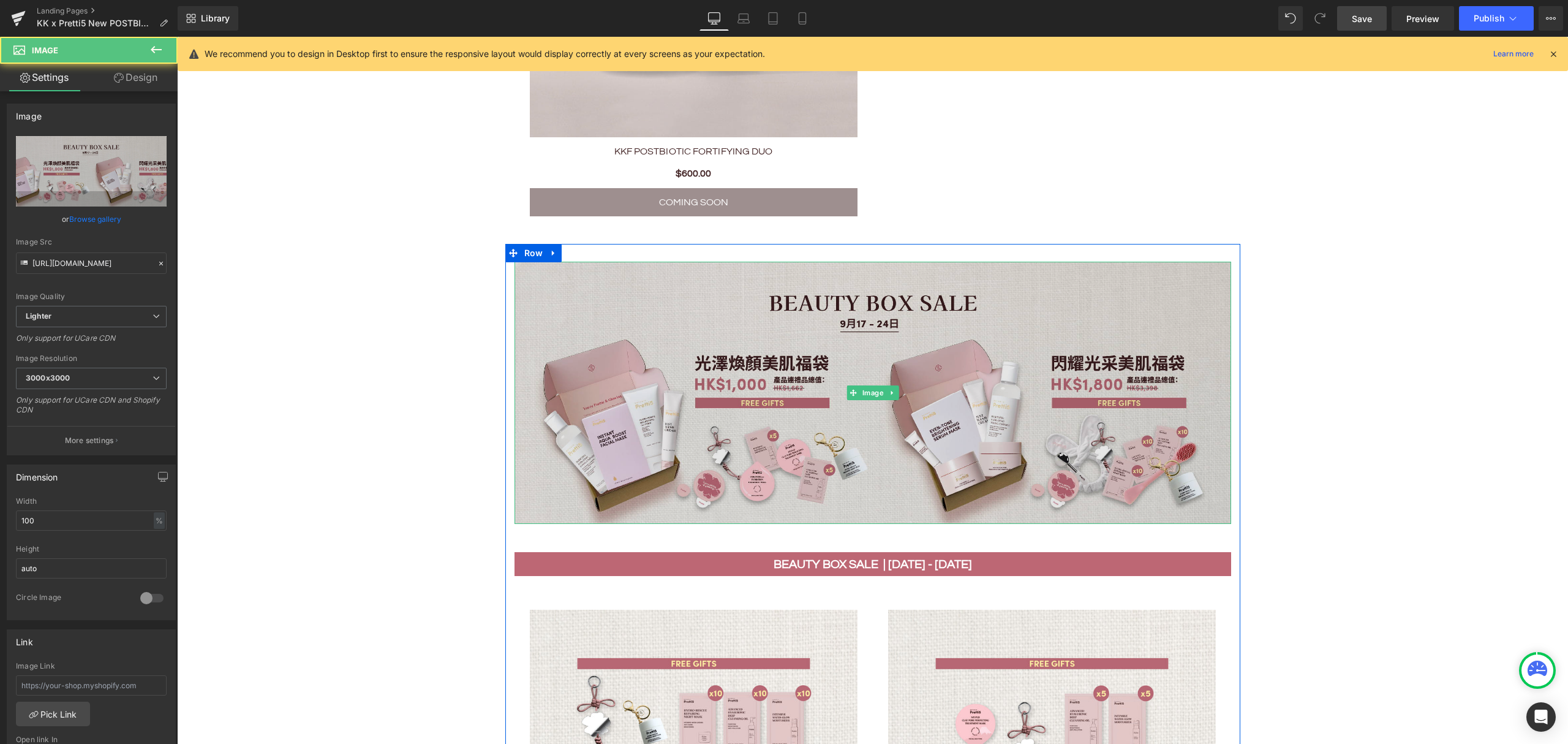
click at [832, 362] on img at bounding box center [873, 392] width 717 height 262
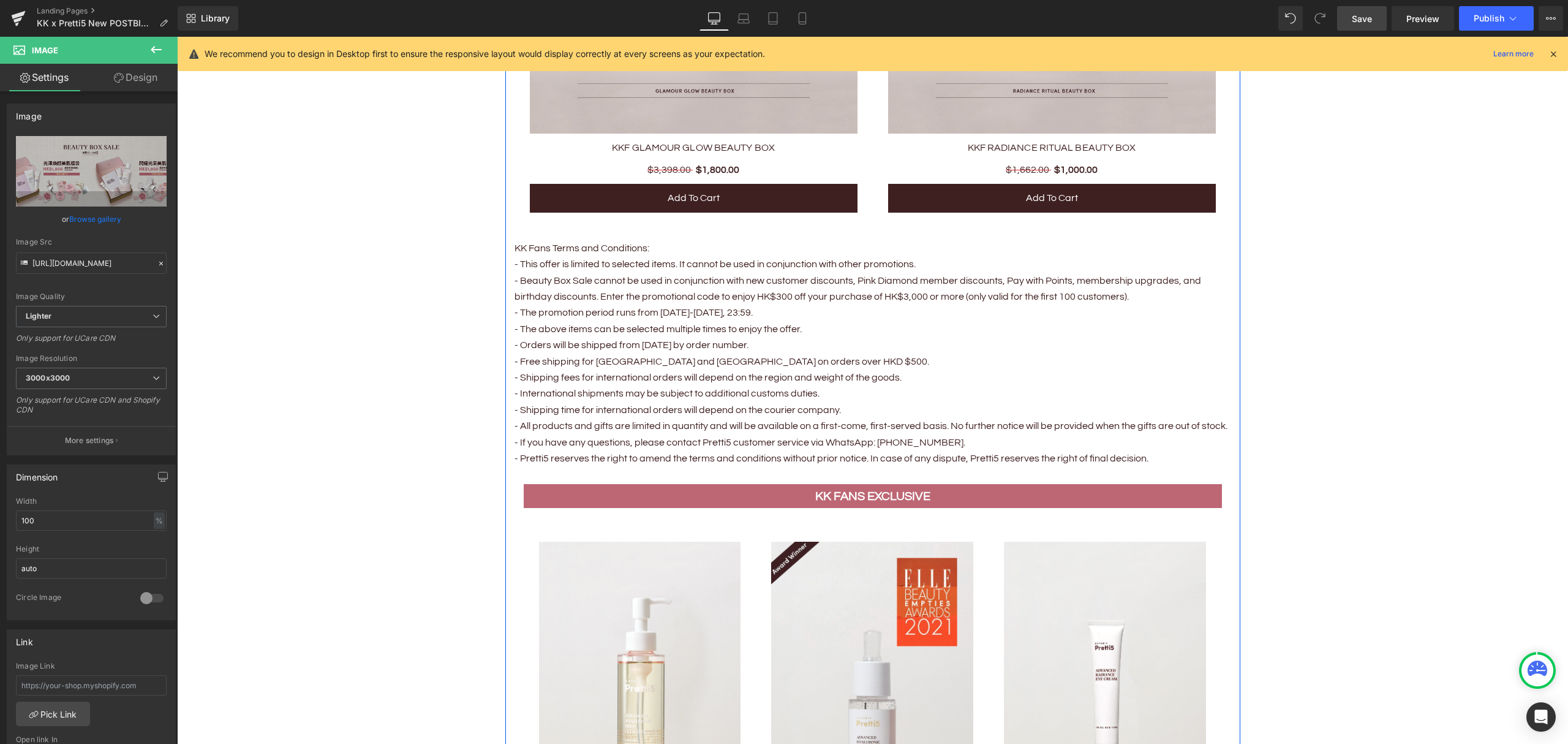
scroll to position [2042, 0]
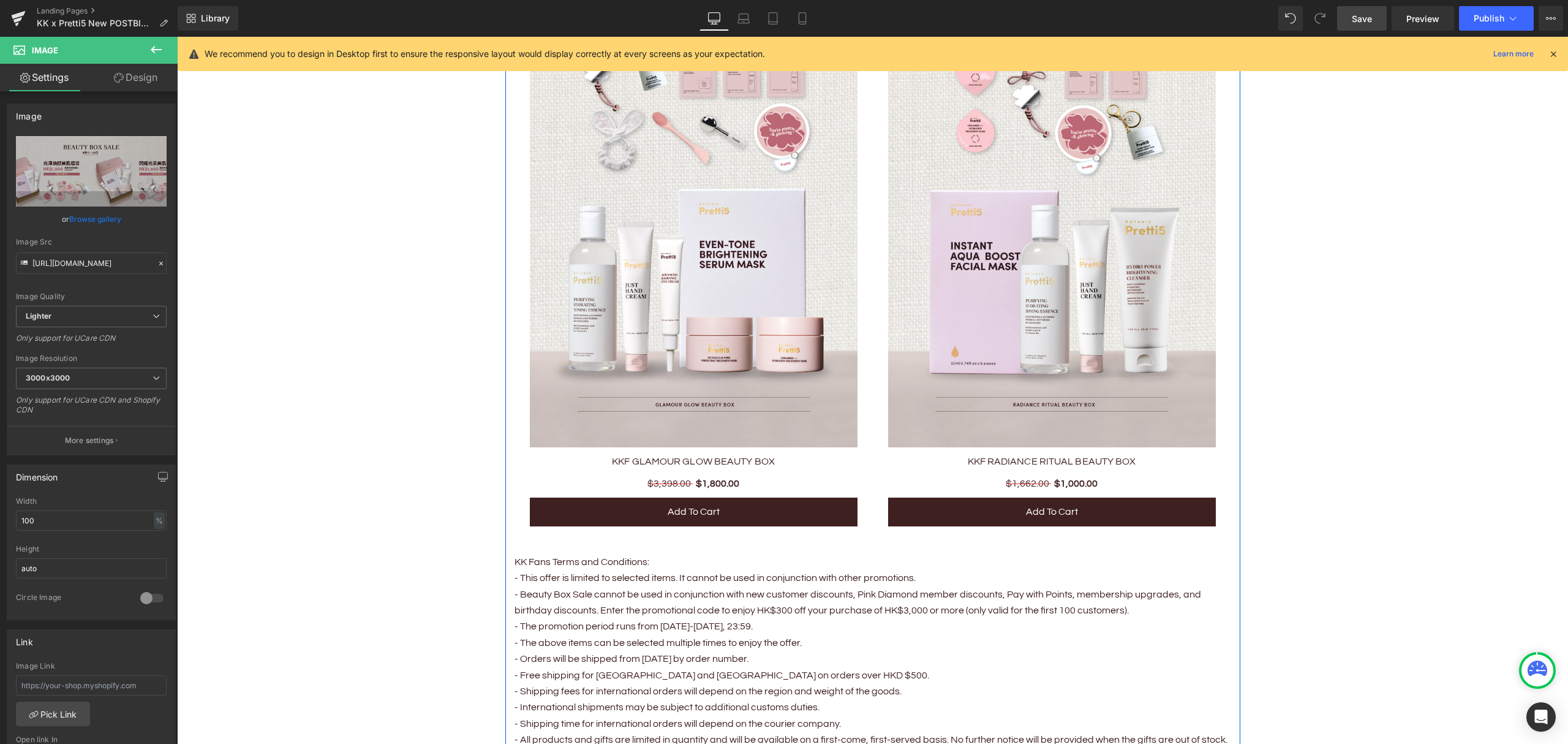
click at [729, 333] on img at bounding box center [694, 202] width 327 height 491
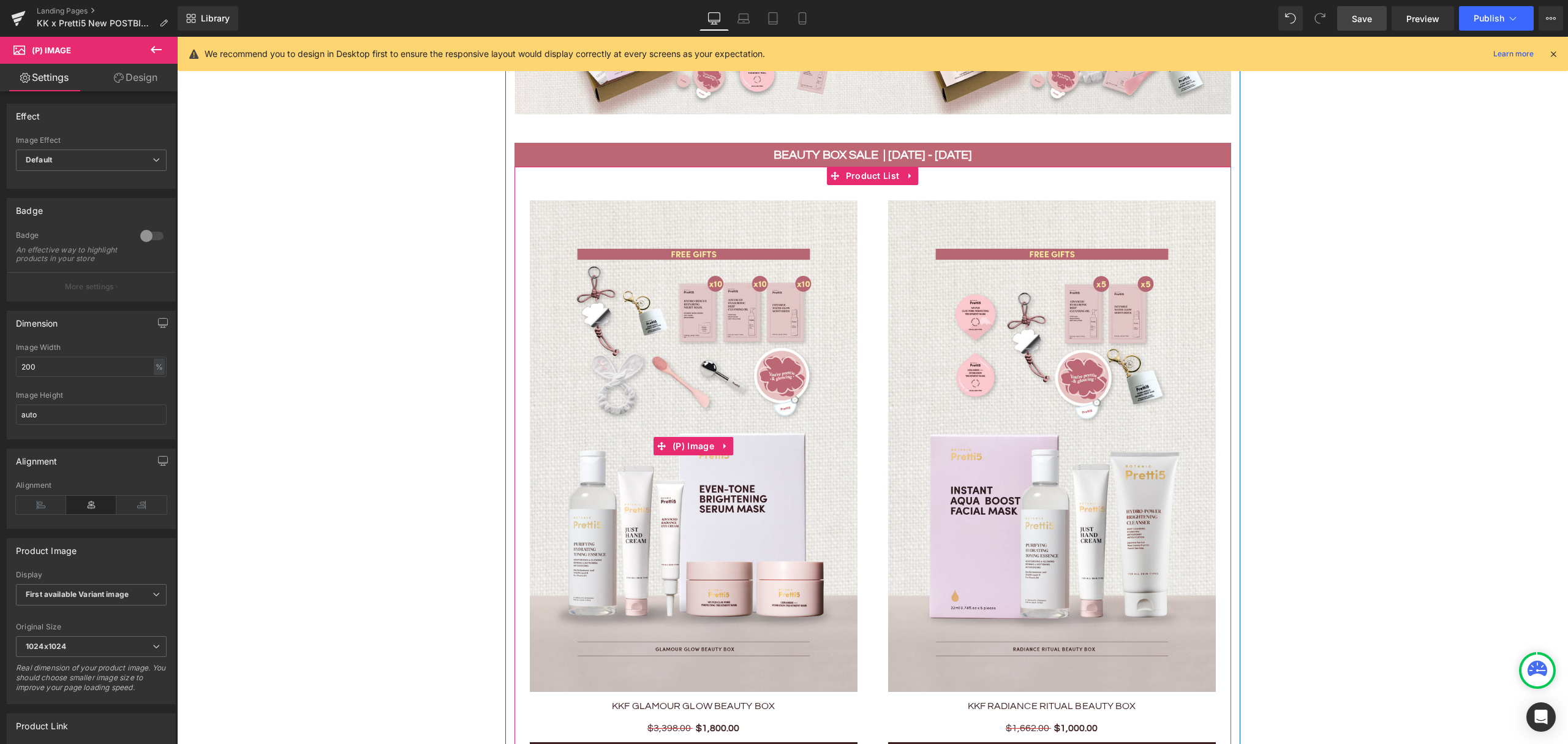
scroll to position [1797, 0]
click at [906, 172] on icon at bounding box center [910, 176] width 9 height 9
click at [913, 177] on link at bounding box center [918, 176] width 16 height 18
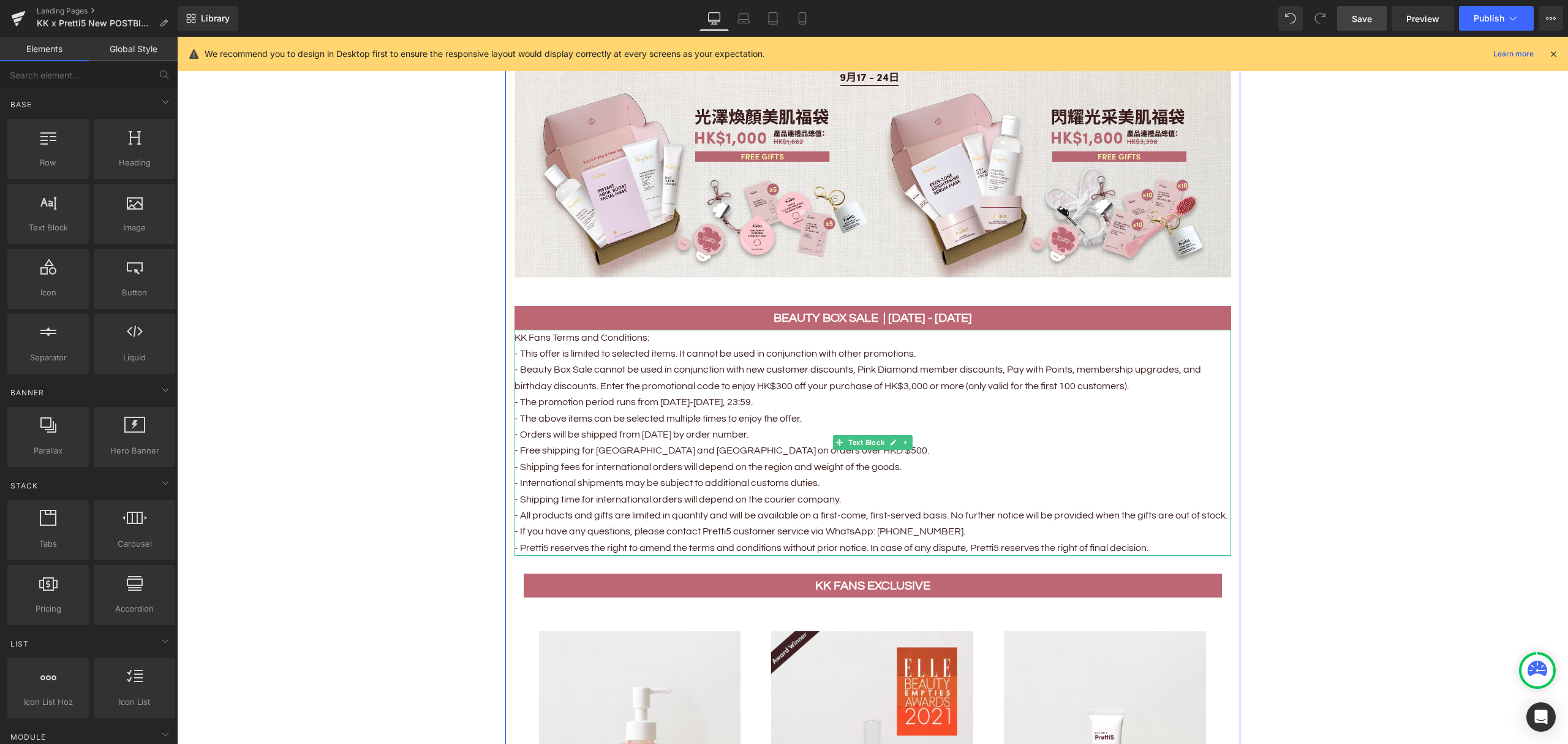
scroll to position [1633, 0]
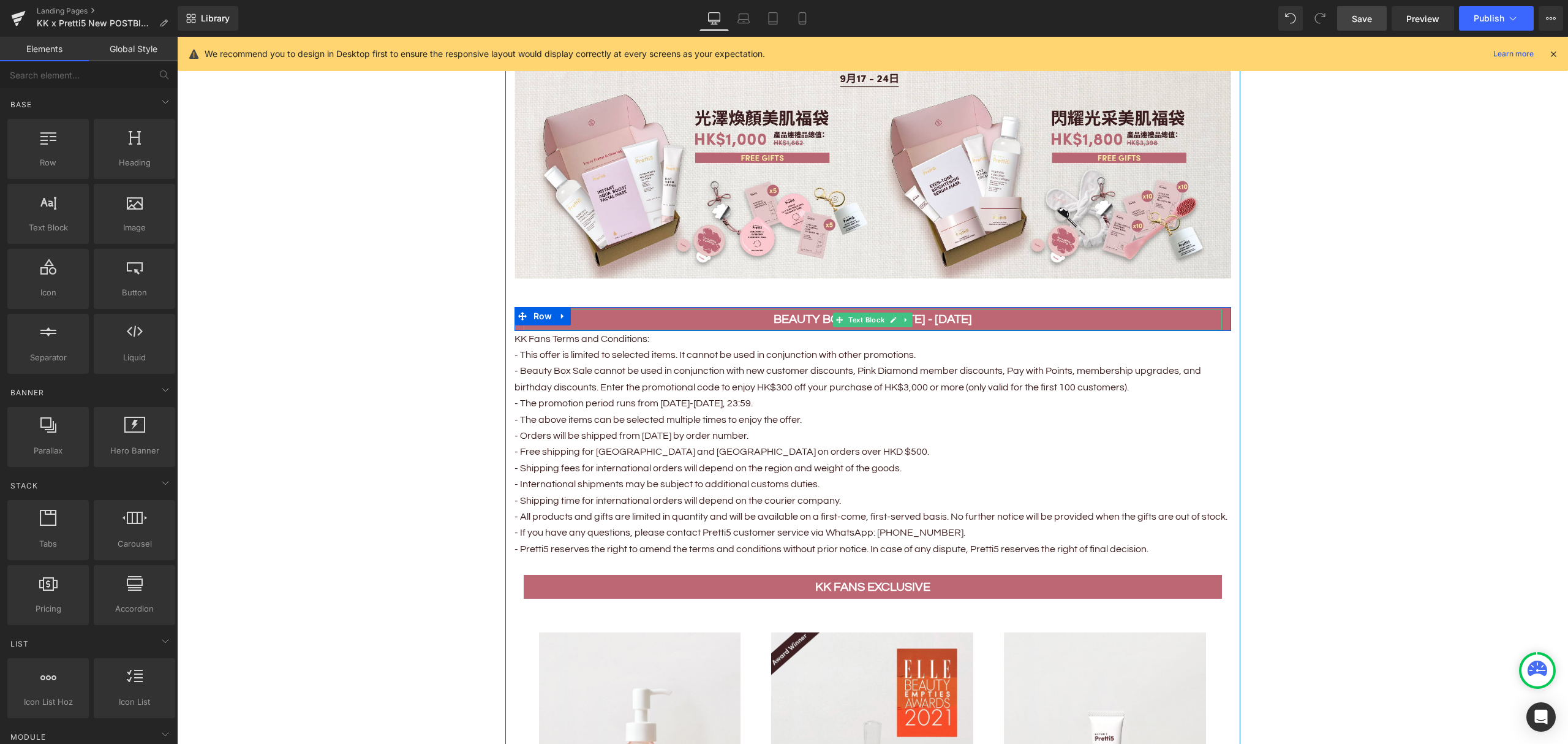
click at [972, 312] on p "beauty box sale | 17 - 24 sep" at bounding box center [872, 319] width 699 height 19
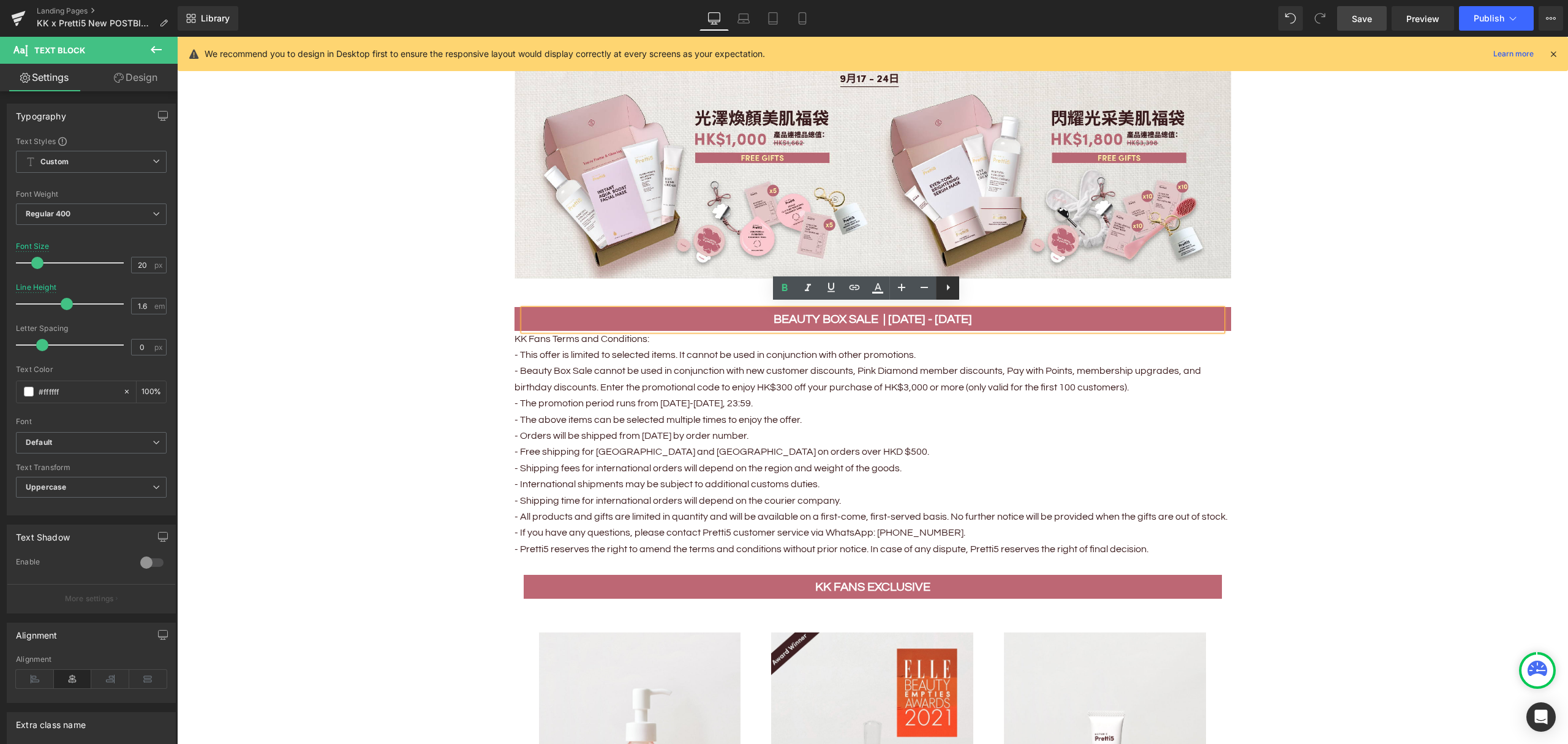
click at [946, 286] on icon at bounding box center [948, 287] width 15 height 15
click at [967, 282] on icon at bounding box center [971, 287] width 15 height 15
click at [994, 321] on p "beauty box sale | 17 - 24 sep" at bounding box center [872, 319] width 699 height 19
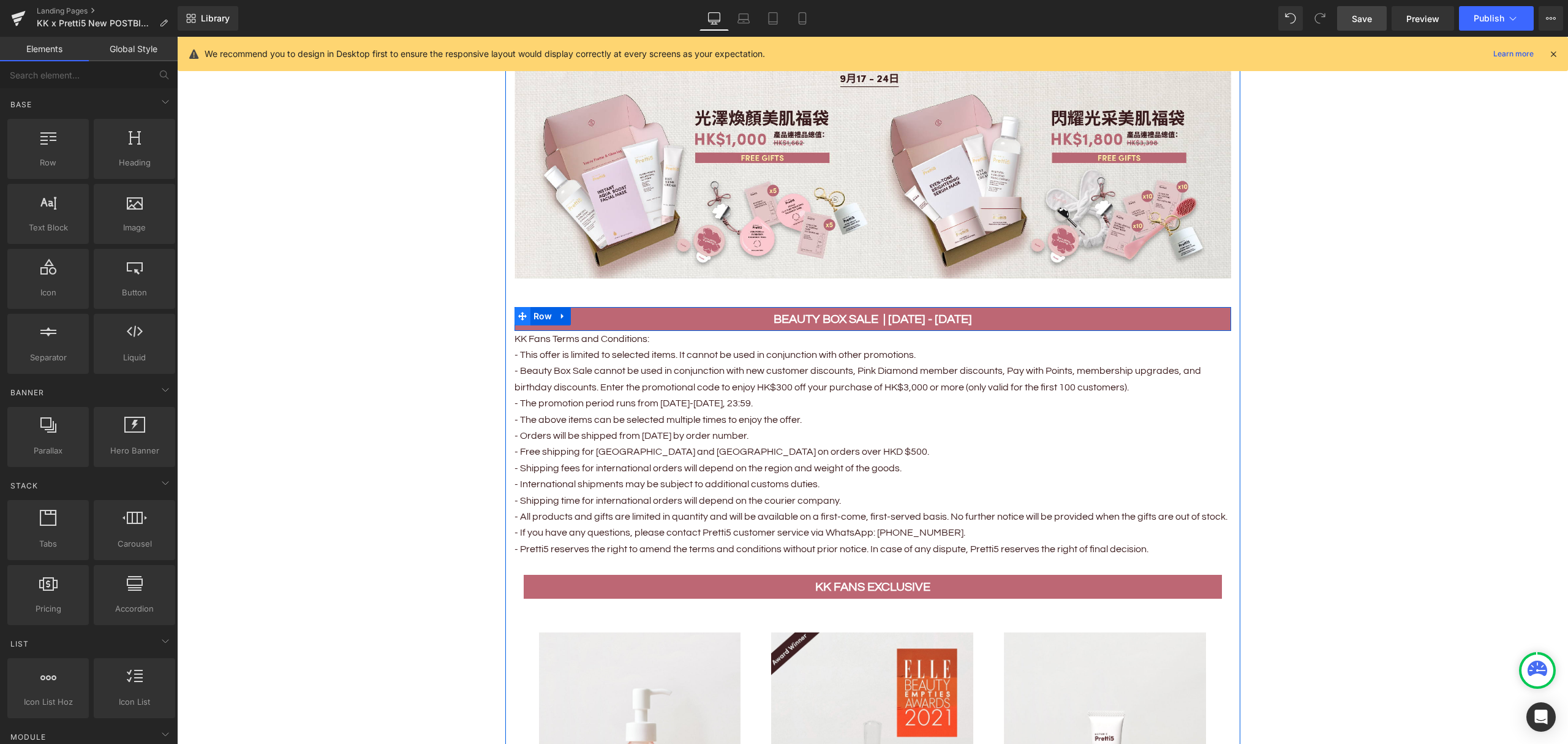
click at [515, 318] on span at bounding box center [523, 316] width 16 height 18
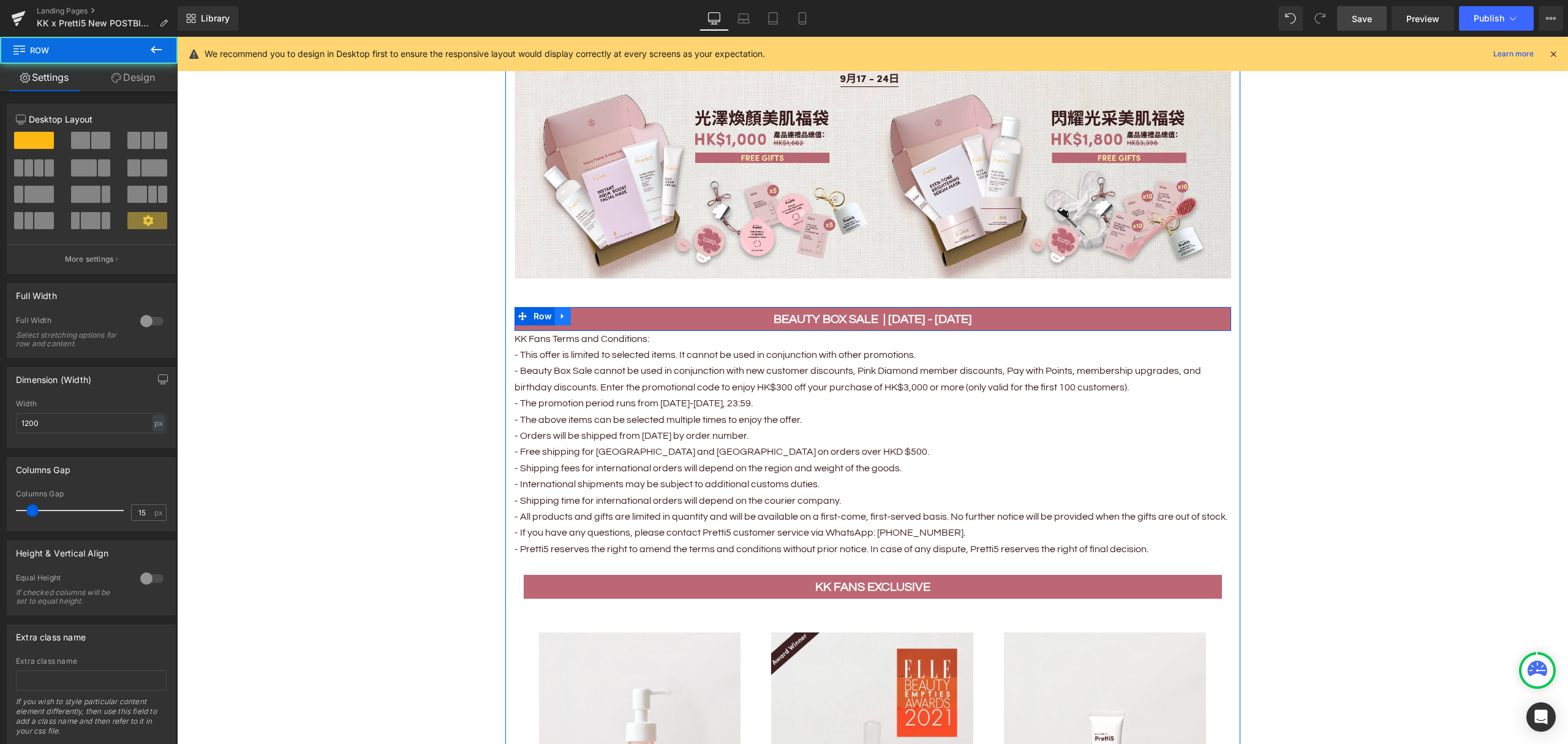
click at [562, 313] on icon at bounding box center [562, 316] width 3 height 6
click at [591, 312] on icon at bounding box center [595, 316] width 9 height 9
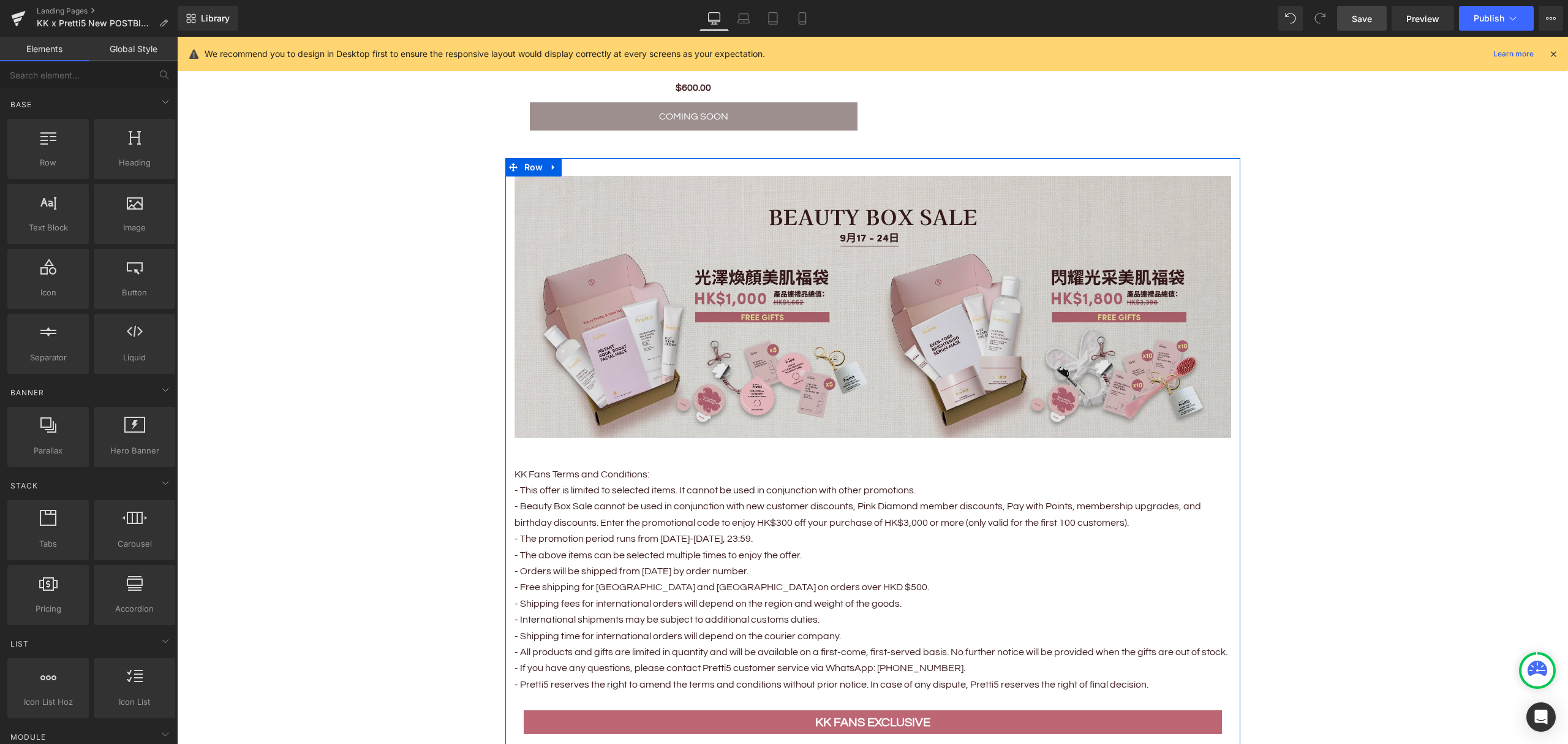
scroll to position [1471, 0]
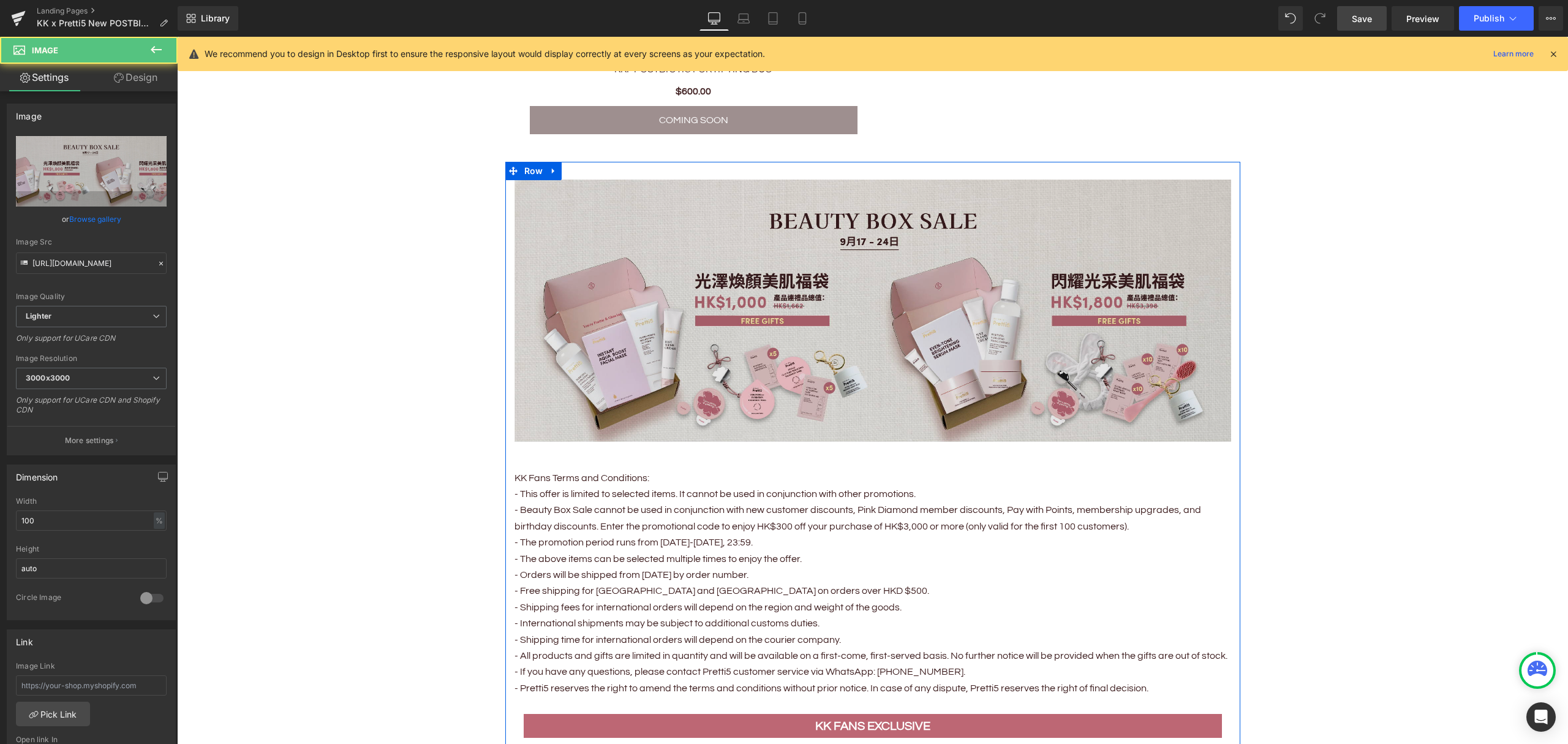
click at [540, 189] on img at bounding box center [873, 311] width 717 height 262
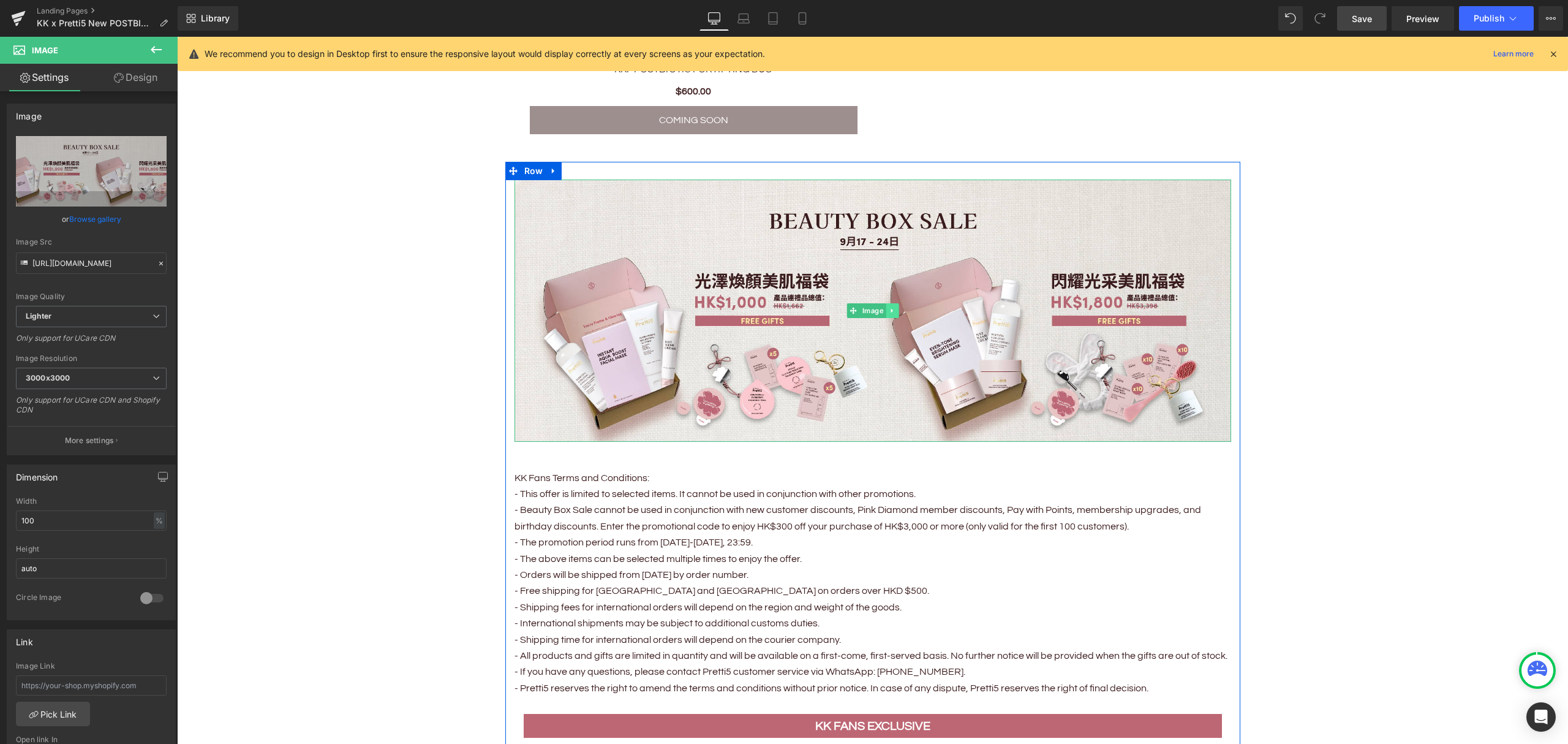
click at [886, 303] on link at bounding box center [892, 310] width 13 height 15
click at [895, 307] on icon at bounding box center [898, 311] width 7 height 8
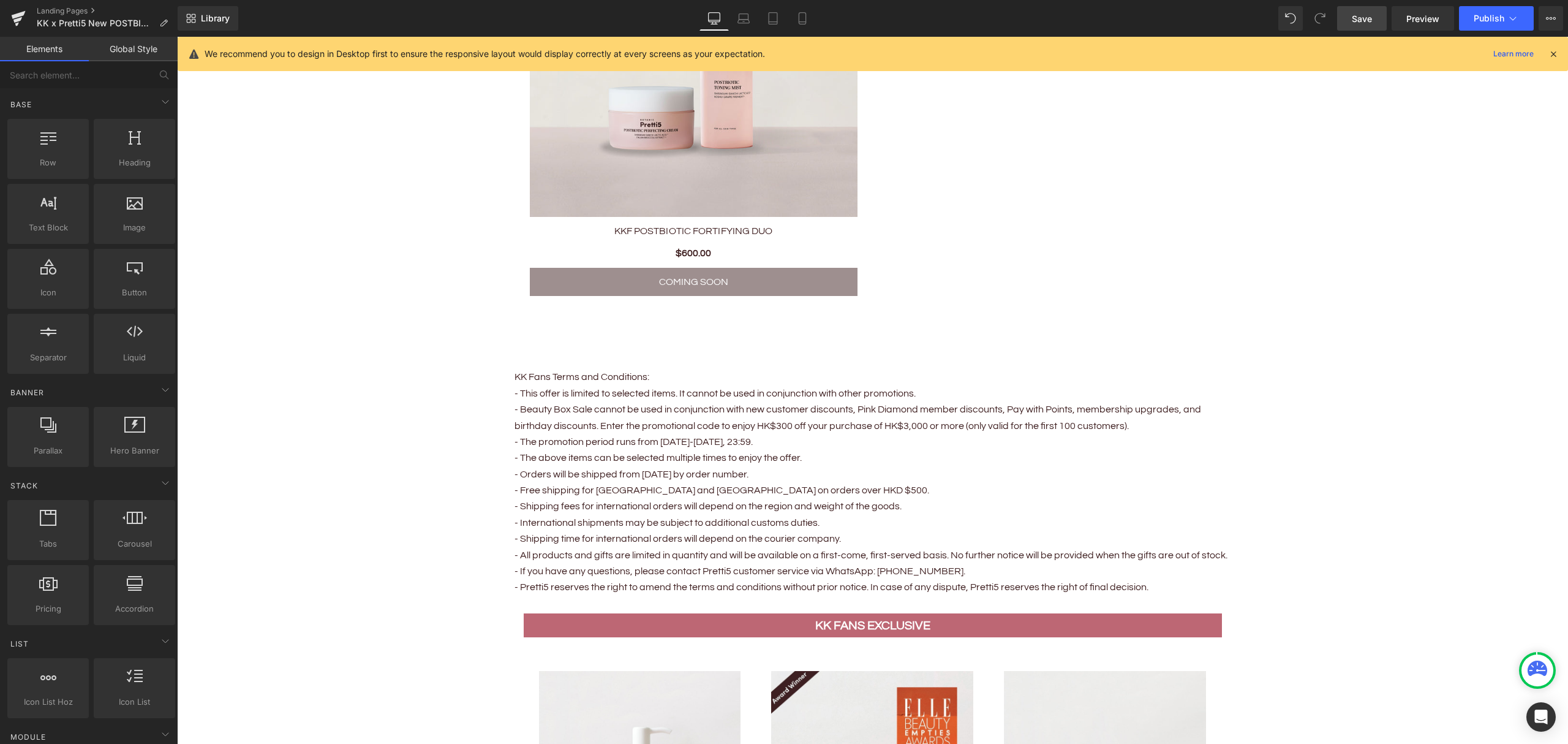
scroll to position [1306, 0]
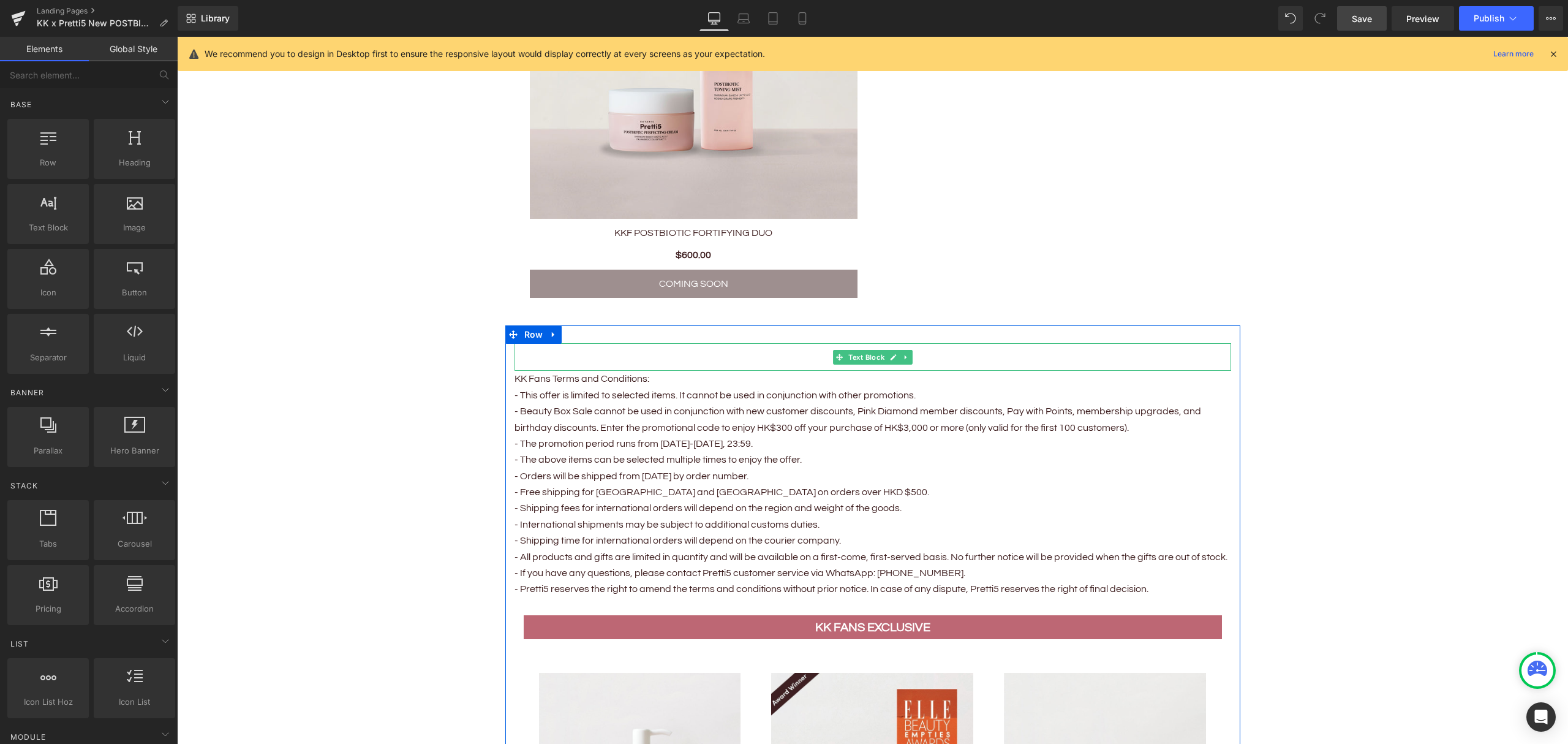
click at [576, 351] on p at bounding box center [873, 351] width 717 height 16
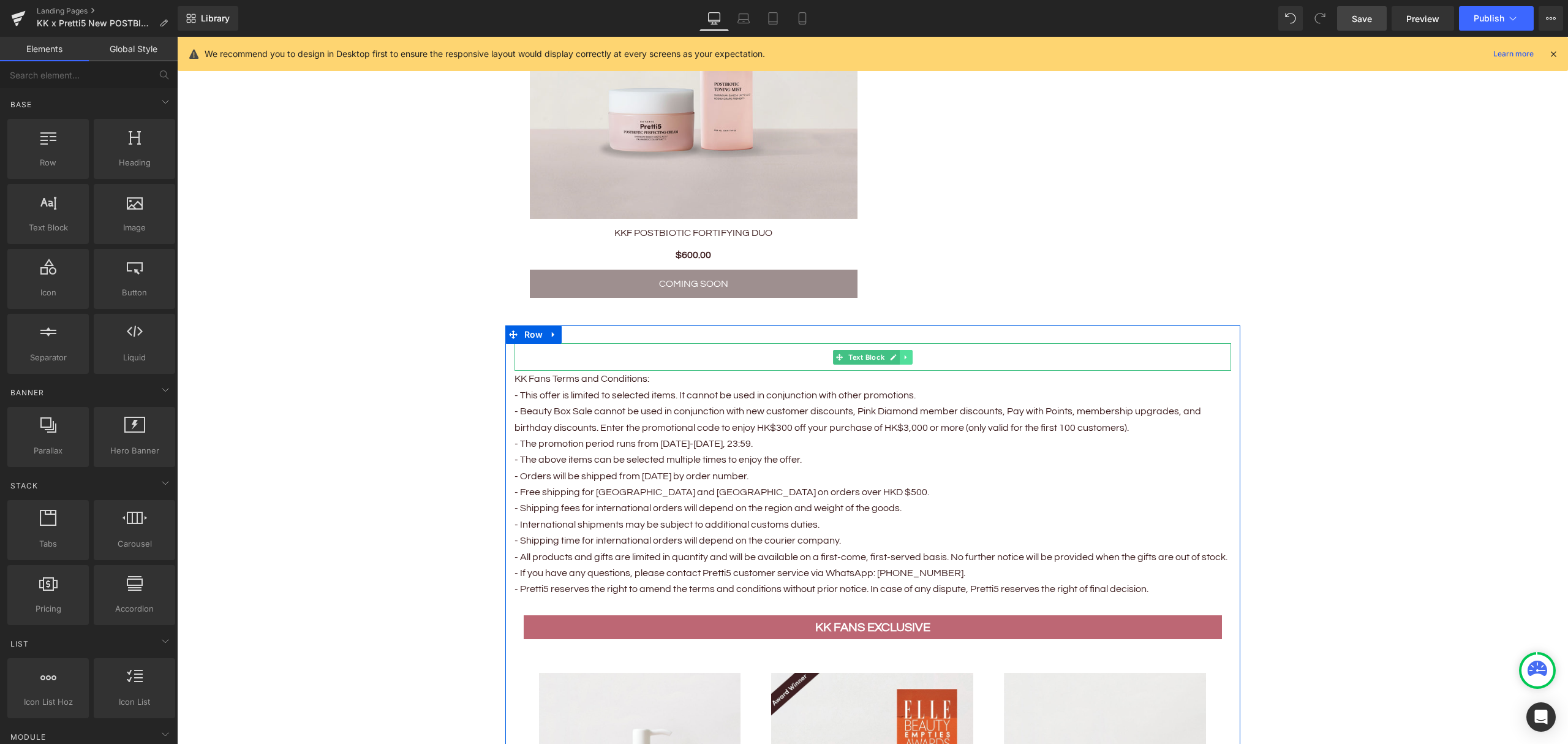
click at [903, 354] on icon at bounding box center [905, 357] width 7 height 8
click at [909, 355] on icon at bounding box center [912, 356] width 7 height 7
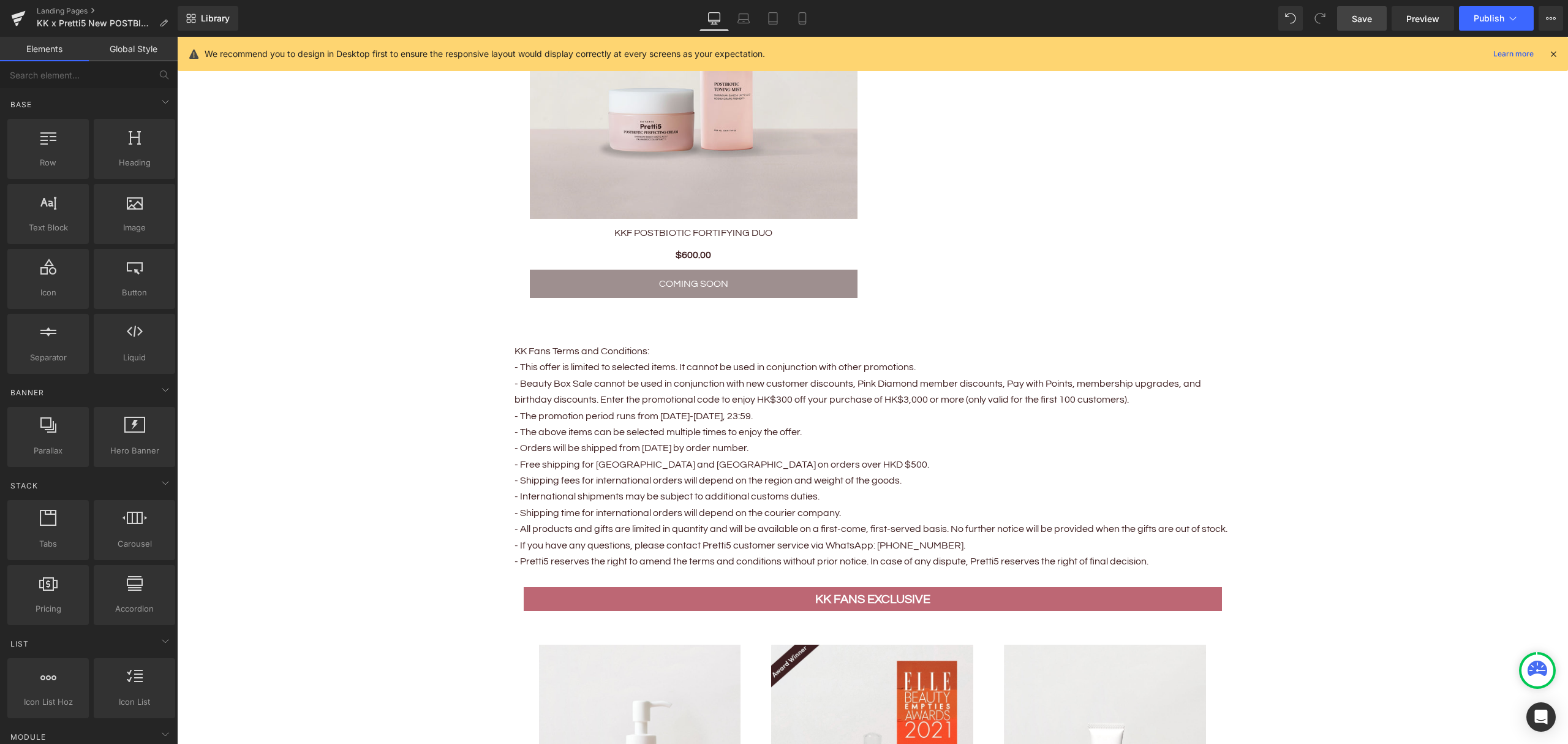
drag, startPoint x: 243, startPoint y: 252, endPoint x: 535, endPoint y: 571, distance: 432.5
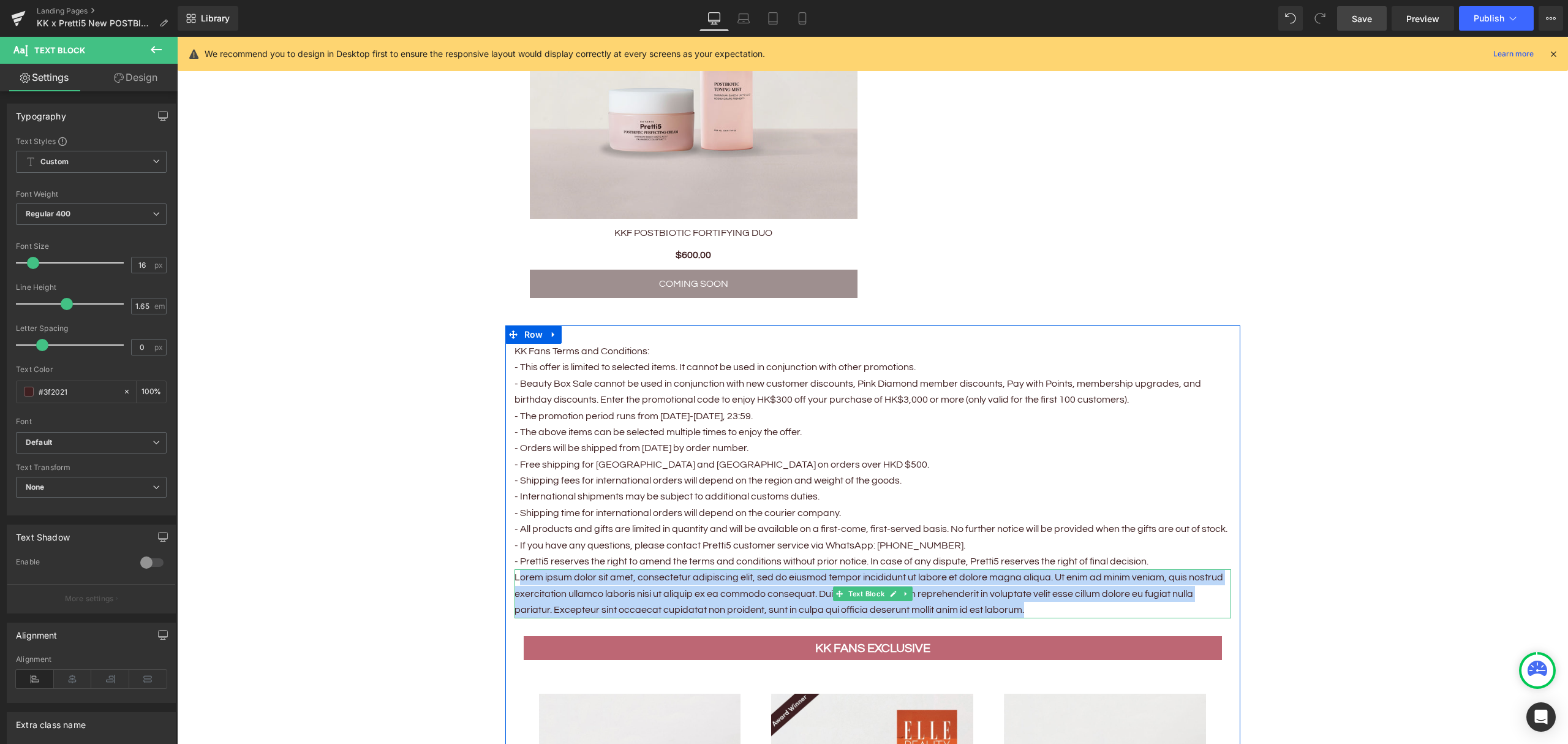
drag, startPoint x: 1033, startPoint y: 603, endPoint x: 512, endPoint y: 576, distance: 521.7
click at [515, 576] on p "Lorem ipsum dolor sit amet, consectetur adipiscing elit, sed do eiusmod tempor …" at bounding box center [873, 593] width 717 height 49
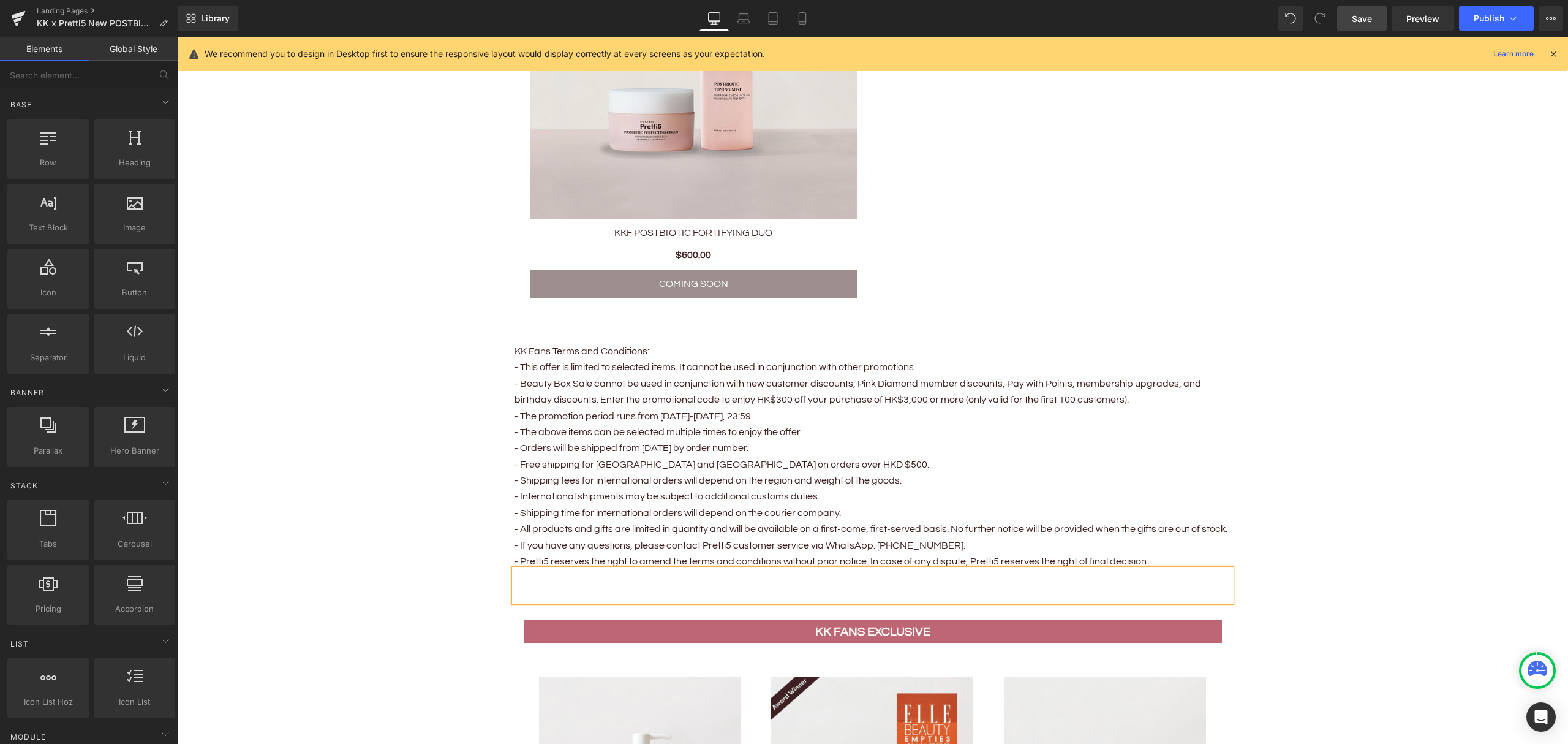
click at [676, 576] on p at bounding box center [873, 577] width 717 height 16
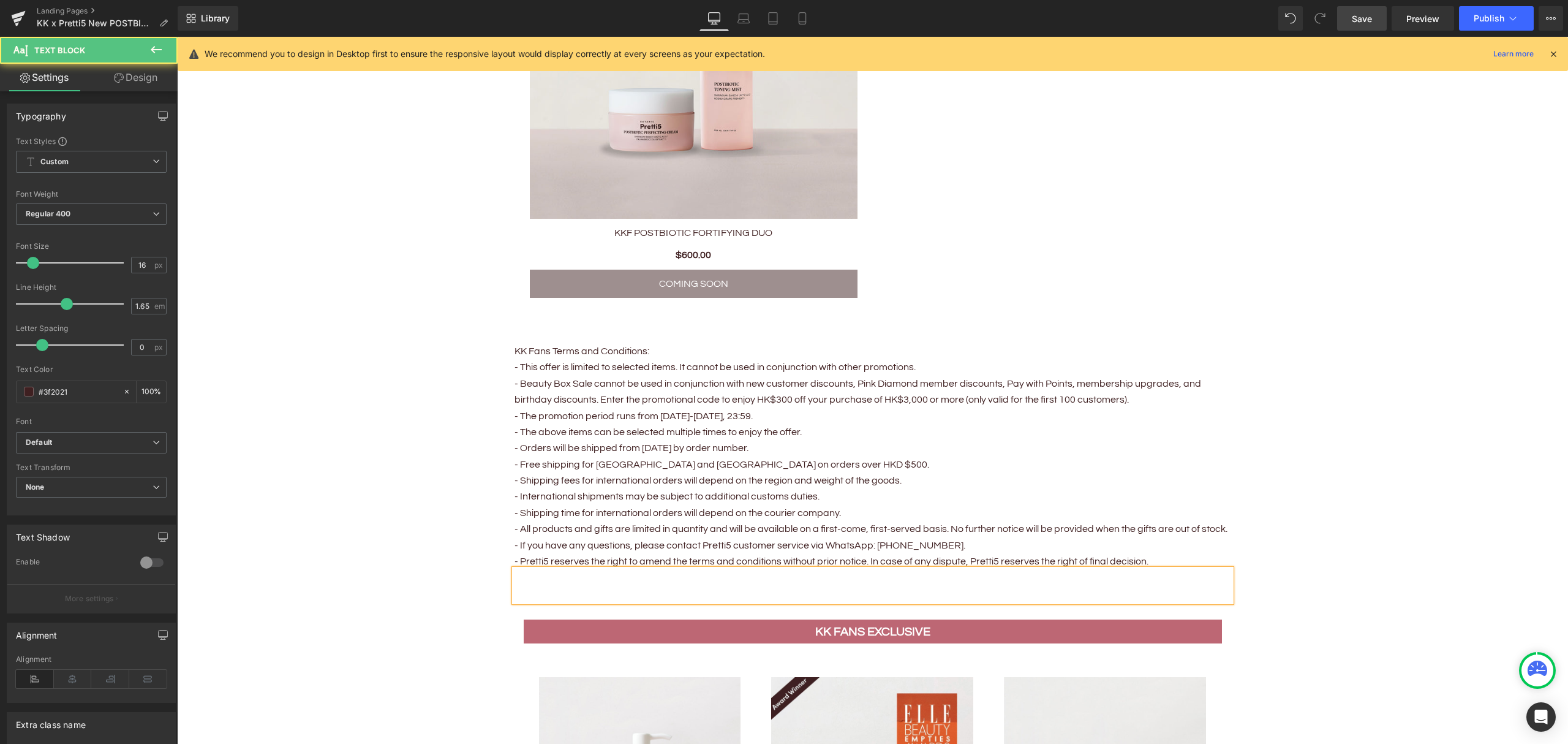
click at [672, 586] on p at bounding box center [873, 593] width 717 height 16
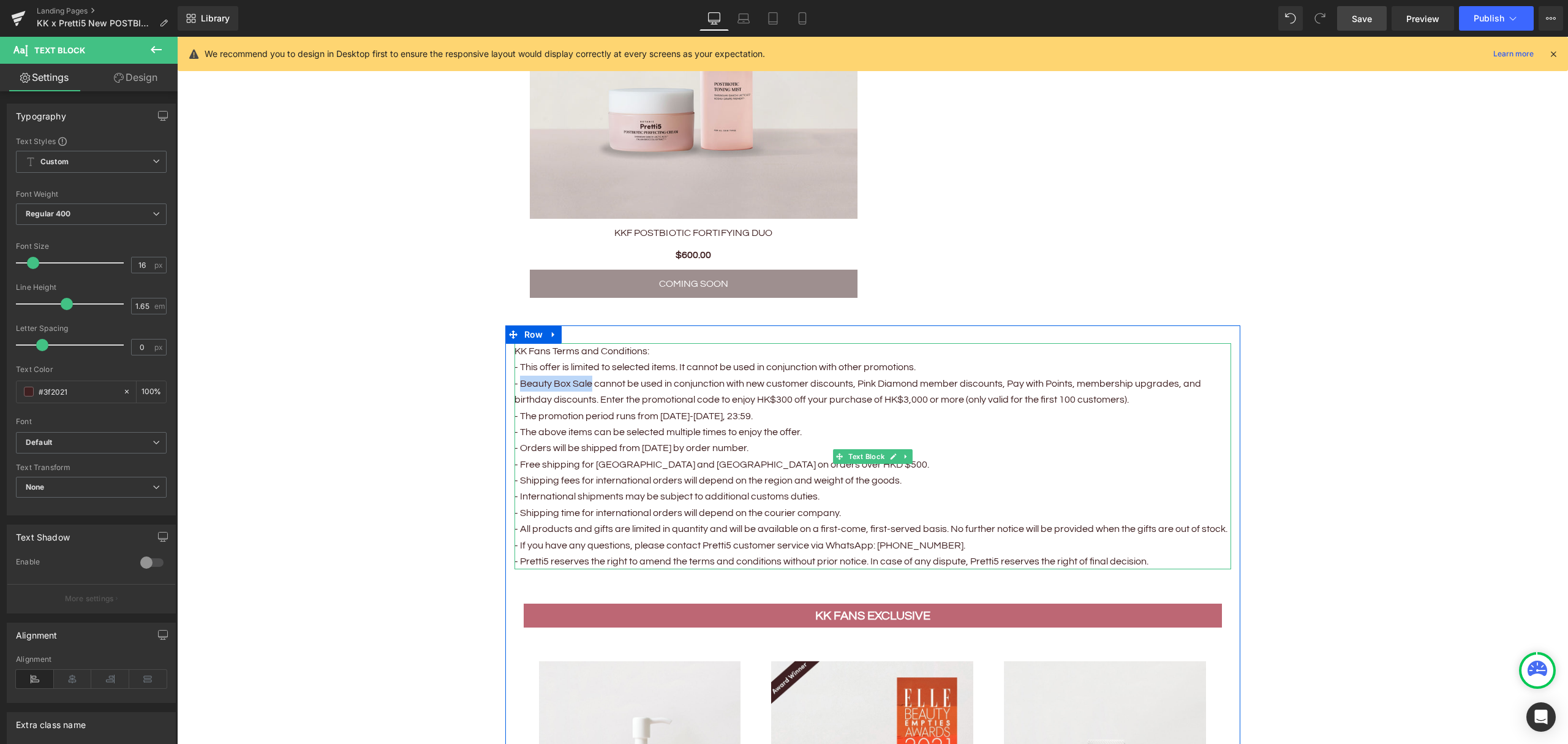
drag, startPoint x: 585, startPoint y: 379, endPoint x: 516, endPoint y: 379, distance: 69.0
click at [516, 379] on p "- This offer is limited to selected items. It cannot be used in conjunction wit…" at bounding box center [873, 384] width 717 height 49
click at [515, 377] on p "- This offer is limited to selected items. It cannot be used in conjunction wit…" at bounding box center [873, 384] width 717 height 49
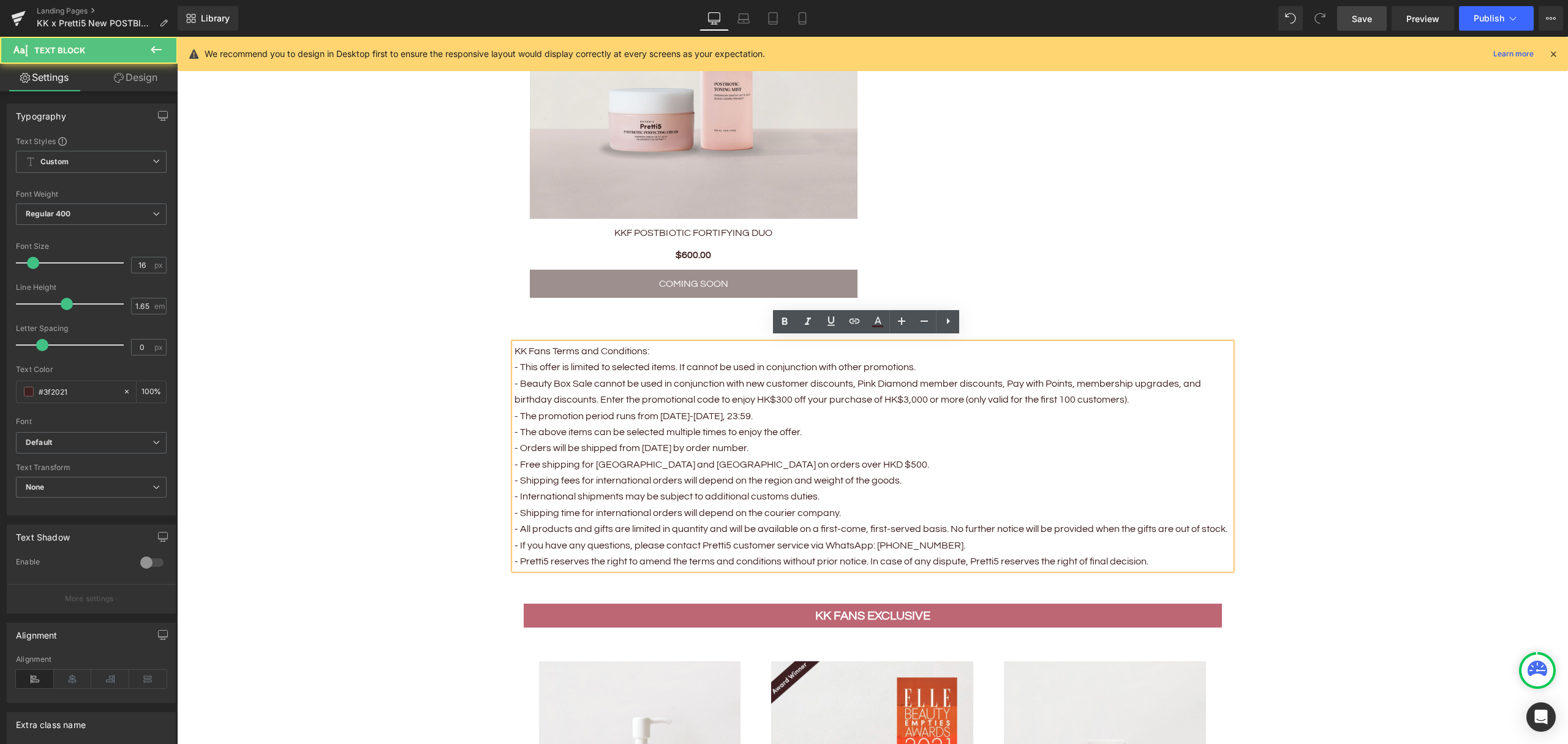
click at [585, 376] on p "- This offer is limited to selected items. It cannot be used in conjunction wit…" at bounding box center [873, 384] width 717 height 49
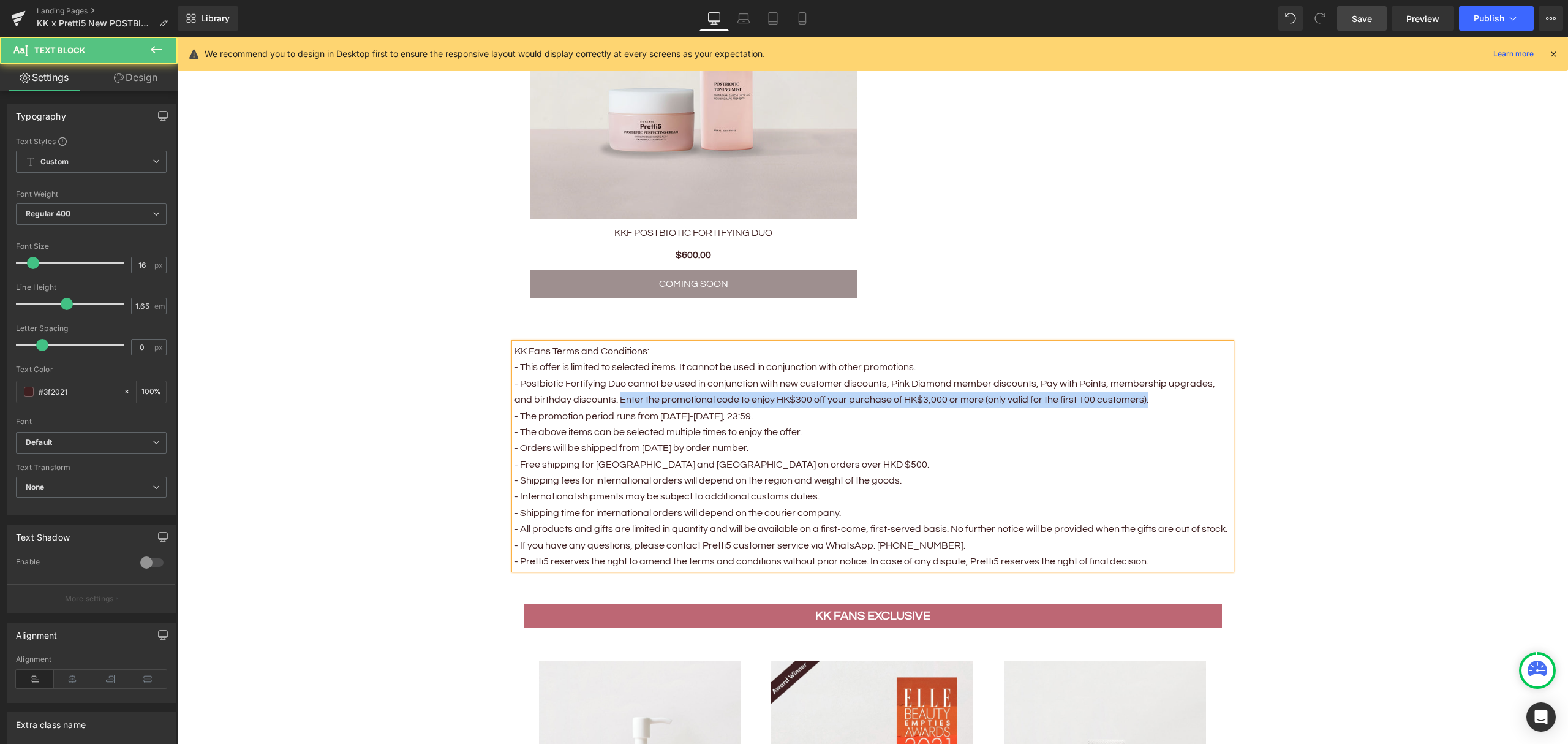
drag, startPoint x: 1144, startPoint y: 392, endPoint x: 613, endPoint y: 398, distance: 531.0
click at [613, 398] on p "- This offer is limited to selected items. It cannot be used in conjunction wit…" at bounding box center [873, 384] width 717 height 49
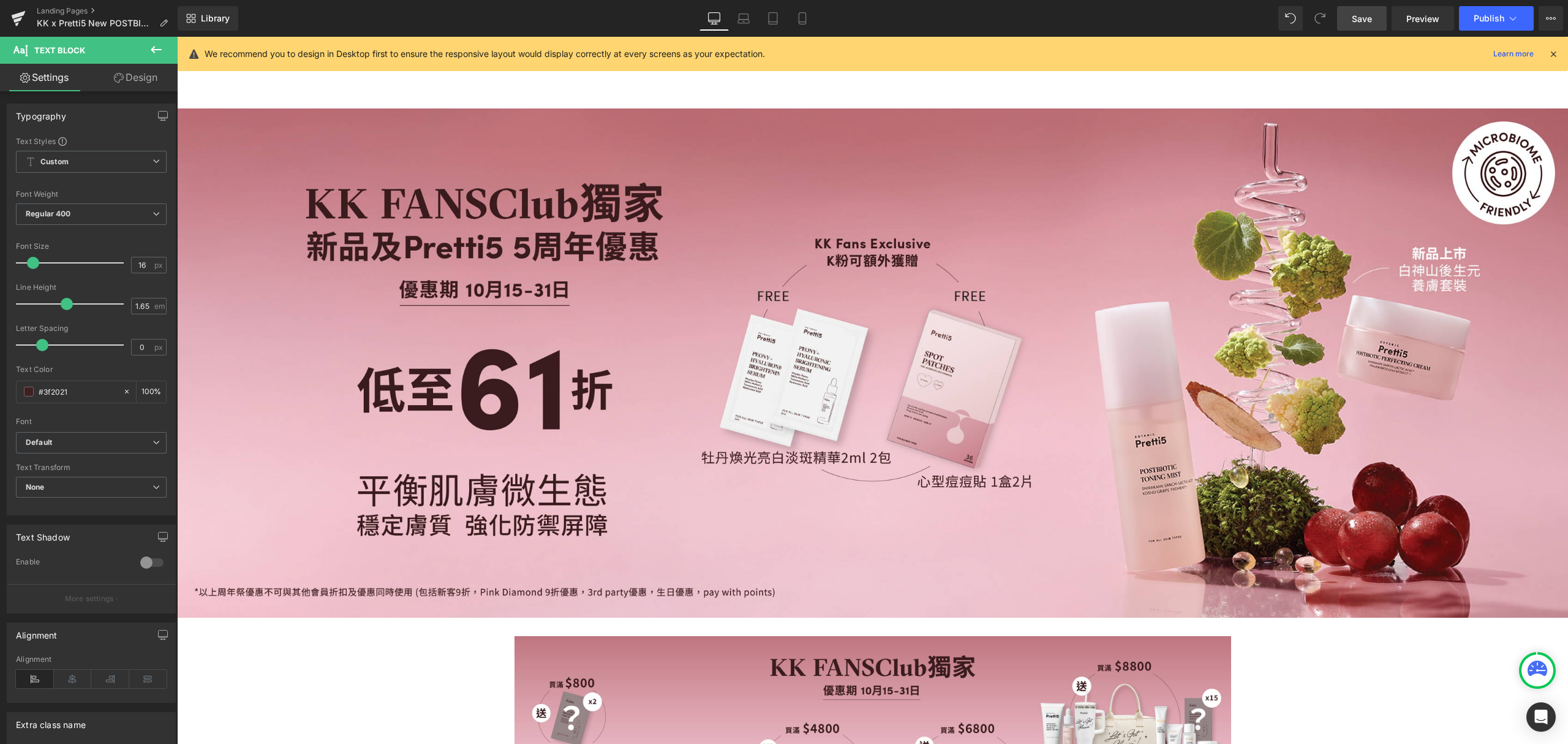
scroll to position [0, 0]
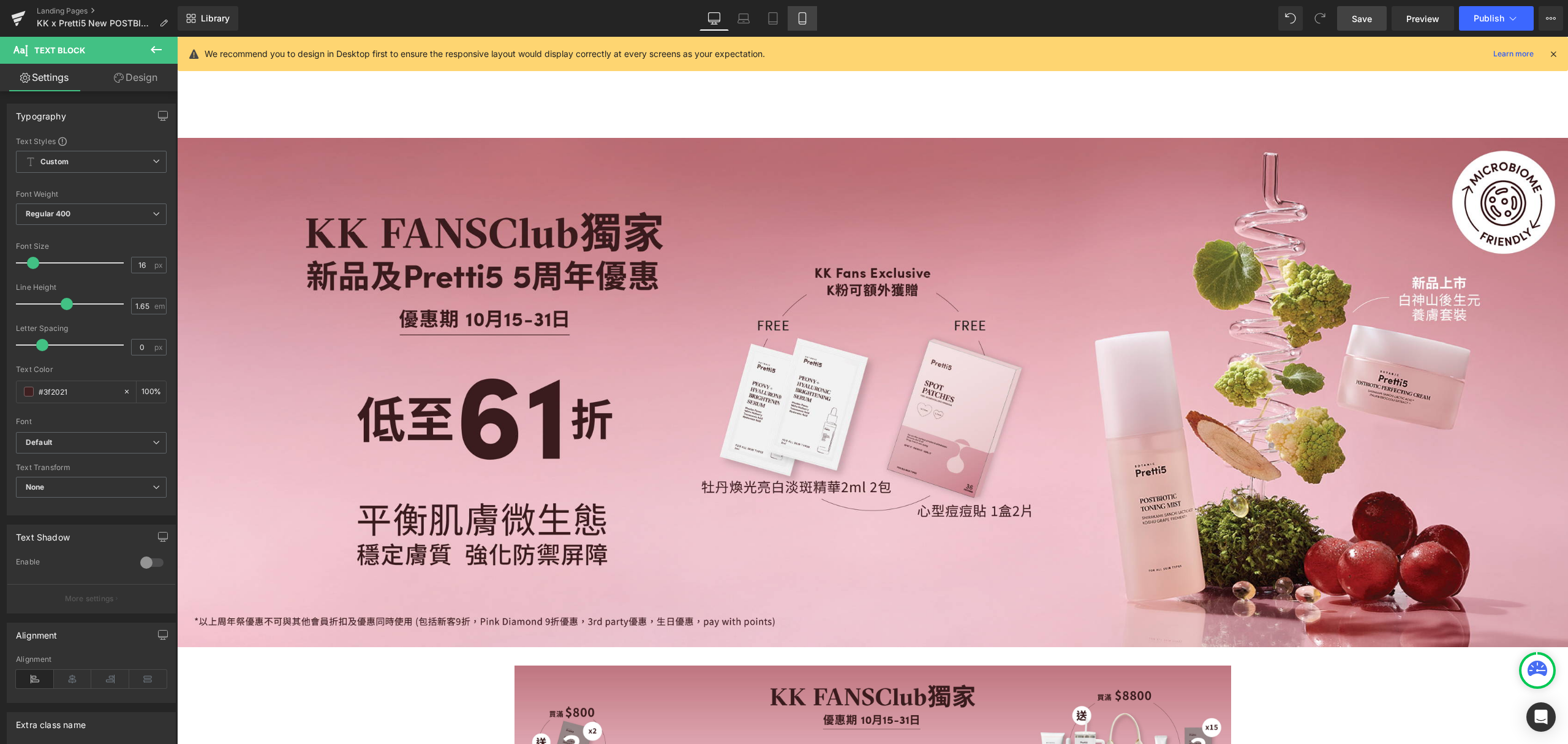
click at [801, 22] on icon at bounding box center [802, 18] width 13 height 13
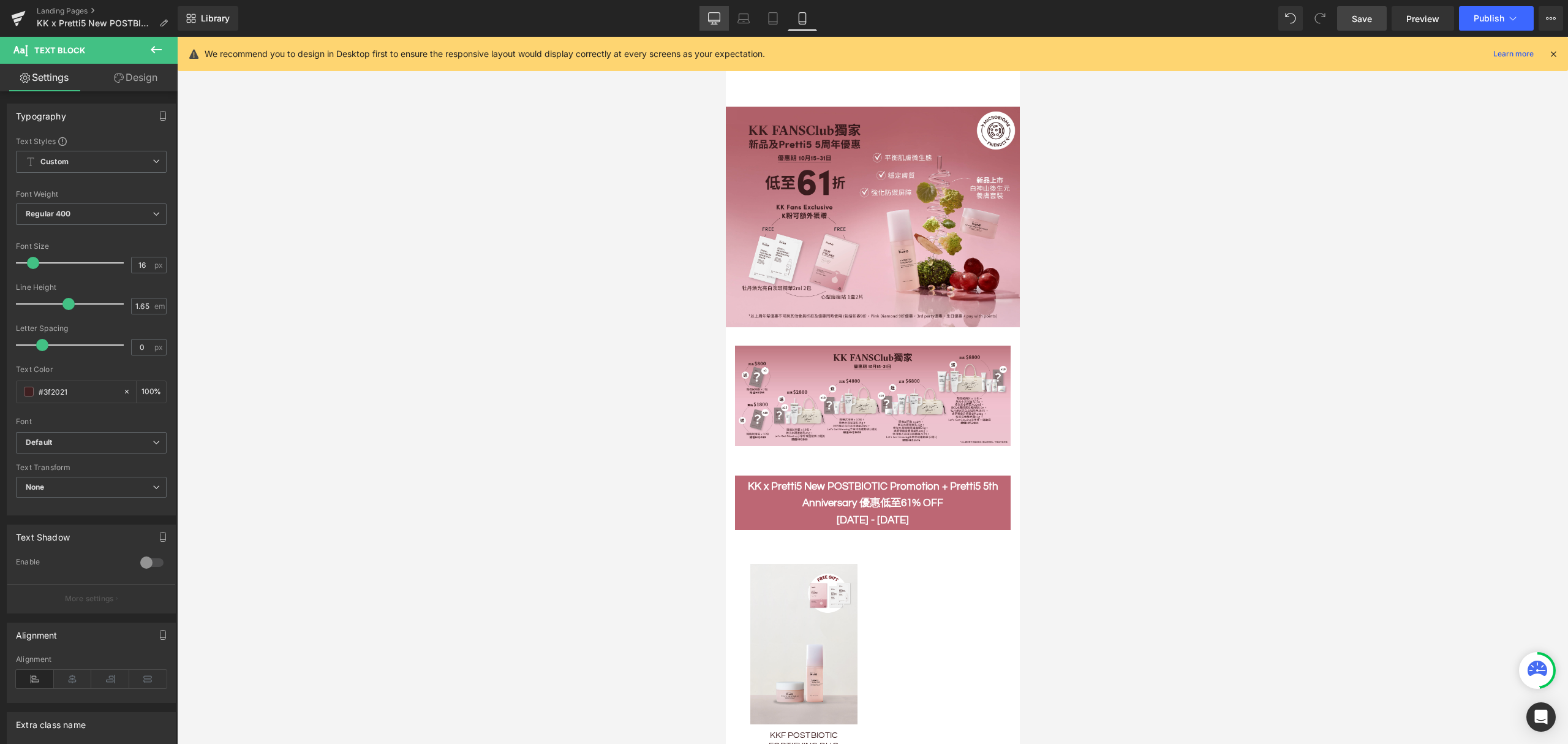
click at [718, 17] on icon at bounding box center [714, 18] width 13 height 13
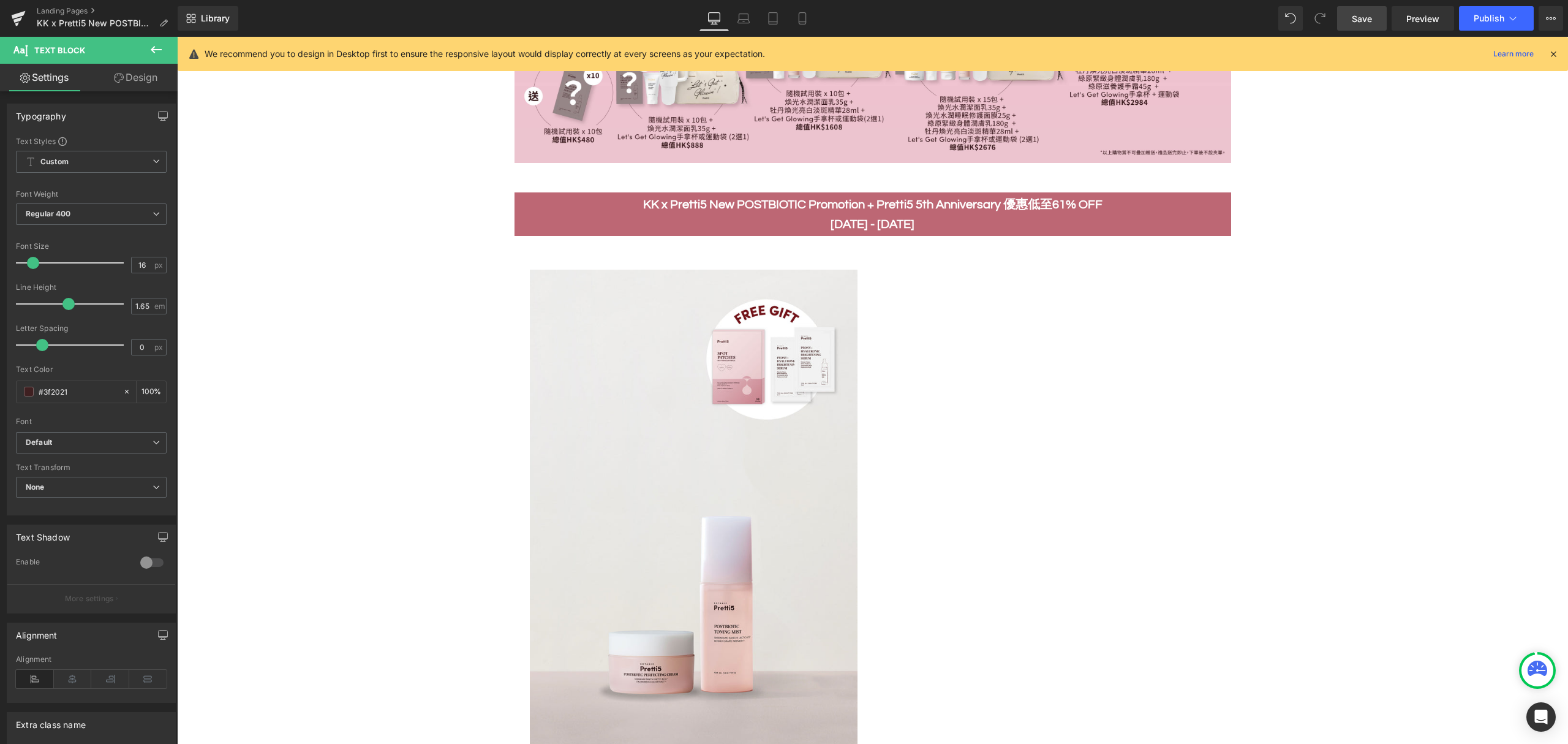
scroll to position [735, 0]
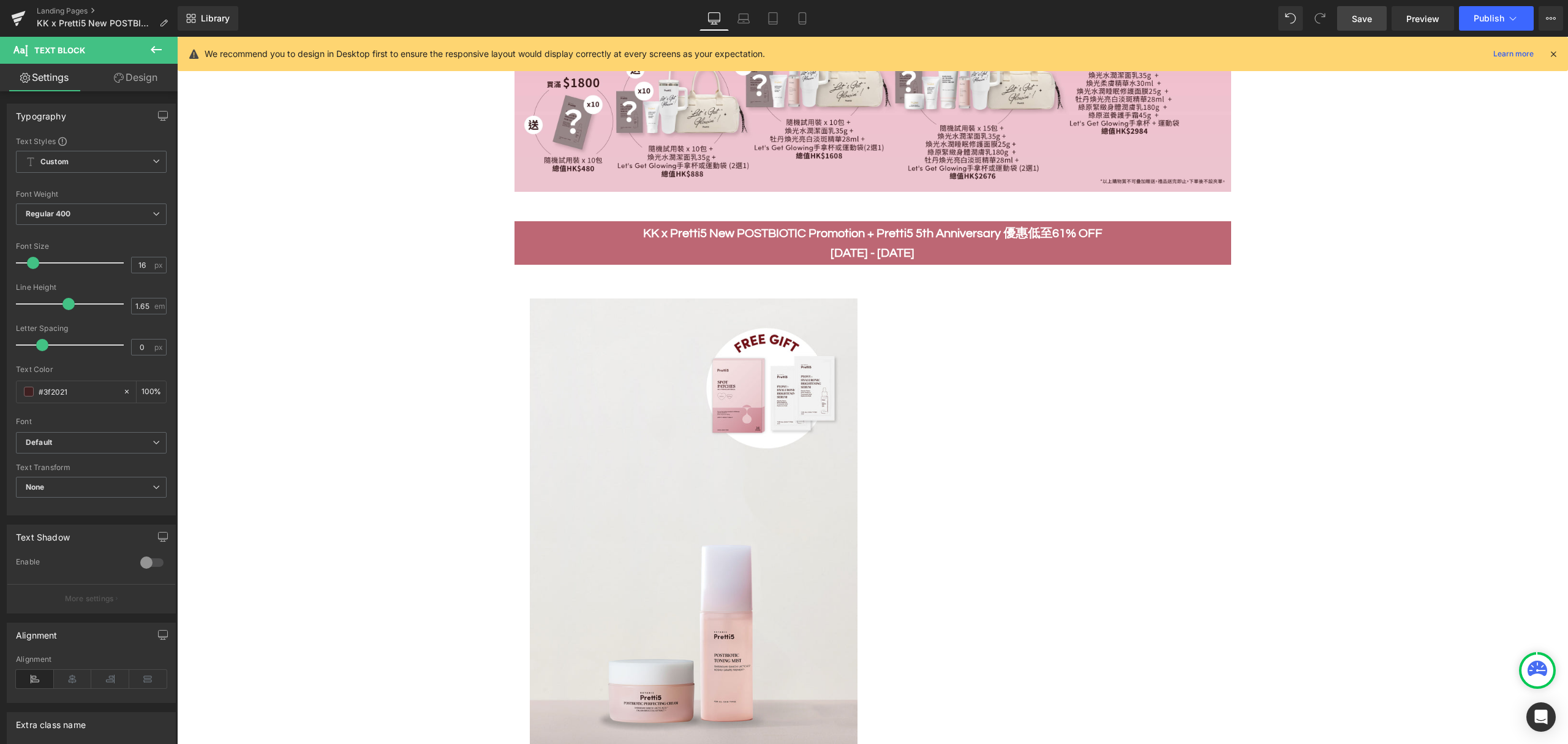
click at [1354, 17] on span "Save" at bounding box center [1362, 18] width 20 height 13
click at [1409, 16] on icon at bounding box center [1513, 18] width 13 height 13
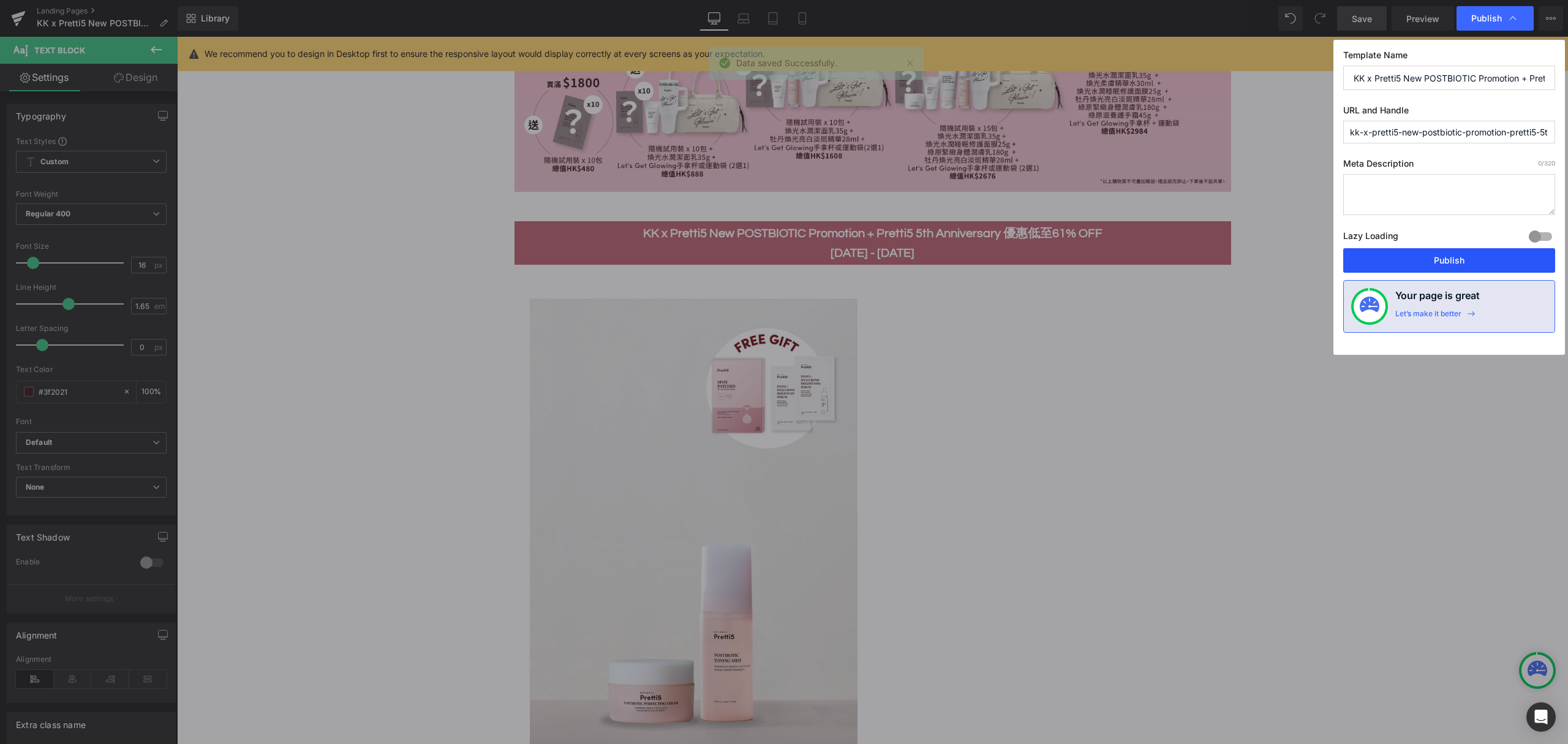
drag, startPoint x: 1435, startPoint y: 260, endPoint x: 1028, endPoint y: 361, distance: 419.3
click at [1409, 260] on button "Publish" at bounding box center [1449, 259] width 212 height 24
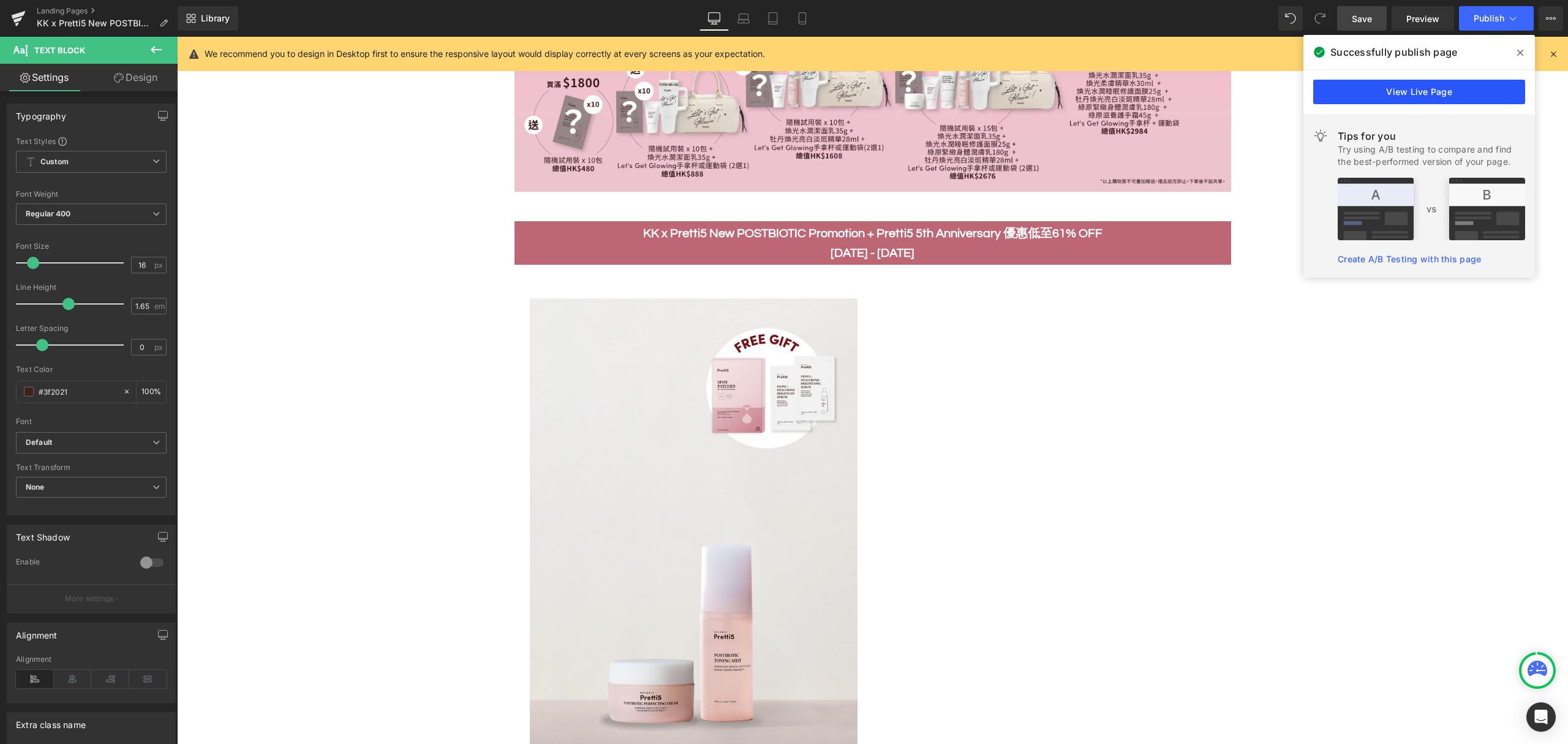
click at [1409, 95] on link "View Live Page" at bounding box center [1419, 91] width 212 height 24
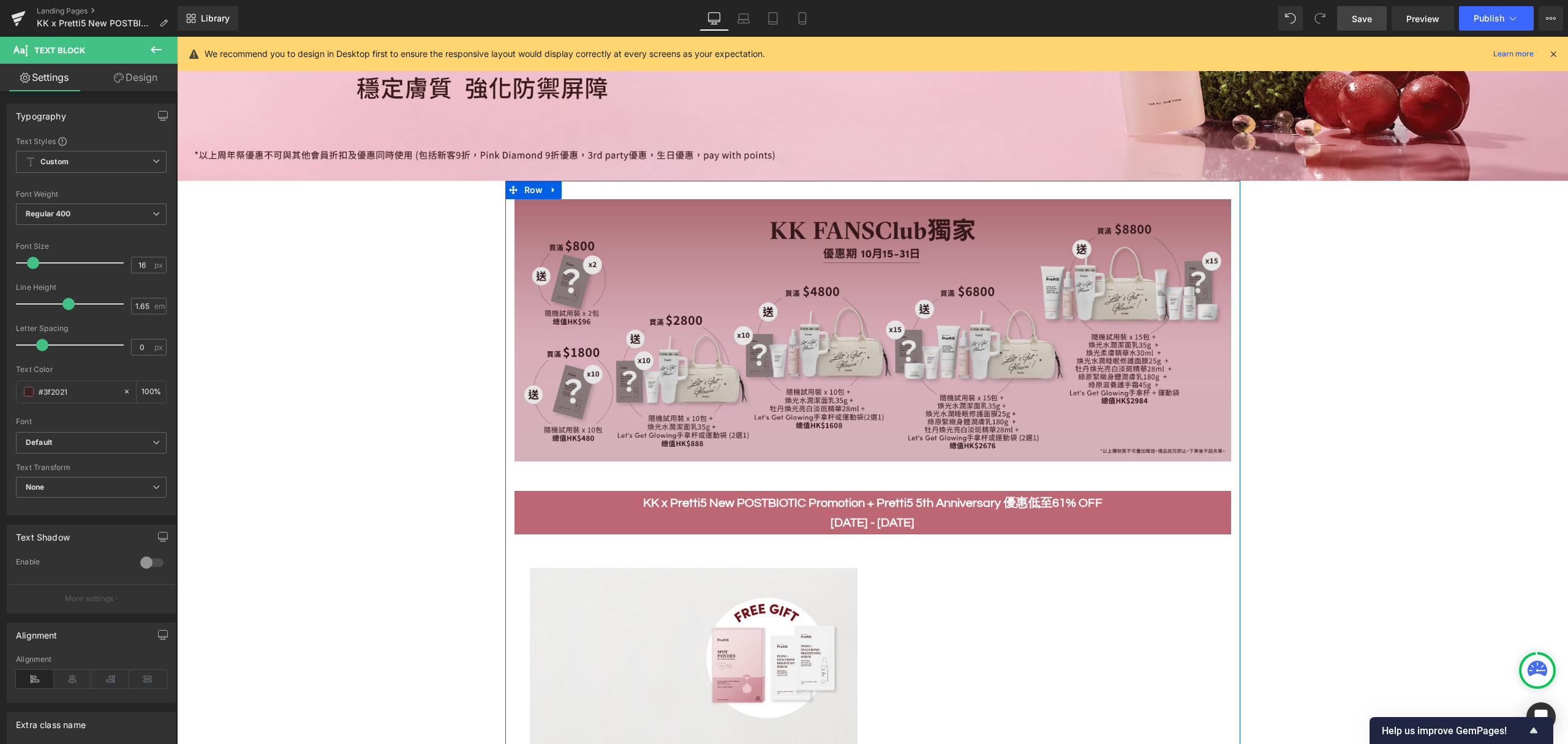
scroll to position [490, 0]
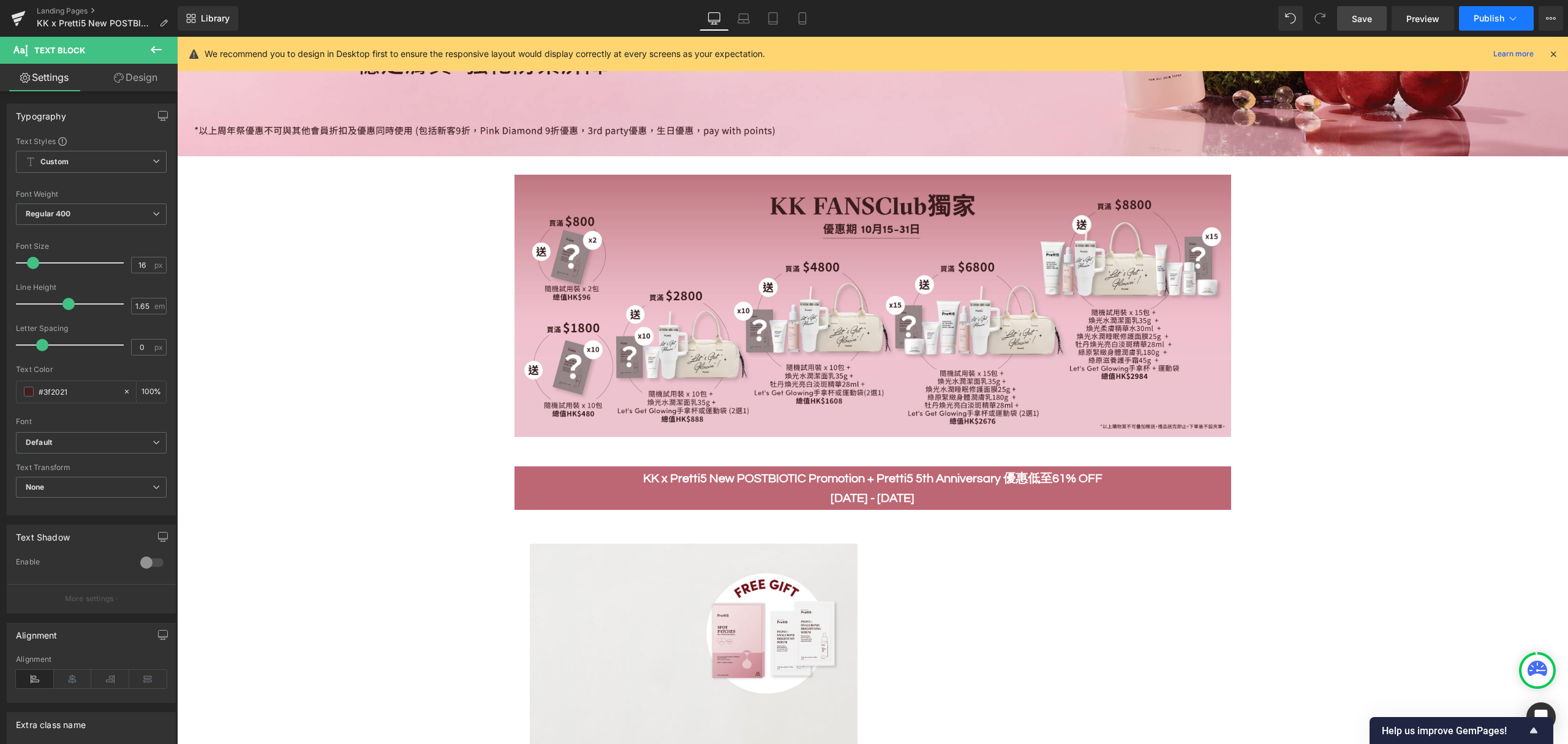
click at [1409, 16] on icon at bounding box center [1513, 18] width 13 height 13
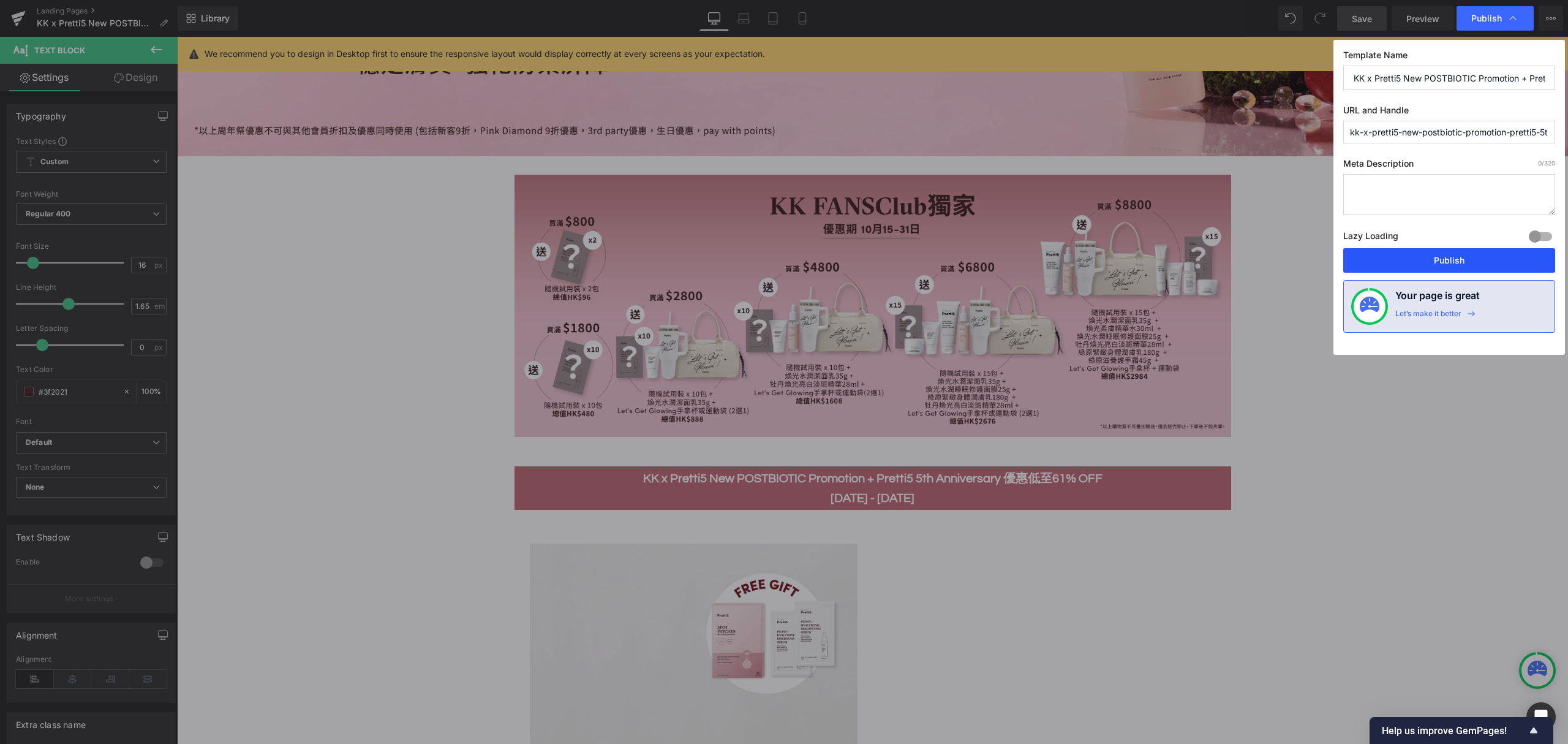
click at [1409, 255] on button "Publish" at bounding box center [1449, 259] width 212 height 24
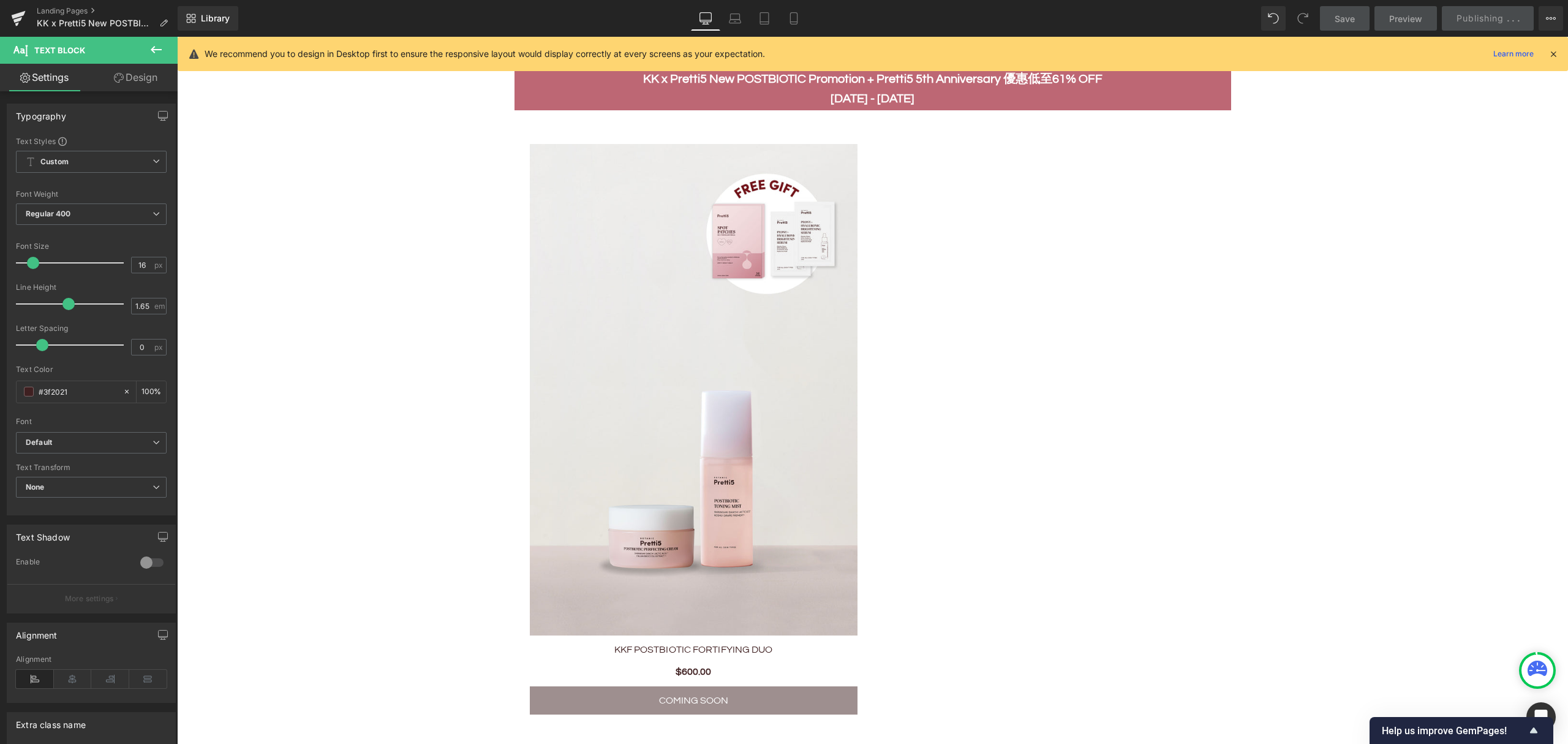
scroll to position [899, 0]
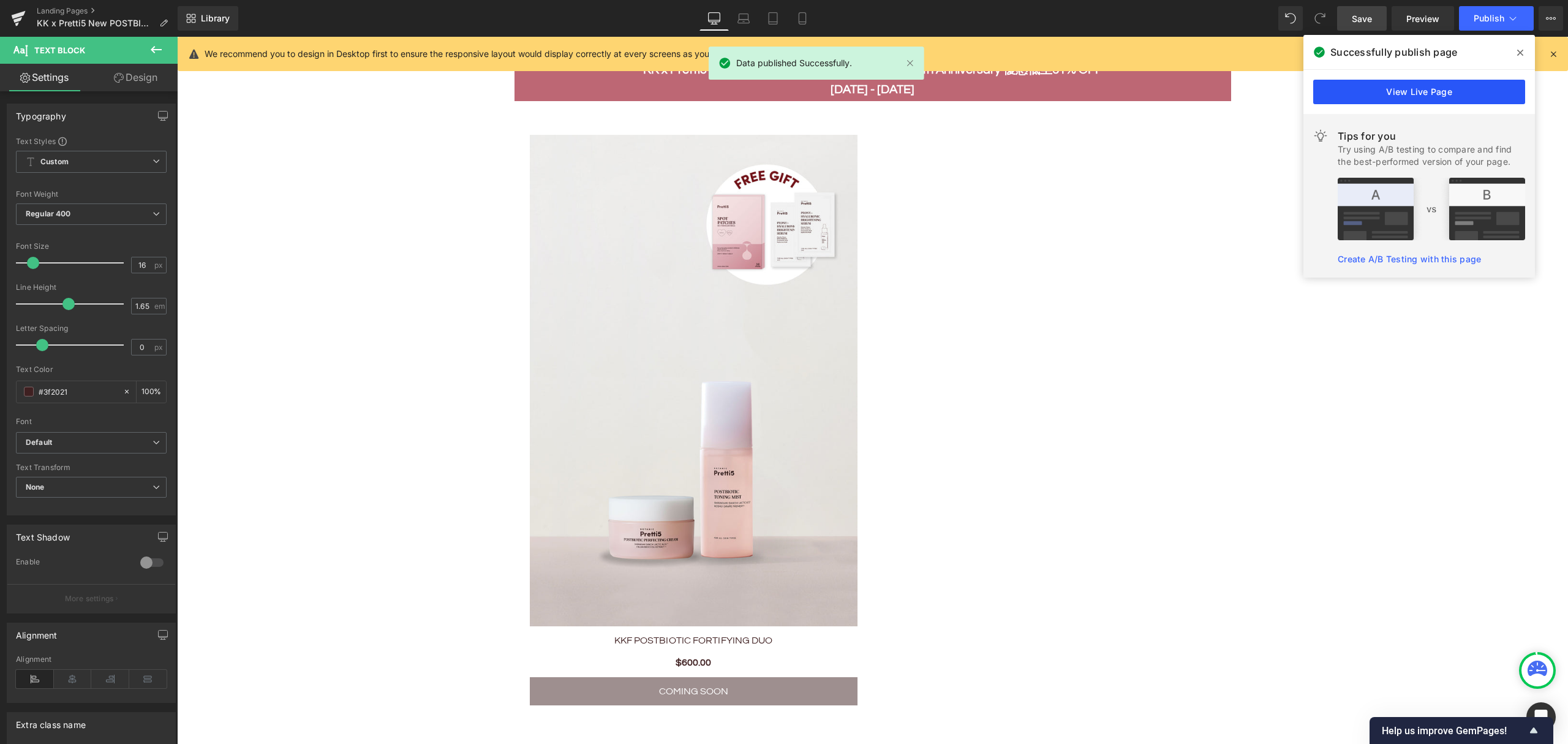
click at [1409, 90] on link "View Live Page" at bounding box center [1419, 91] width 212 height 24
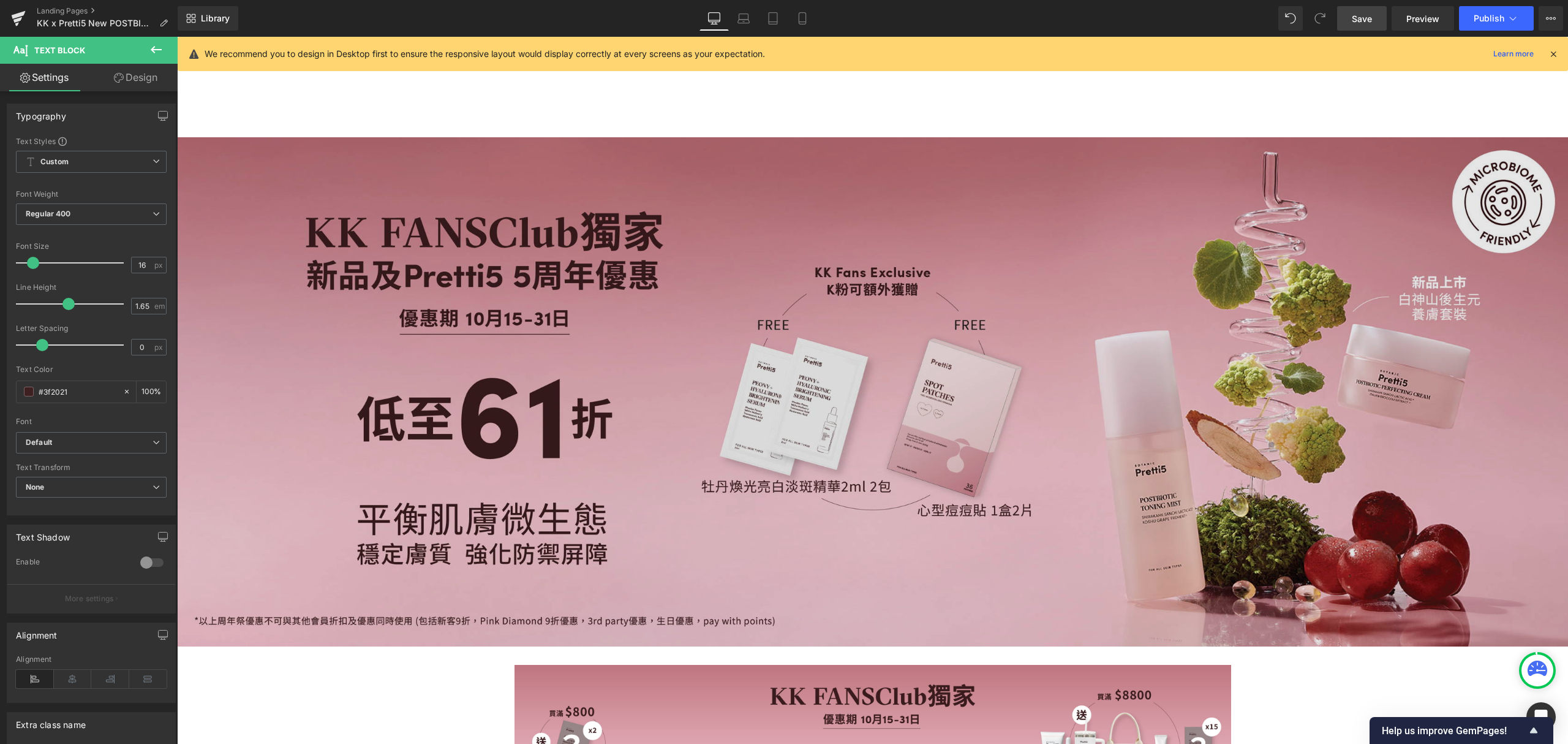
scroll to position [0, 0]
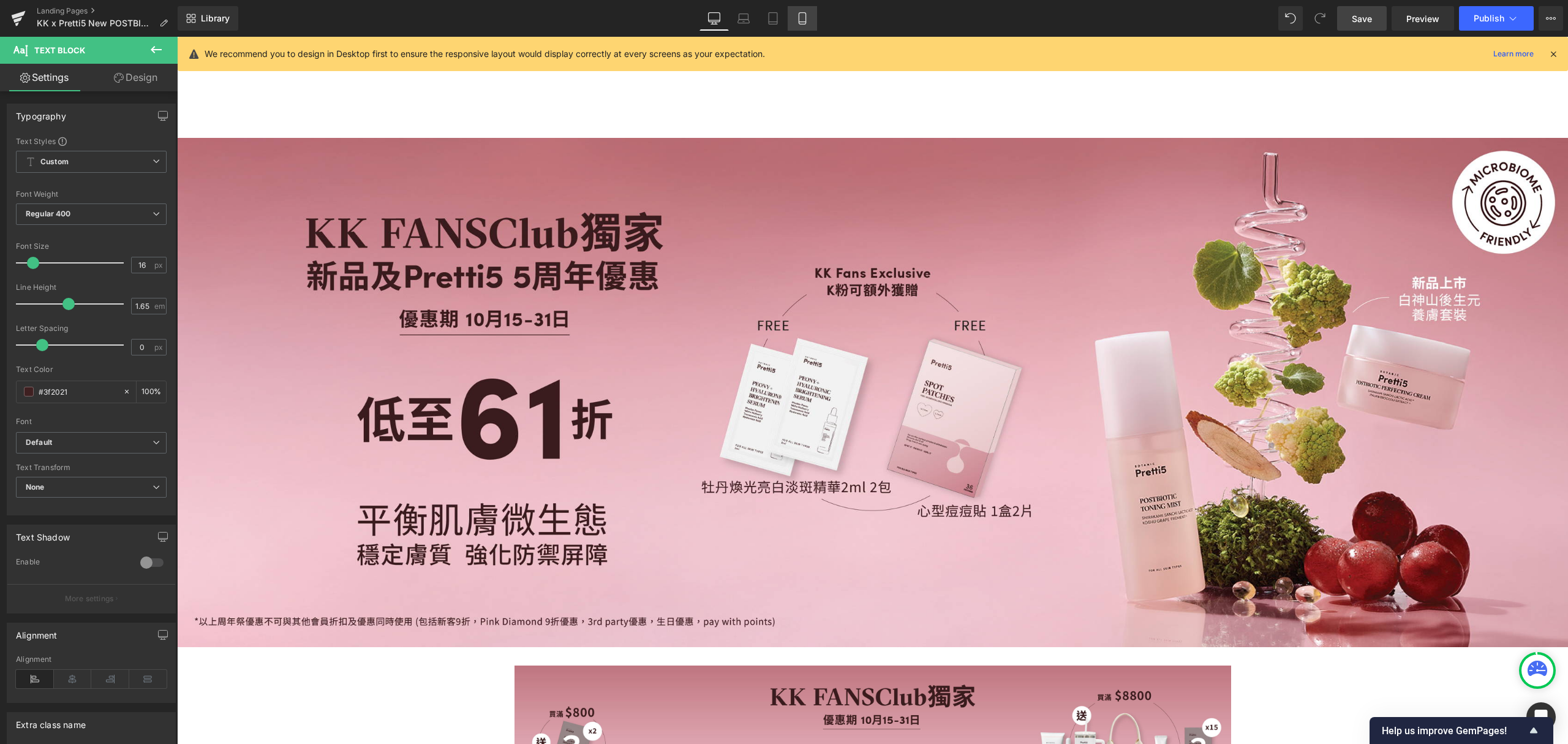
click at [798, 19] on icon at bounding box center [802, 18] width 13 height 13
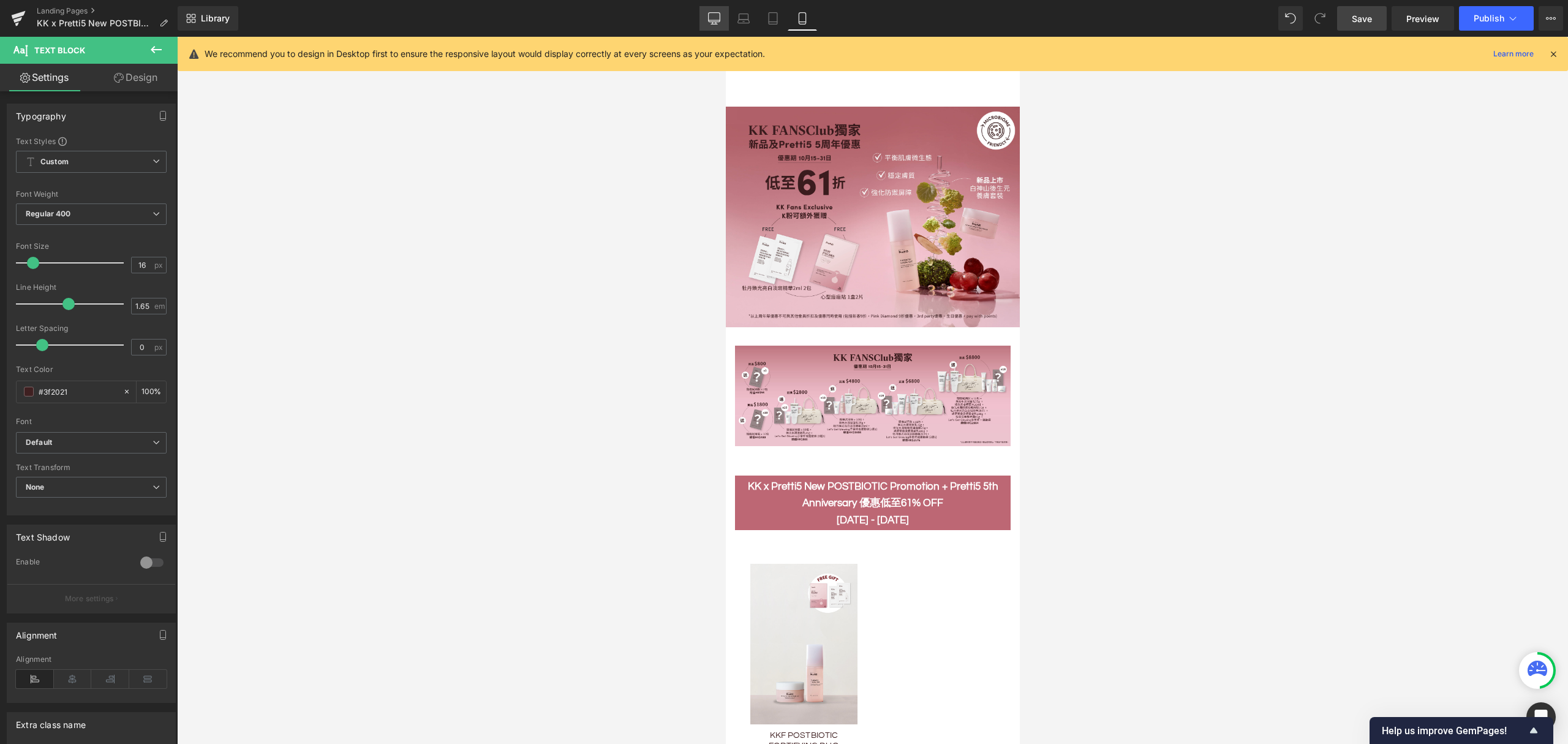
click at [711, 16] on icon at bounding box center [715, 17] width 12 height 9
type input "100"
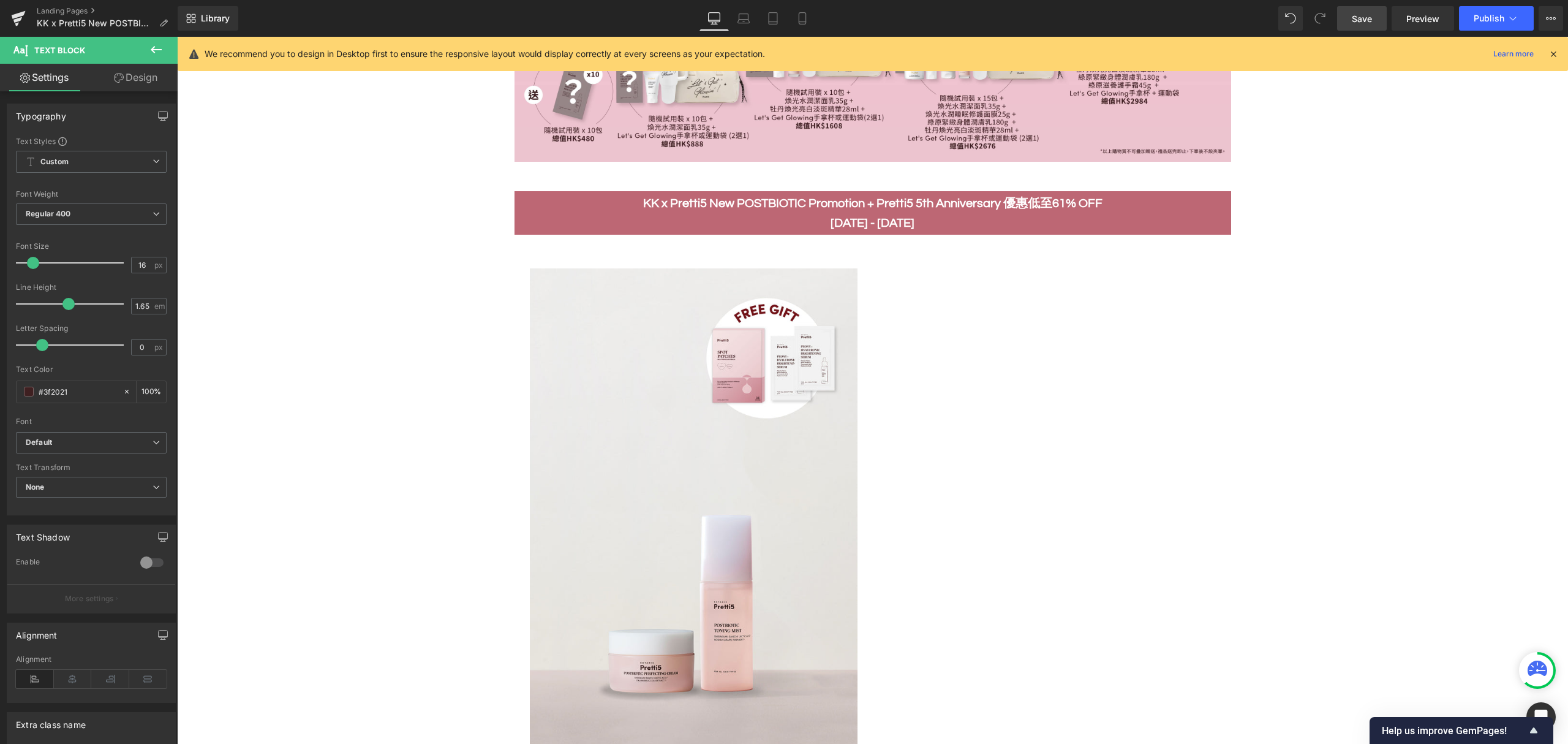
scroll to position [811, 0]
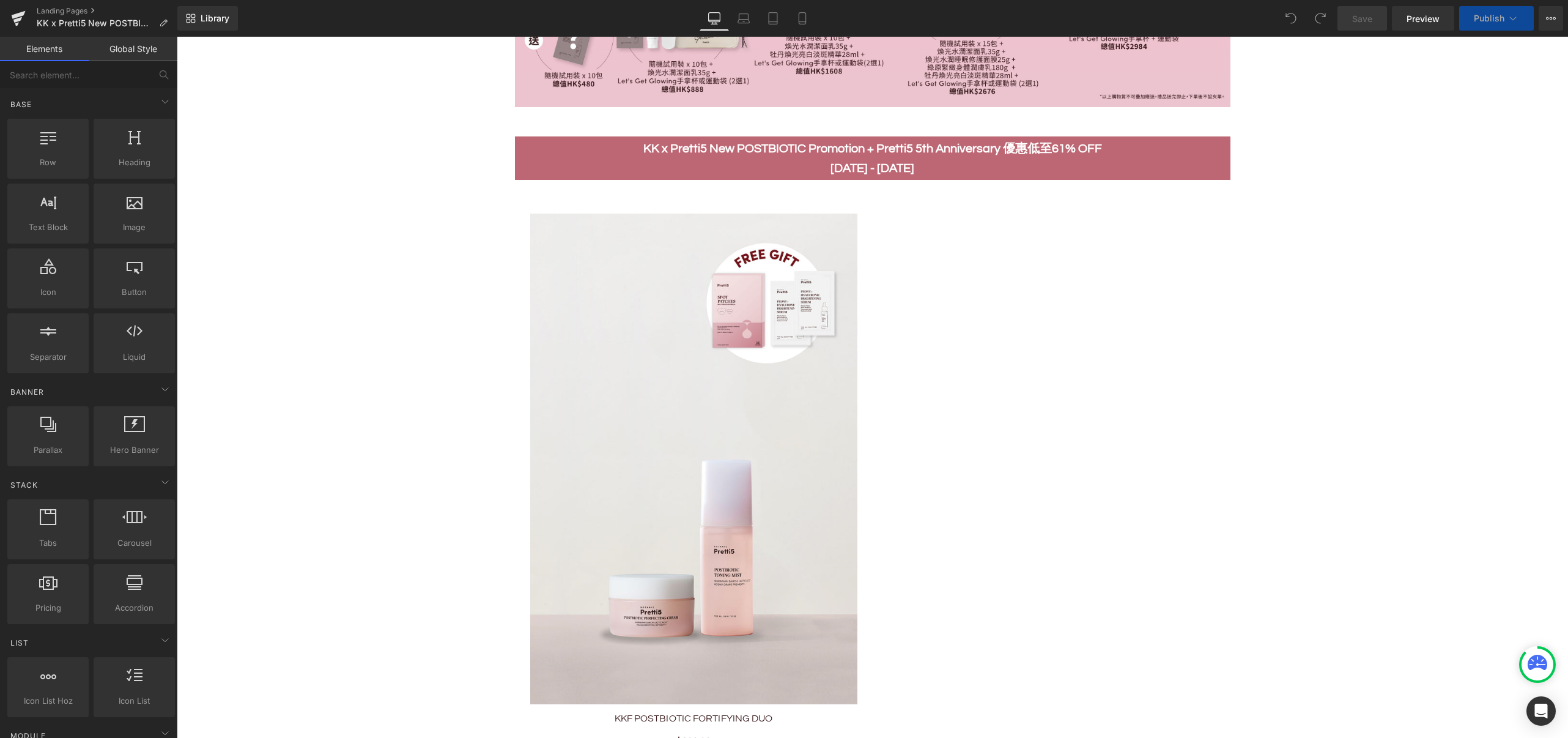
scroll to position [897, 0]
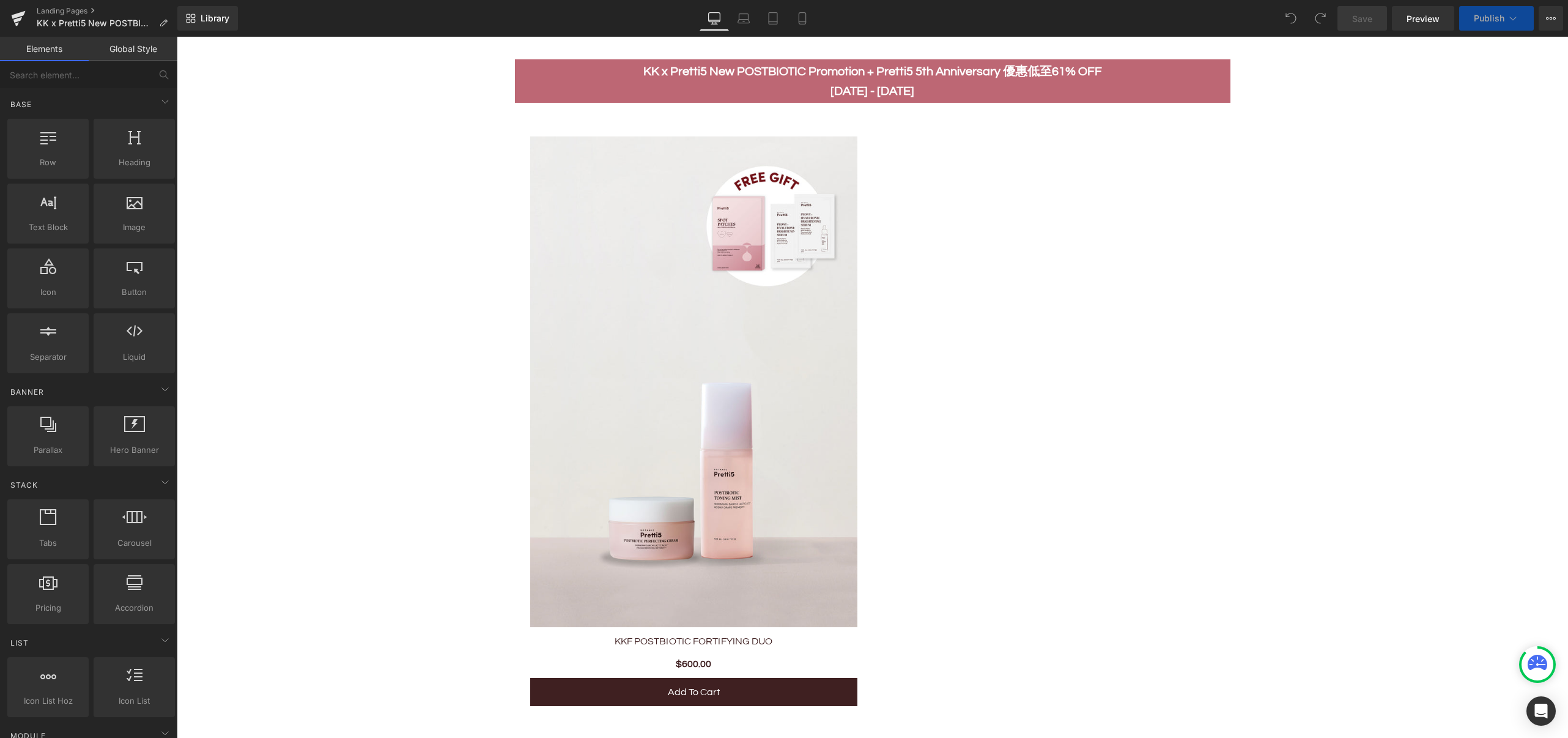
click at [739, 475] on img at bounding box center [693, 382] width 327 height 491
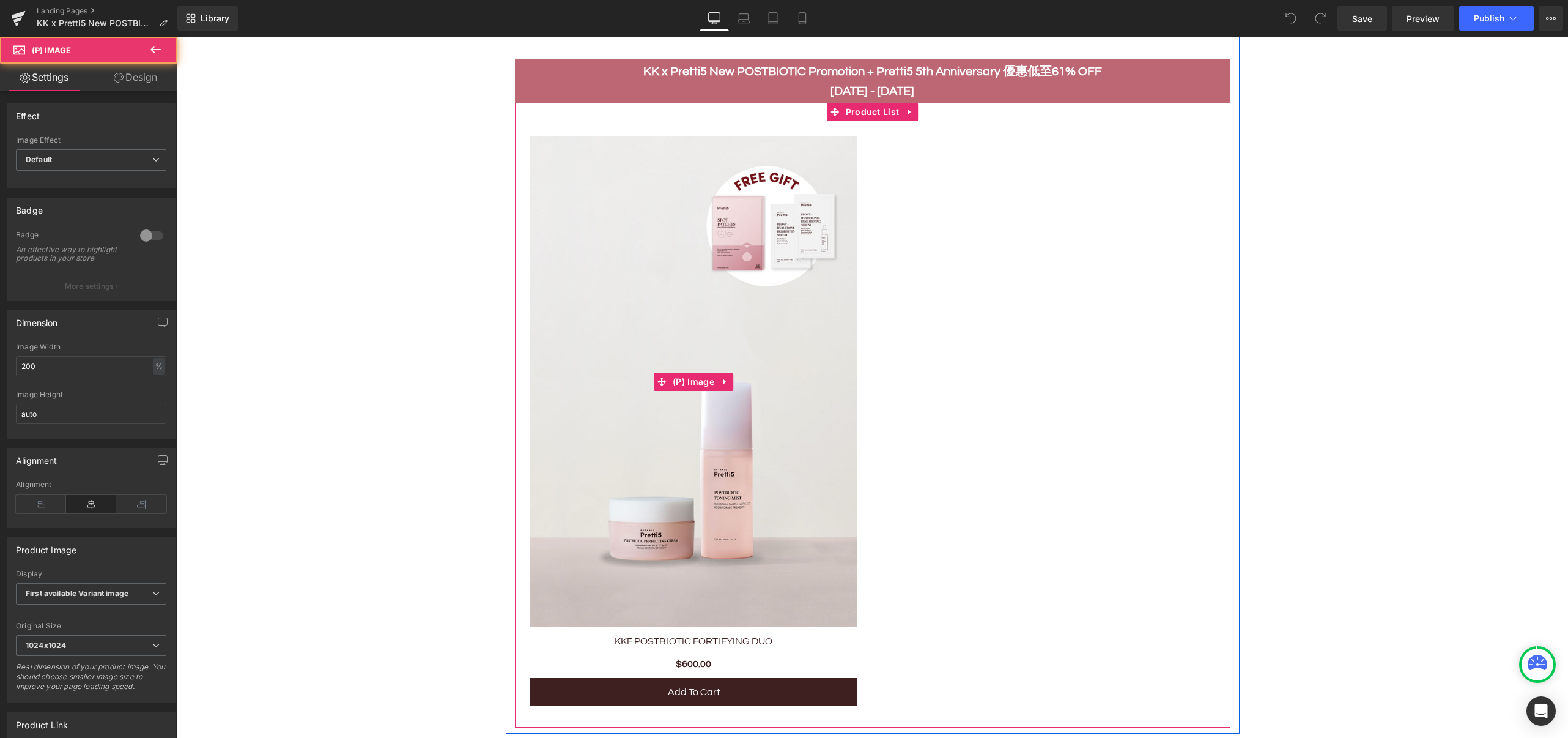
click at [678, 431] on img at bounding box center [693, 382] width 327 height 491
click at [863, 107] on span "Product List" at bounding box center [873, 112] width 60 height 18
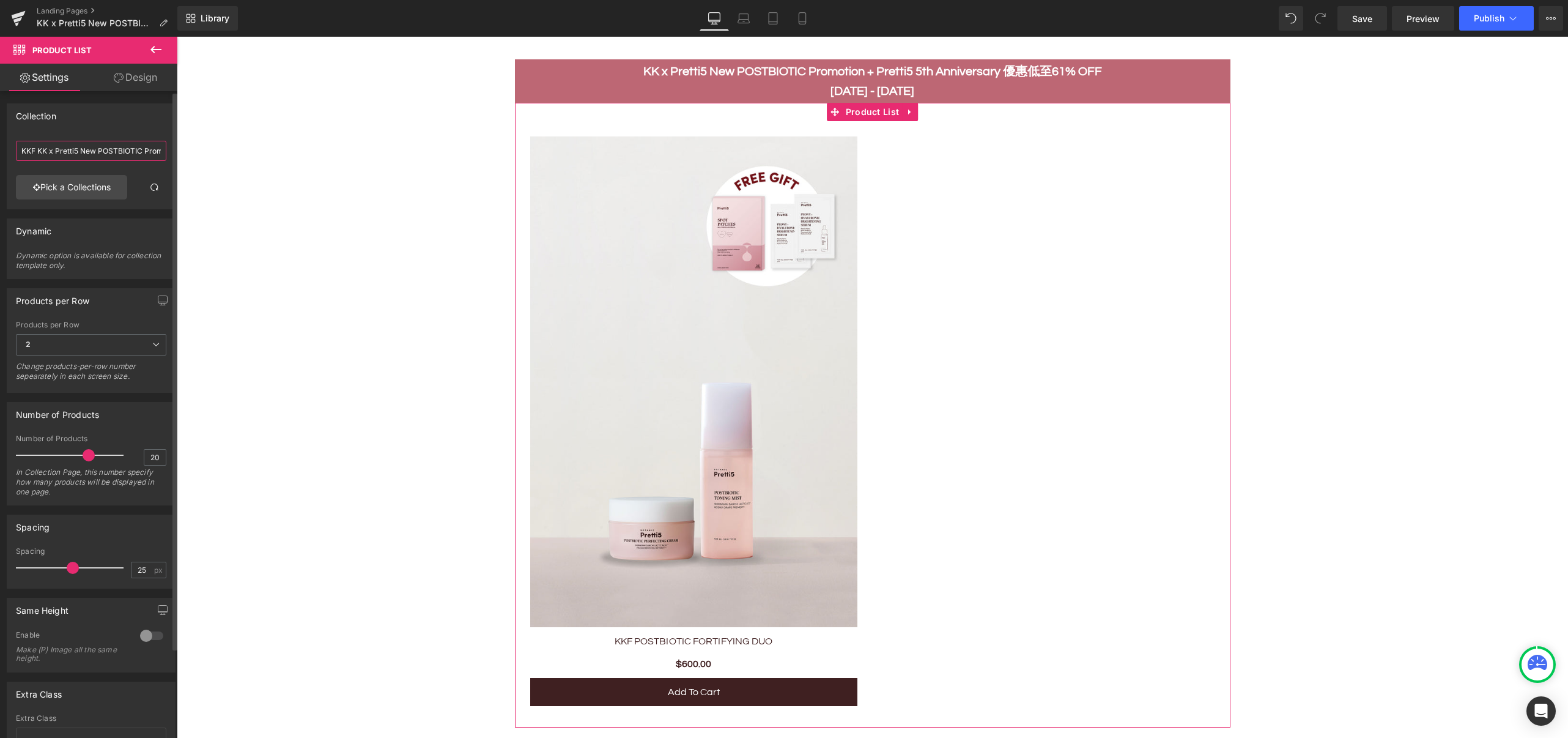
click at [105, 155] on input "KKF KK x Pretti5 New POSTBIOTIC Promotion (15-31OCT)" at bounding box center [90, 150] width 150 height 20
drag, startPoint x: 288, startPoint y: 188, endPoint x: 284, endPoint y: 156, distance: 32.2
click at [103, 155] on input "KKF KK x Pretti5 New POSTBIOTIC Promotion (15-31OCT)" at bounding box center [90, 150] width 150 height 20
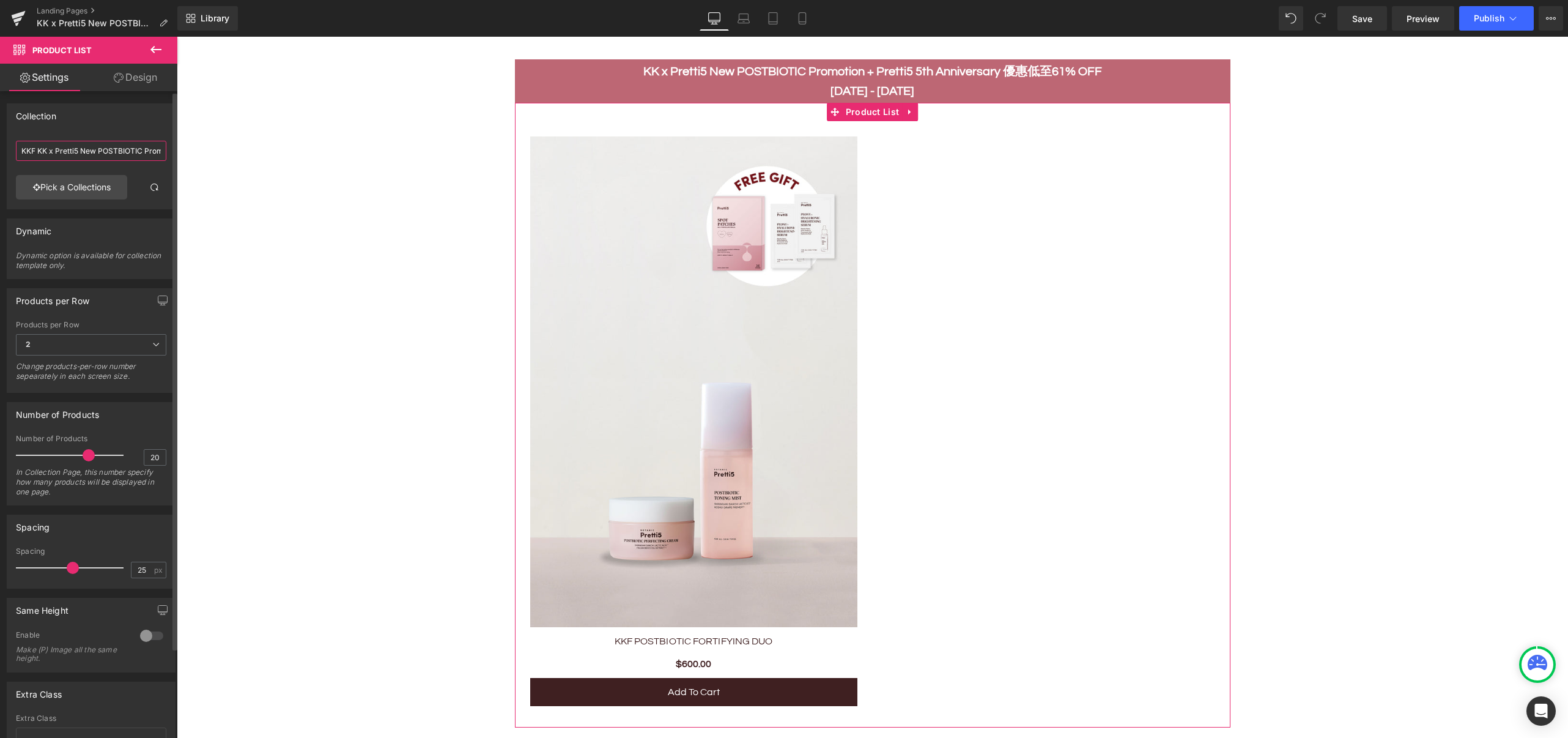
drag, startPoint x: 113, startPoint y: 151, endPoint x: 3, endPoint y: 139, distance: 110.7
click at [3, 139] on div "Collection KKF KK x Pretti5 New POSTBIOTIC Promotion (15-31OCT) KKF KK x Pretti…" at bounding box center [91, 151] width 183 height 115
click at [797, 207] on img at bounding box center [693, 382] width 327 height 491
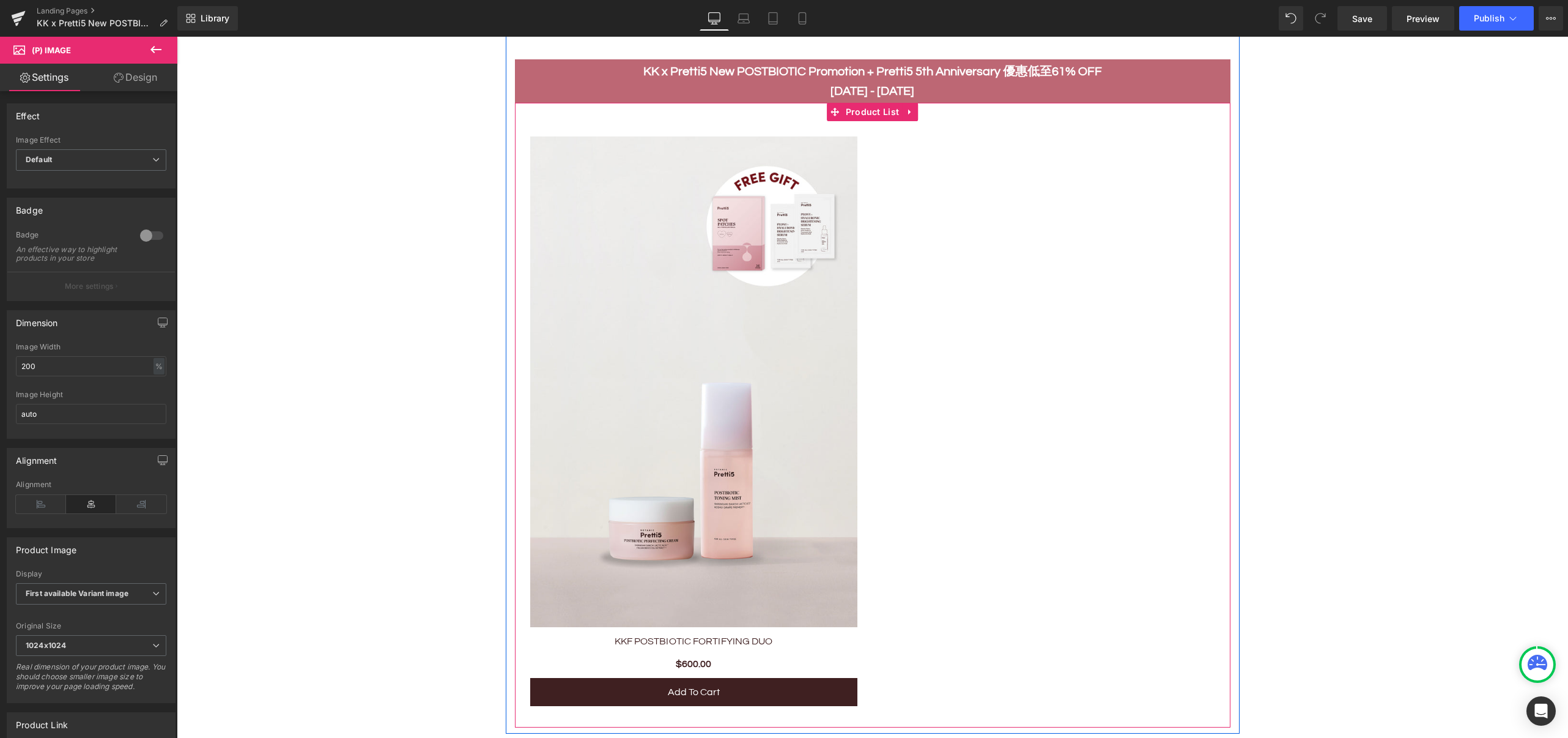
click at [938, 453] on div "Sale Off (P) Image $0" at bounding box center [873, 415] width 716 height 625
click at [1124, 267] on div "Sale Off (P) Image $0" at bounding box center [873, 415] width 716 height 625
click at [853, 111] on span "Product List" at bounding box center [873, 112] width 60 height 18
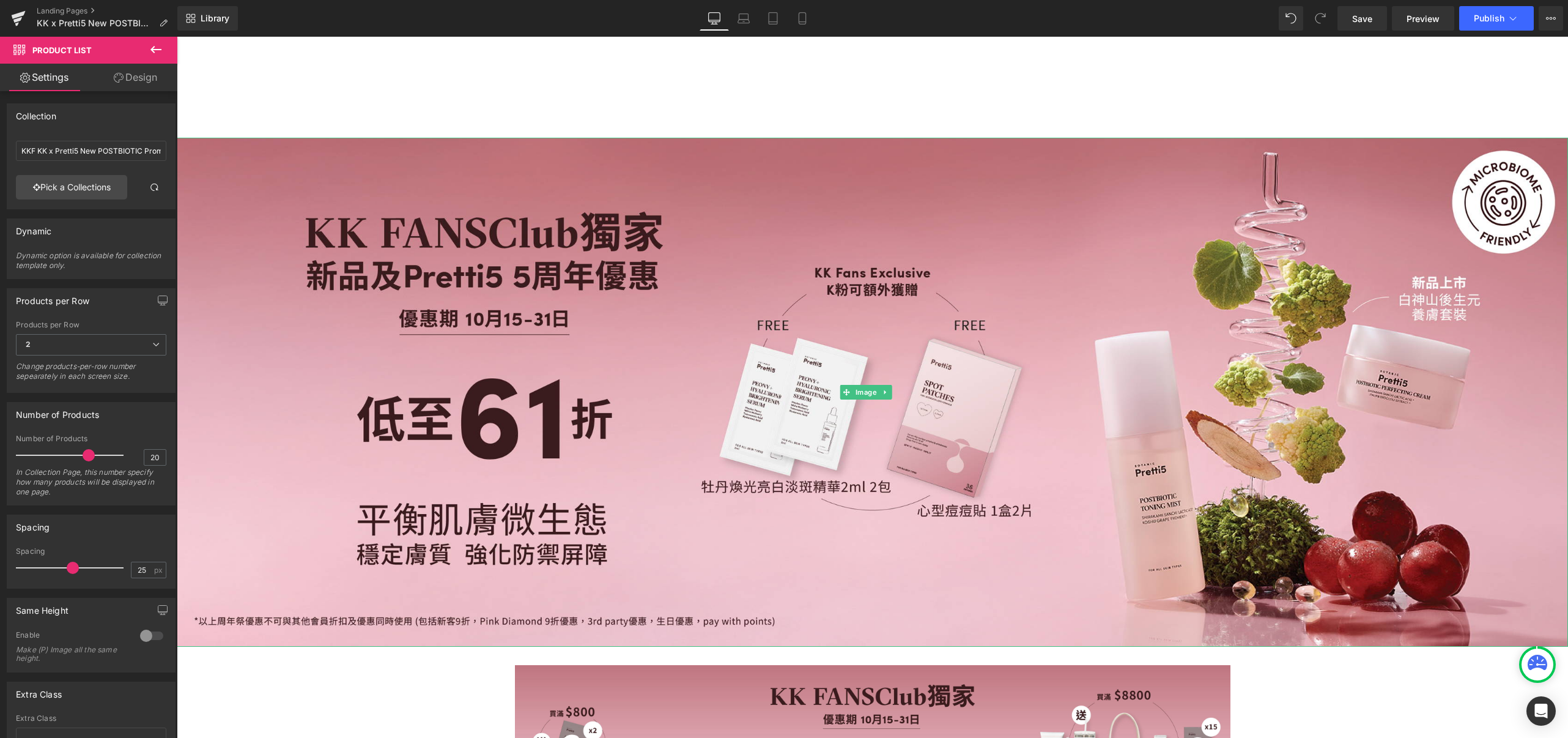
scroll to position [407, 0]
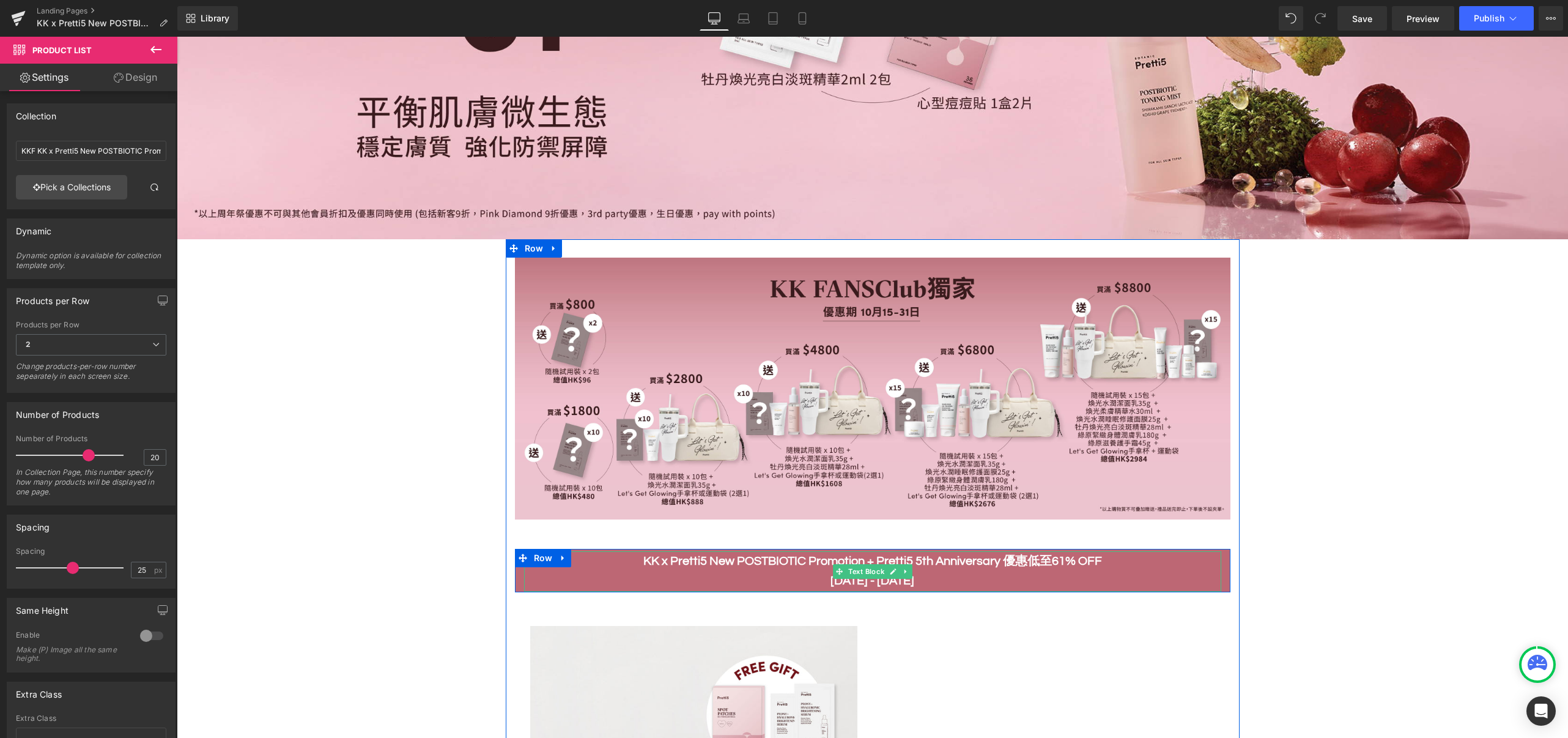
click at [669, 555] on b "KK x Pretti5 New POSTBIOTIC Promotion + Pretti5 5th Anniversary 優惠低至61% OFF 15 …" at bounding box center [872, 570] width 459 height 32
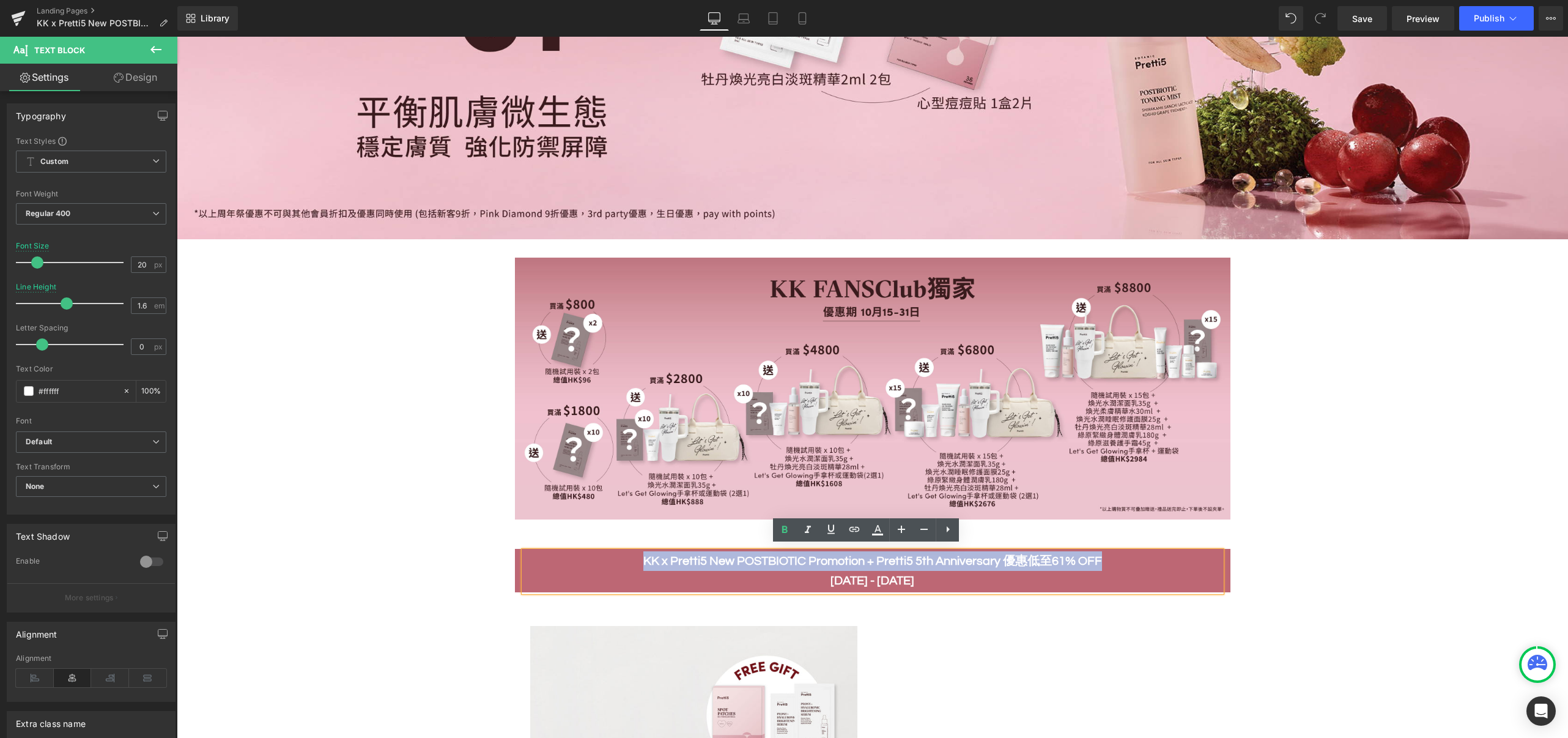
drag, startPoint x: 637, startPoint y: 556, endPoint x: 1116, endPoint y: 562, distance: 479.0
click at [1116, 562] on p "KK x Pretti5 New POSTBIOTIC Promotion + Pretti5 5th Anniversary 優惠低至61% OFF 15 …" at bounding box center [872, 570] width 697 height 39
paste div
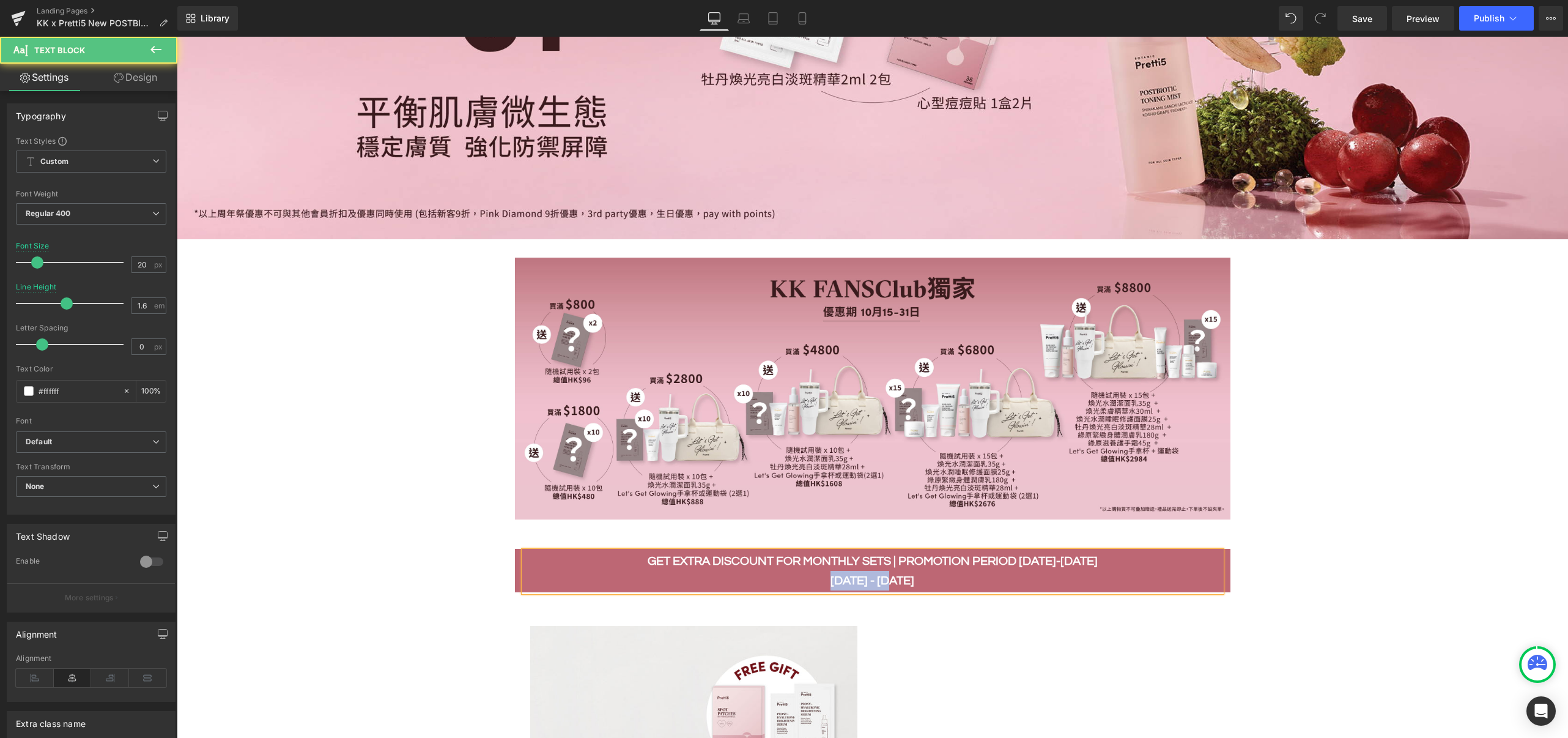
drag, startPoint x: 909, startPoint y: 577, endPoint x: 822, endPoint y: 577, distance: 87.0
click at [822, 577] on p "GET EXTRA DISCOUNT FOR MONTHLY SETS | PROMOTION PERIOD 15-31OCT 15 - 31 OCT" at bounding box center [872, 570] width 697 height 39
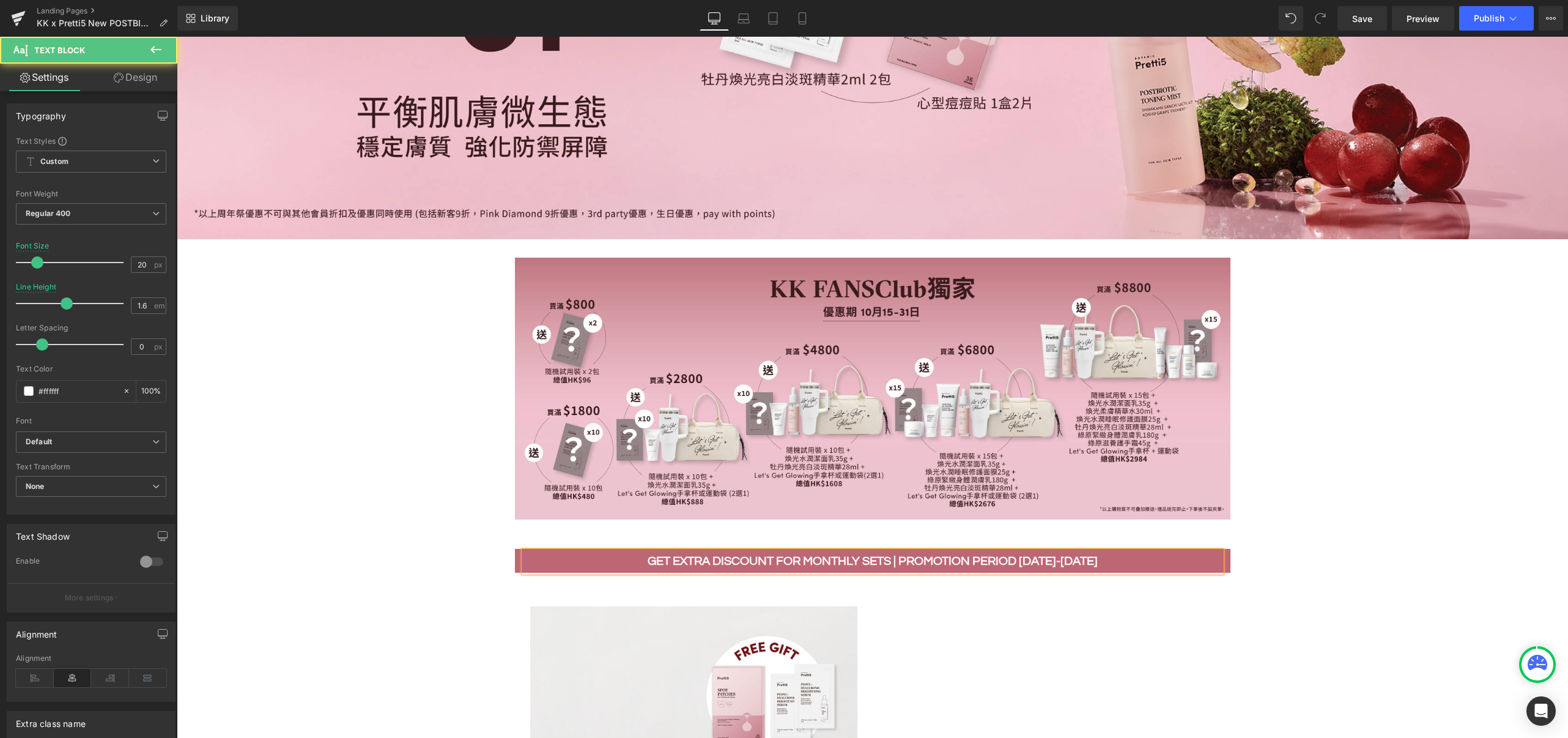
click at [1025, 561] on b "GET EXTRA DISCOUNT FOR MONTHLY SETS | PROMOTION PERIOD [DATE]-[DATE]" at bounding box center [873, 561] width 450 height 13
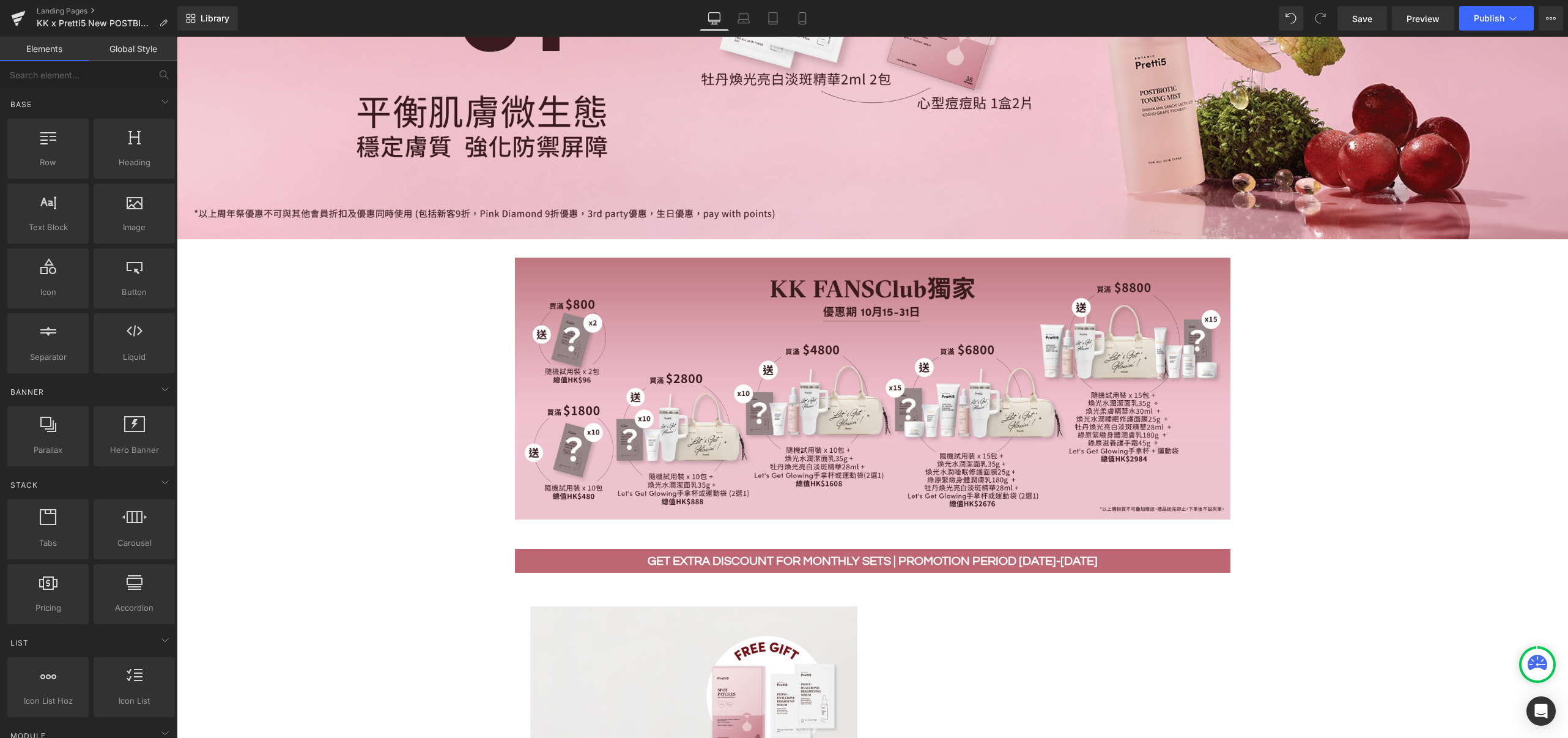
click at [1367, 17] on span "Save" at bounding box center [1361, 18] width 20 height 13
click at [1495, 18] on span "Publish" at bounding box center [1489, 18] width 31 height 10
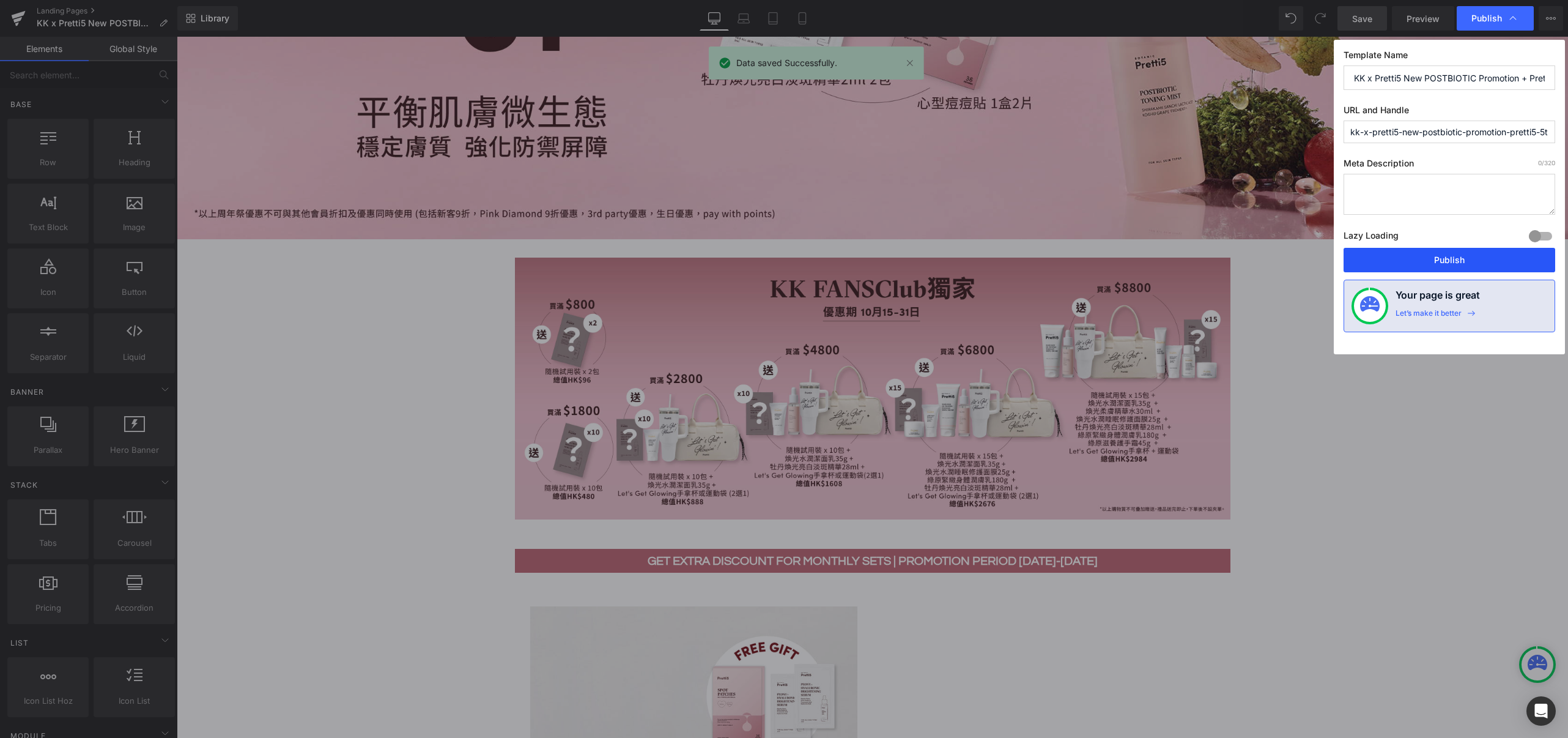
drag, startPoint x: 1427, startPoint y: 258, endPoint x: 959, endPoint y: 200, distance: 471.6
click at [1427, 258] on button "Publish" at bounding box center [1450, 259] width 211 height 24
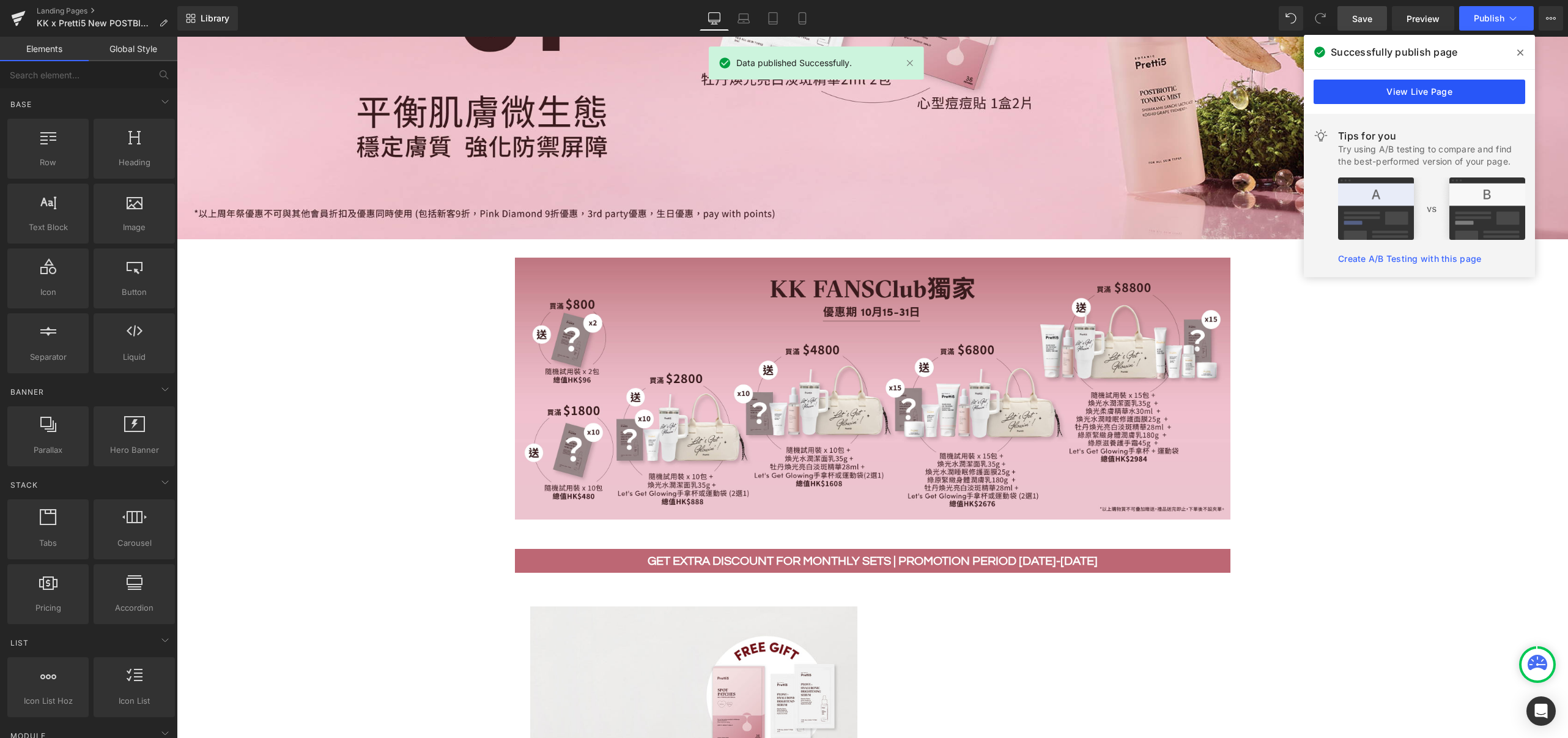
click at [1488, 88] on link "View Live Page" at bounding box center [1420, 91] width 211 height 24
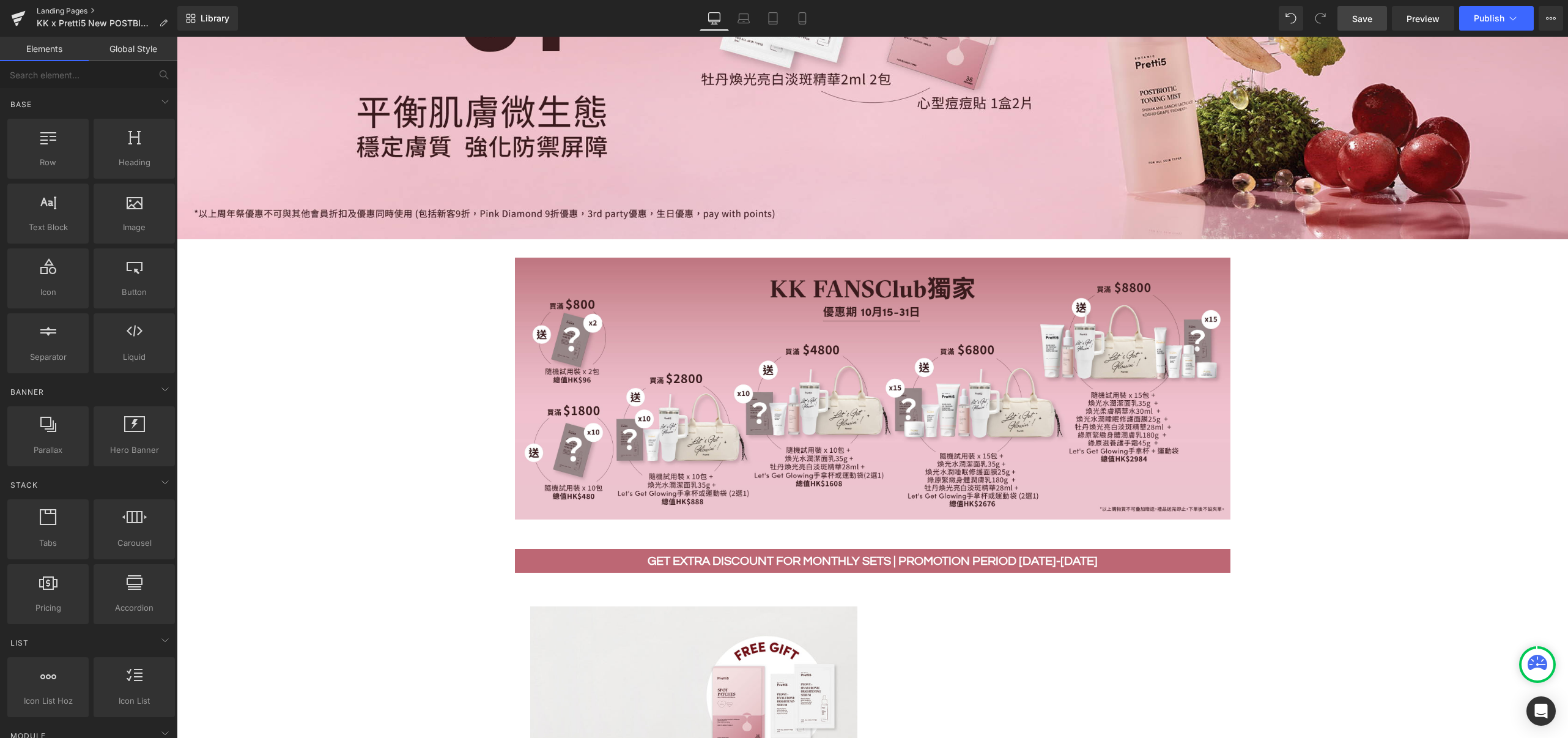
click at [57, 11] on link "Landing Pages" at bounding box center [107, 11] width 141 height 10
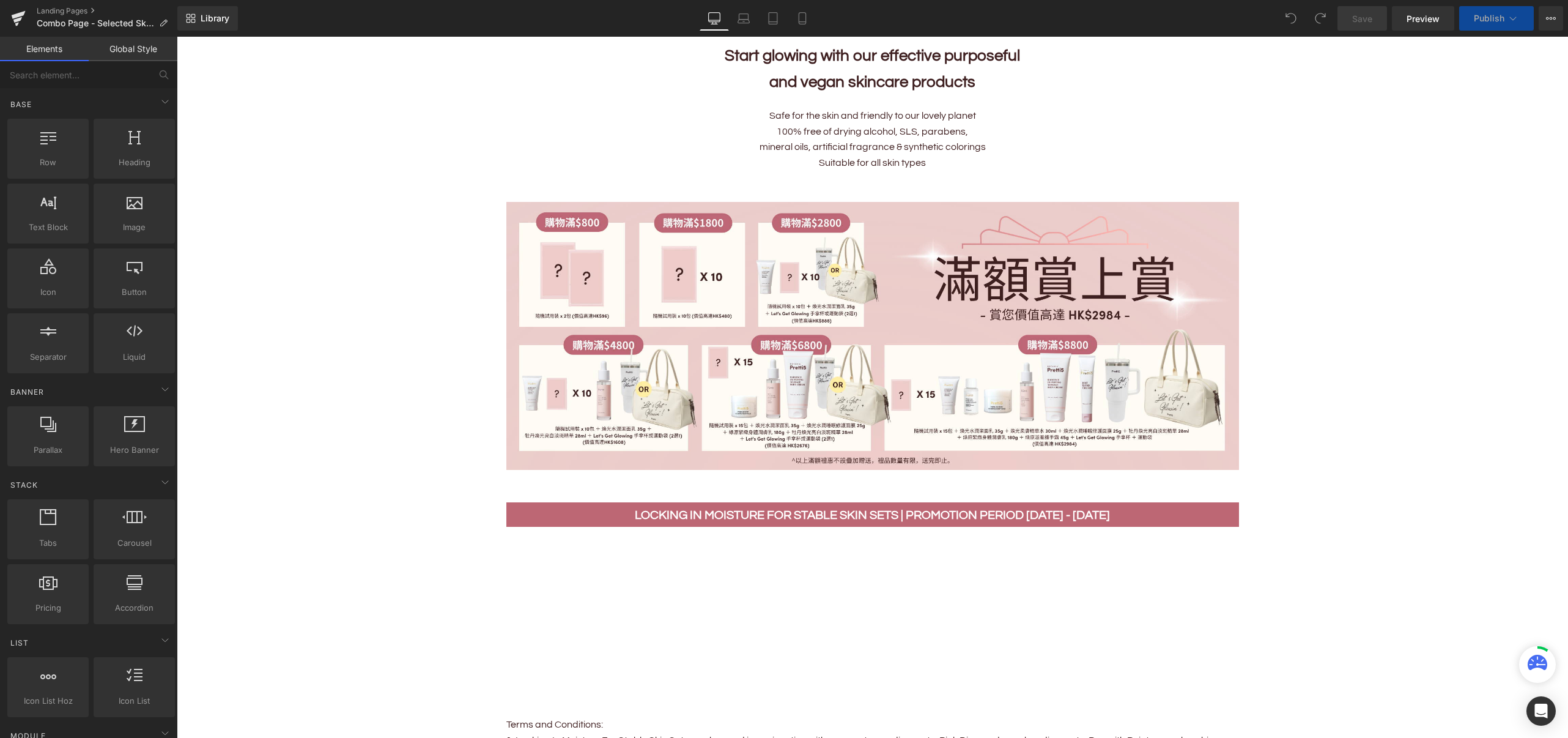
scroll to position [570, 0]
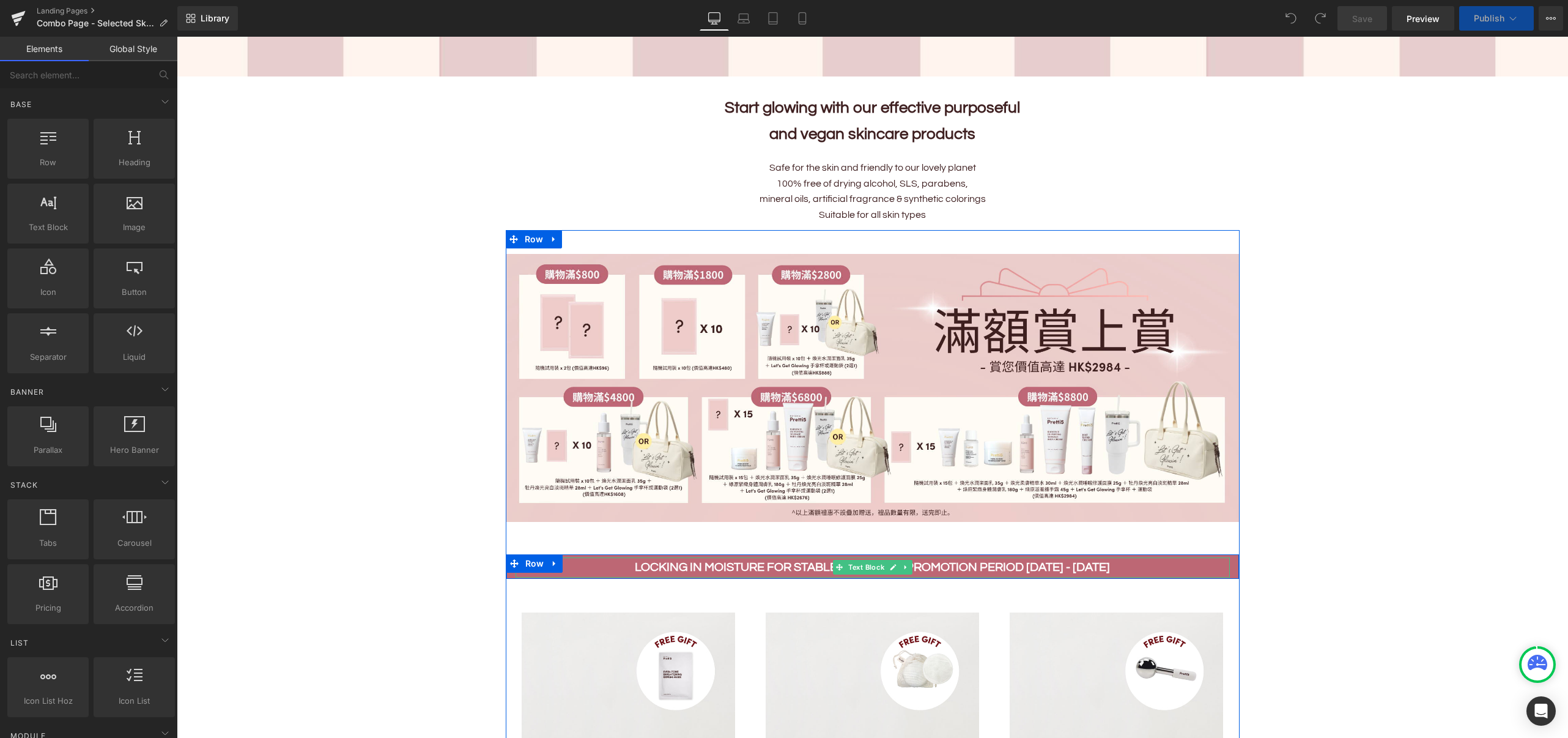
click at [752, 561] on b "LOCKING IN MOISTURE FOR STABLE SKIN SETS | Promotion period [DATE] - [DATE]" at bounding box center [873, 566] width 475 height 13
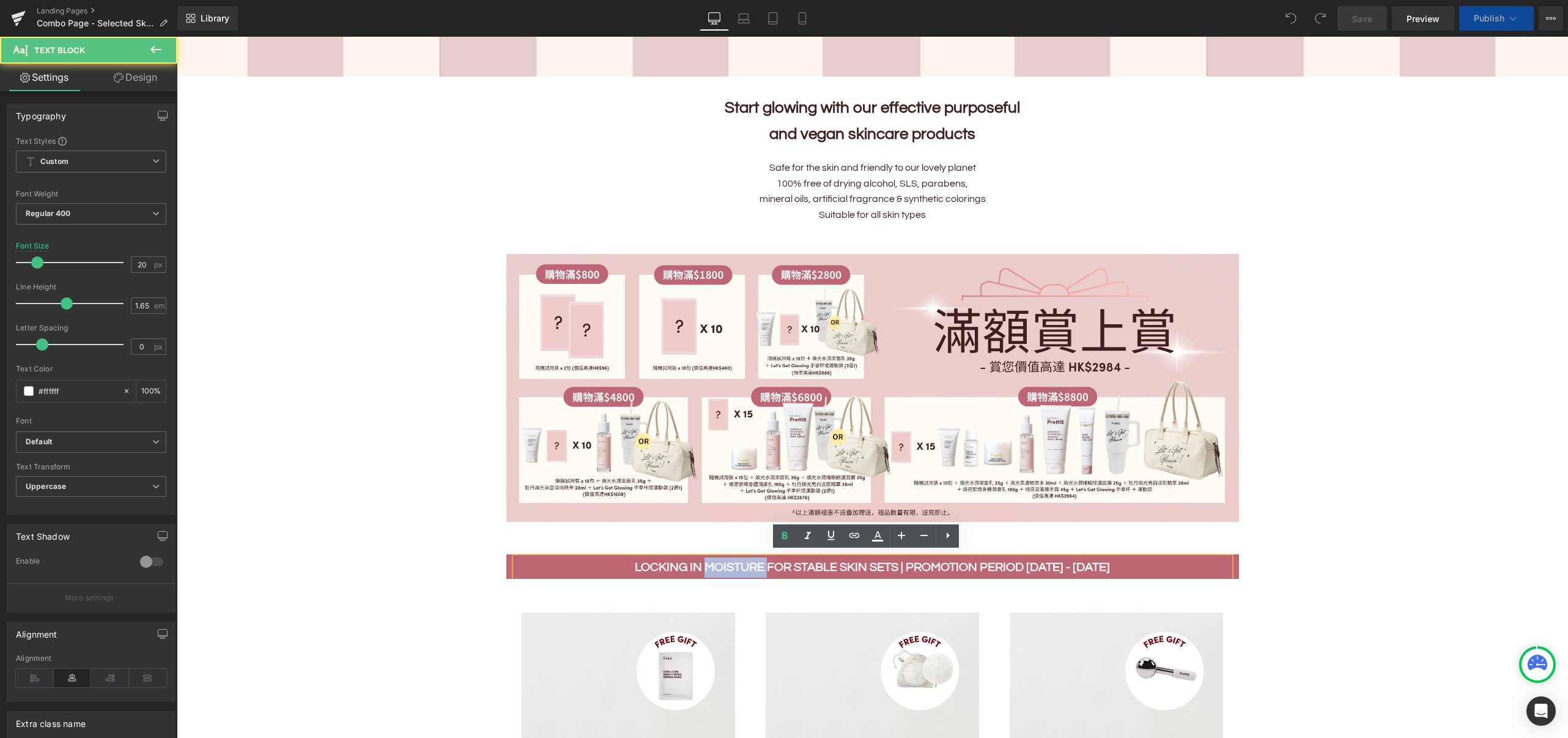
click at [752, 561] on b "LOCKING IN MOISTURE FOR STABLE SKIN SETS | Promotion period [DATE] - [DATE]" at bounding box center [873, 566] width 475 height 13
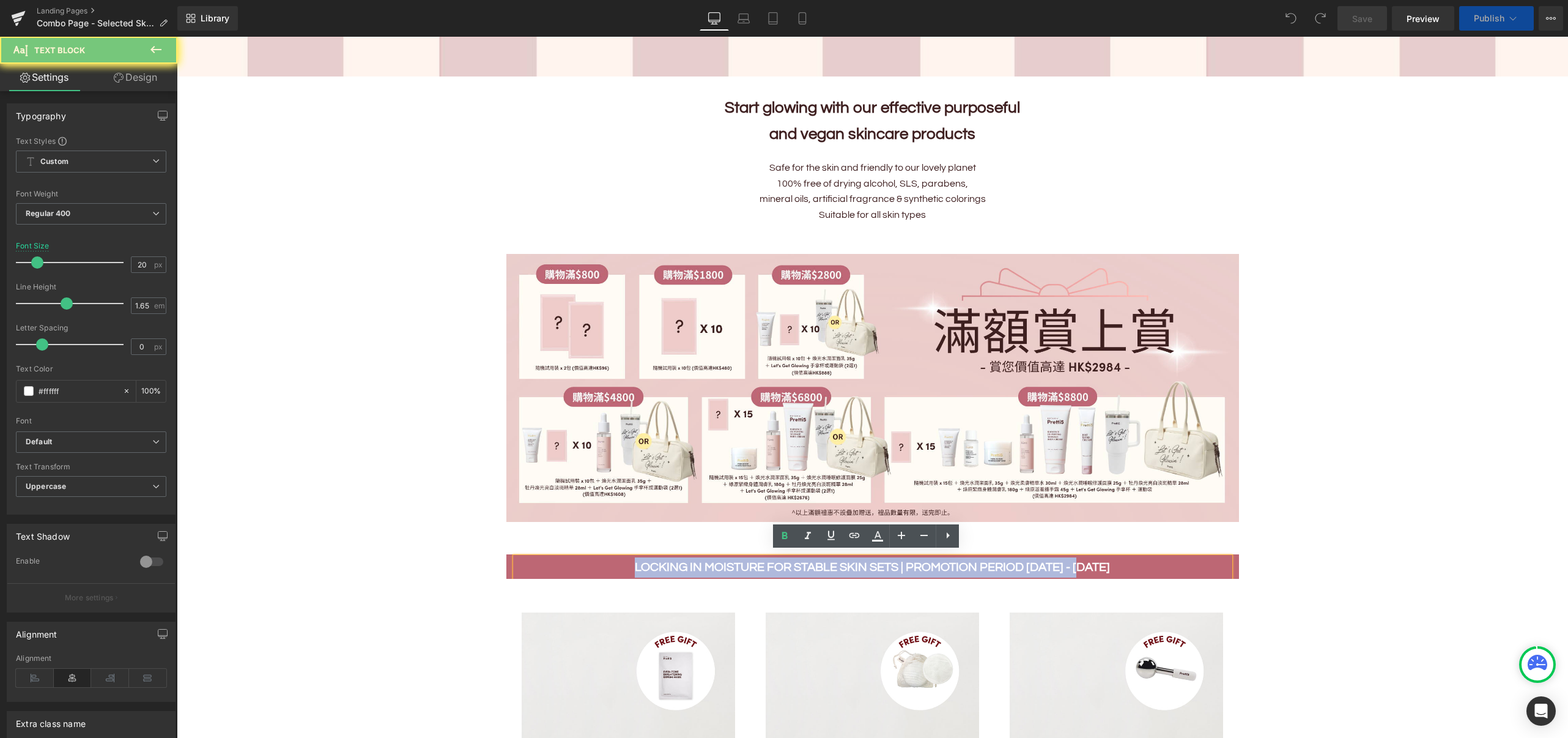
paste div
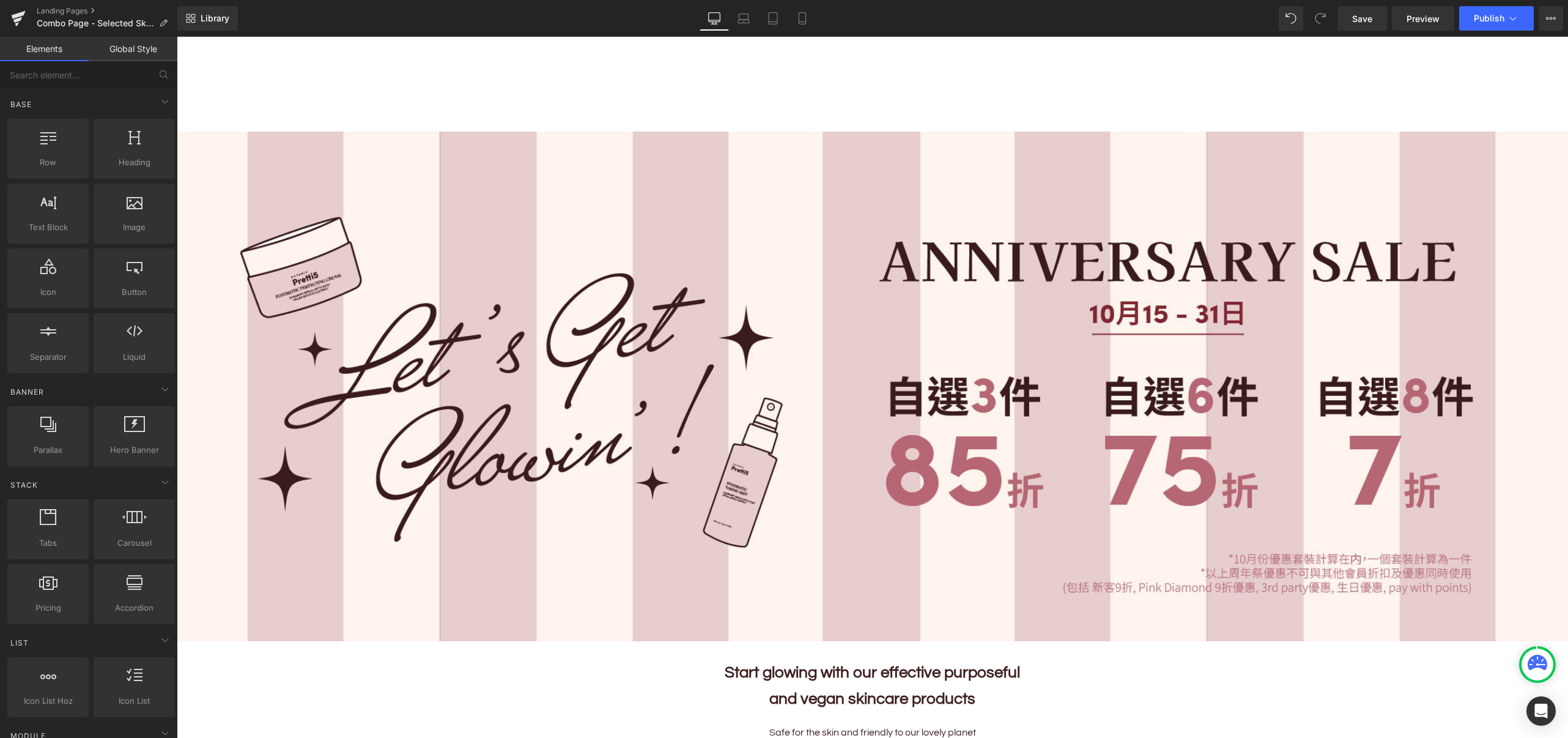
scroll to position [0, 0]
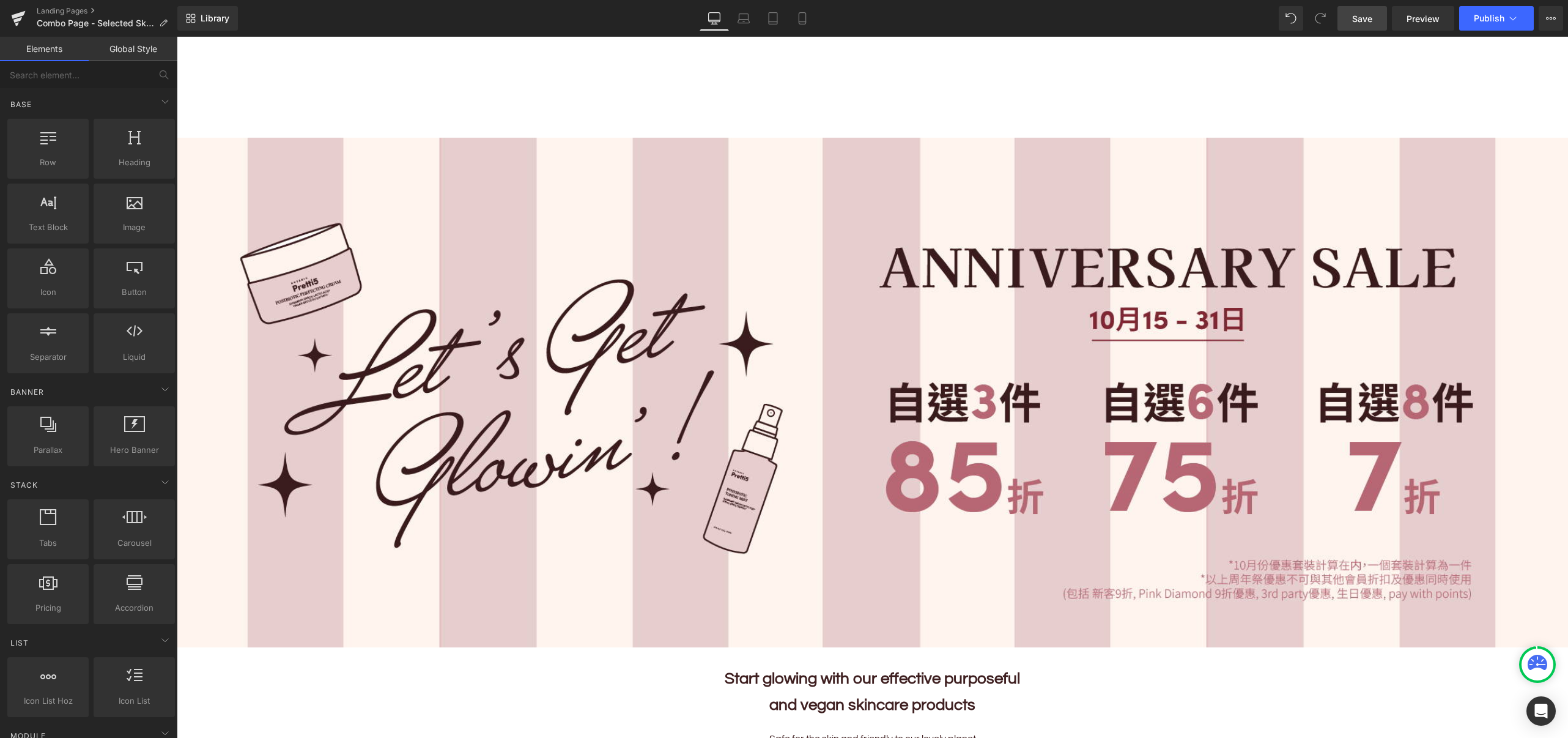
drag, startPoint x: 1367, startPoint y: 16, endPoint x: 1276, endPoint y: 109, distance: 130.1
click at [1367, 16] on span "Save" at bounding box center [1361, 18] width 20 height 13
